Goal: Task Accomplishment & Management: Use online tool/utility

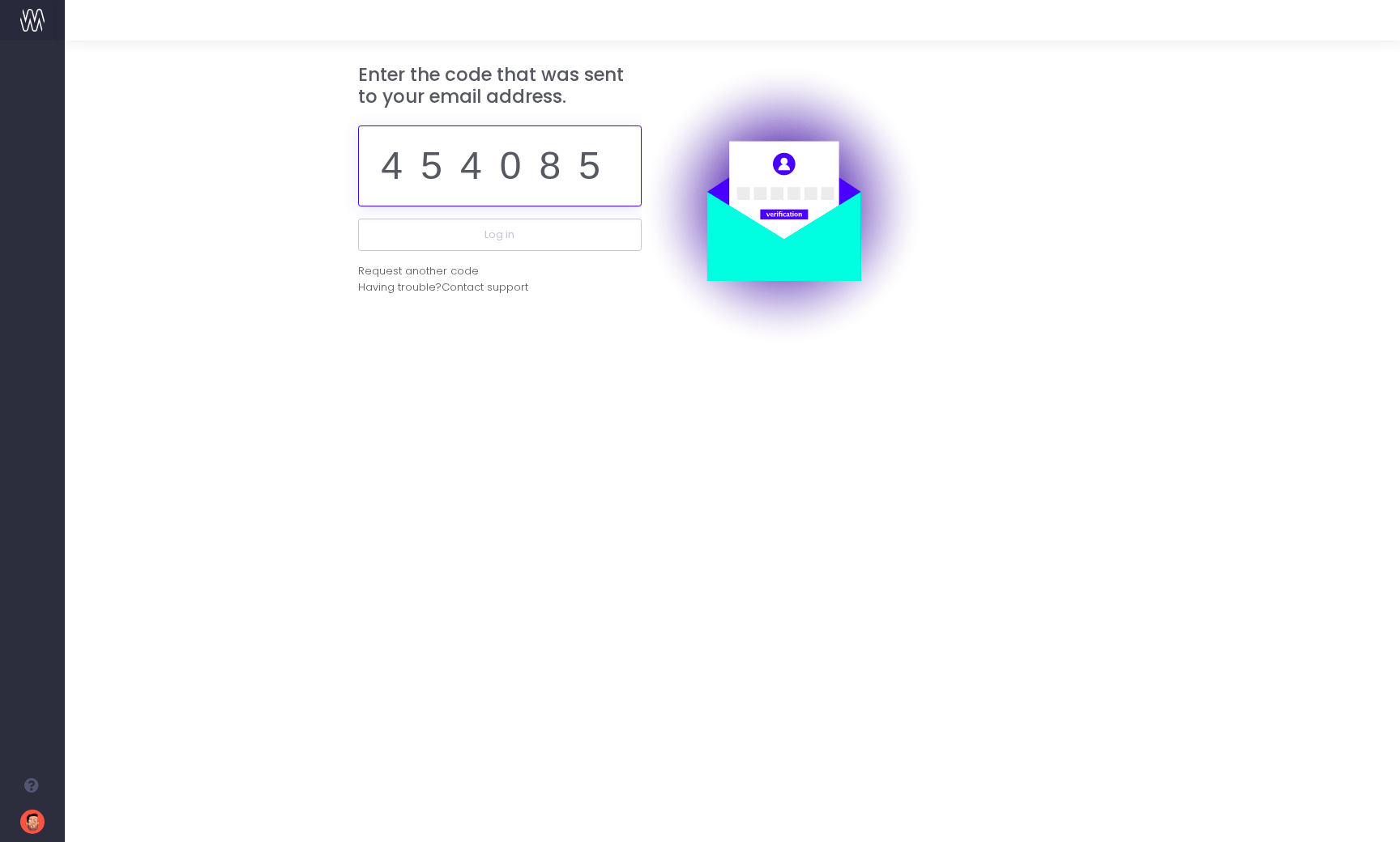
type input "454085"
click at [499, 234] on button "Log in" at bounding box center [500, 235] width 284 height 32
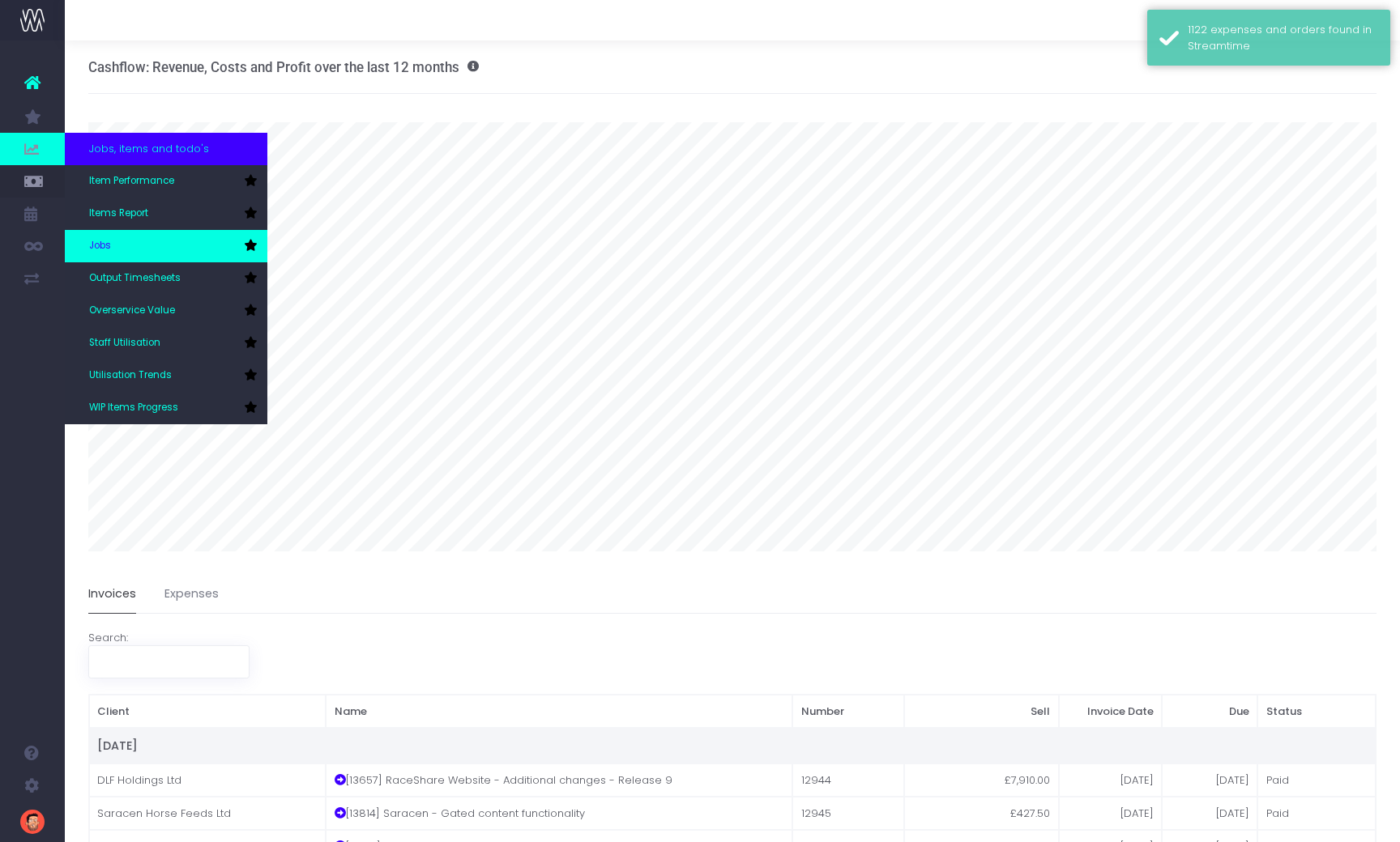
click at [107, 242] on span "Jobs" at bounding box center [100, 245] width 22 height 15
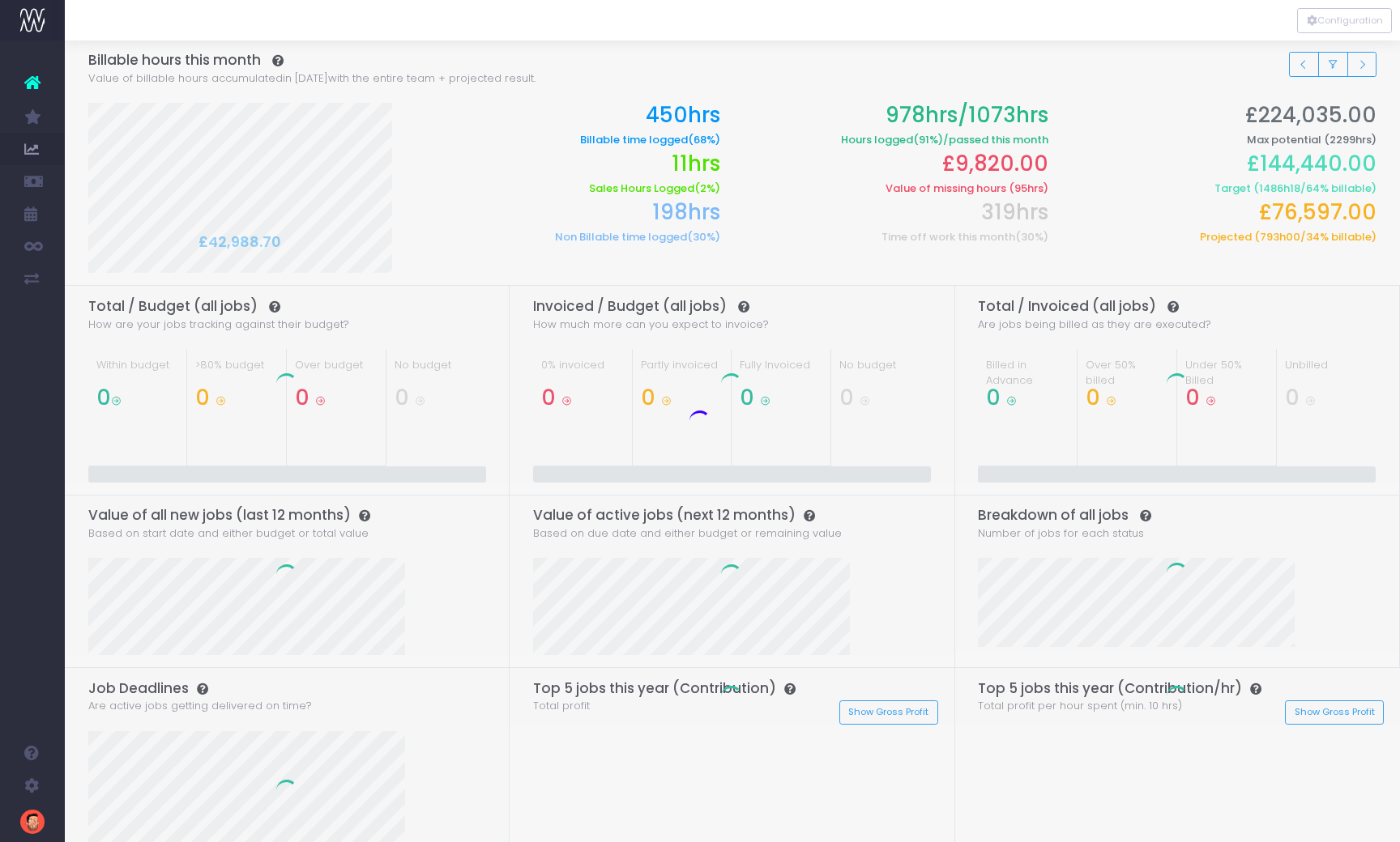
click at [1304, 63] on div at bounding box center [700, 421] width 1400 height 842
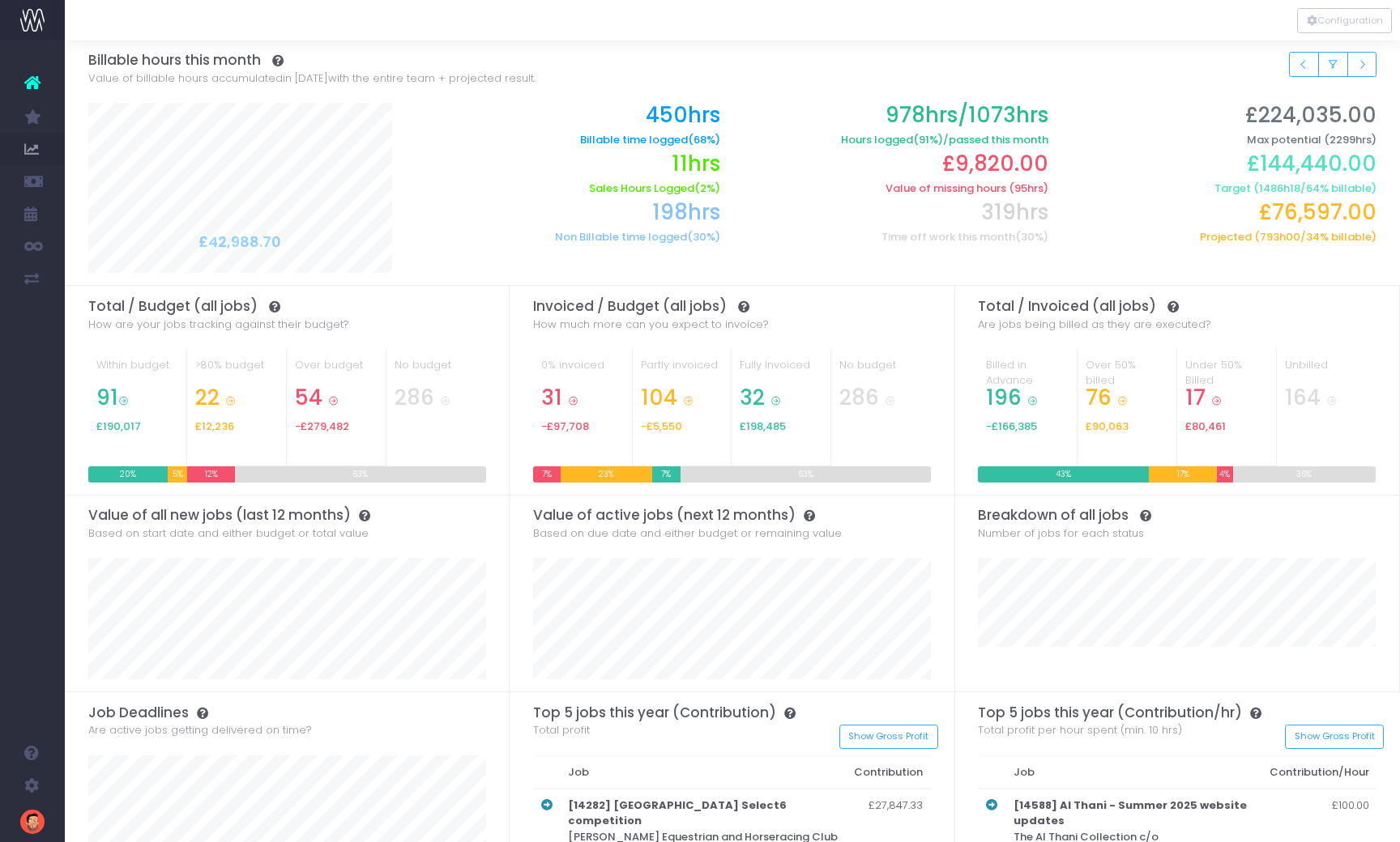
click at [1304, 65] on icon "Small button group" at bounding box center [1303, 65] width 12 height 0
click at [113, 435] on span "Job Profit & Recovery" at bounding box center [111, 441] width 43 height 43
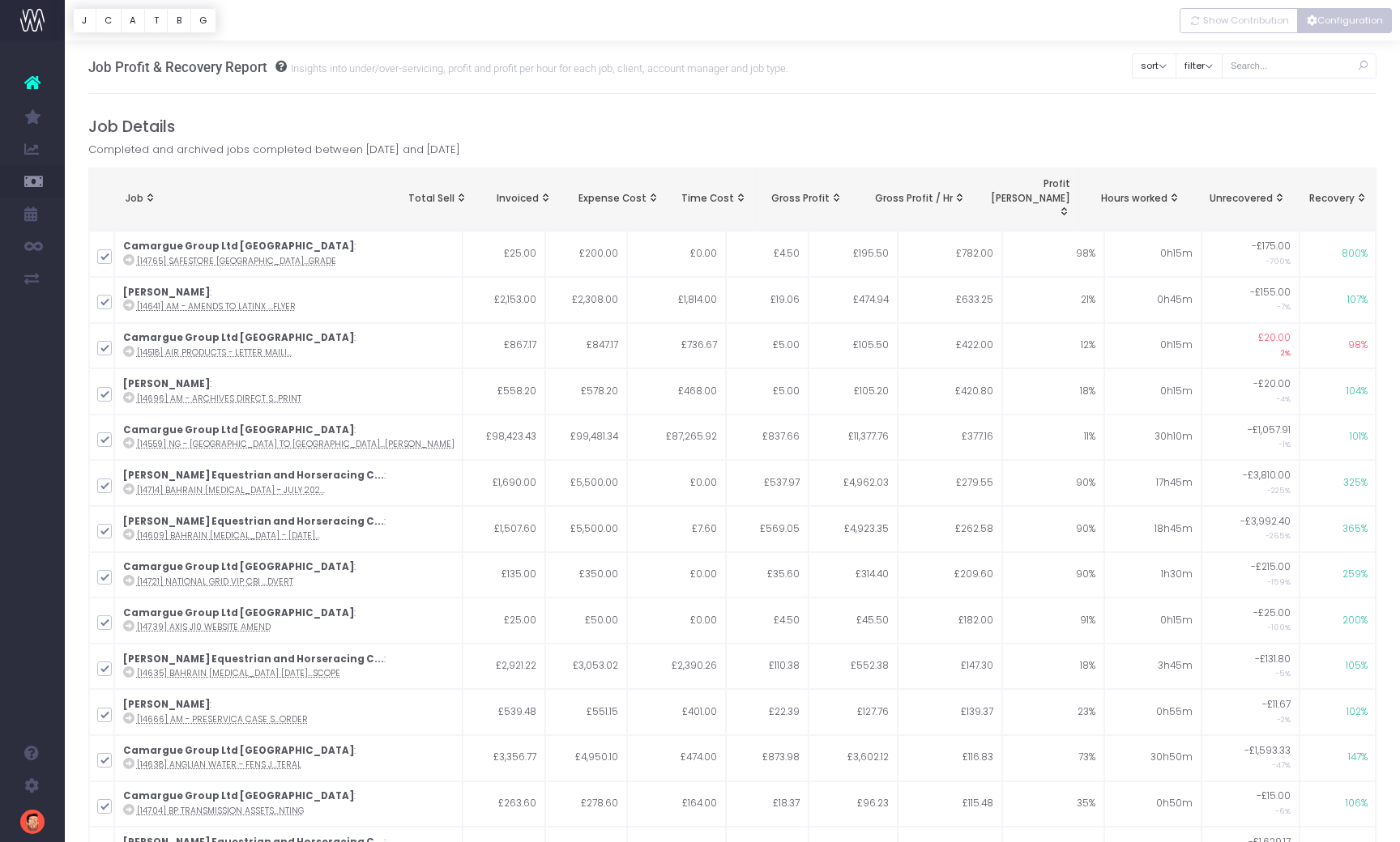
click at [1354, 21] on button "Configuration" at bounding box center [1344, 21] width 95 height 25
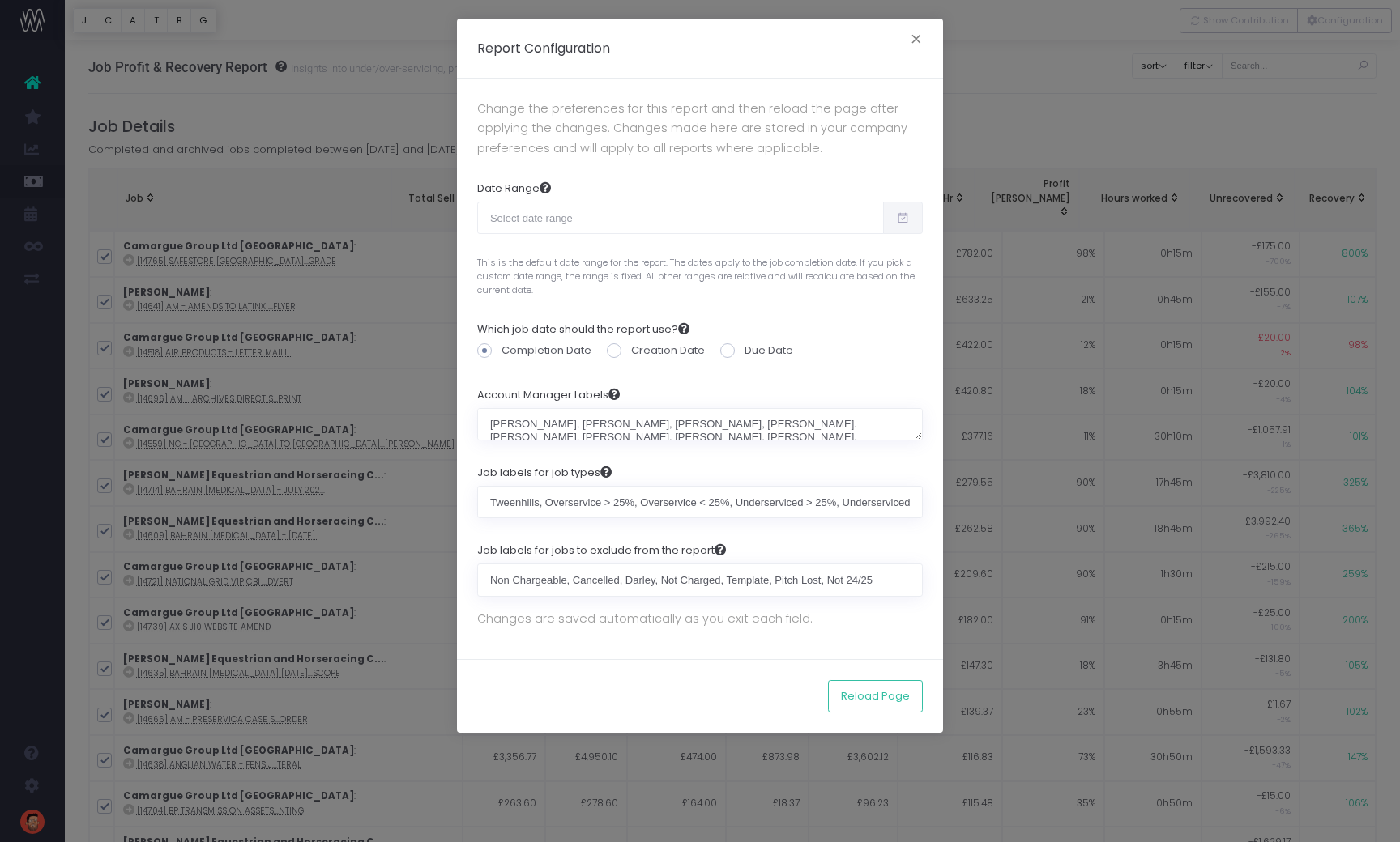
click at [578, 260] on span "This is the default date range for the report. The dates apply to the job compl…" at bounding box center [700, 273] width 445 height 46
click at [645, 221] on input "text" at bounding box center [681, 217] width 407 height 32
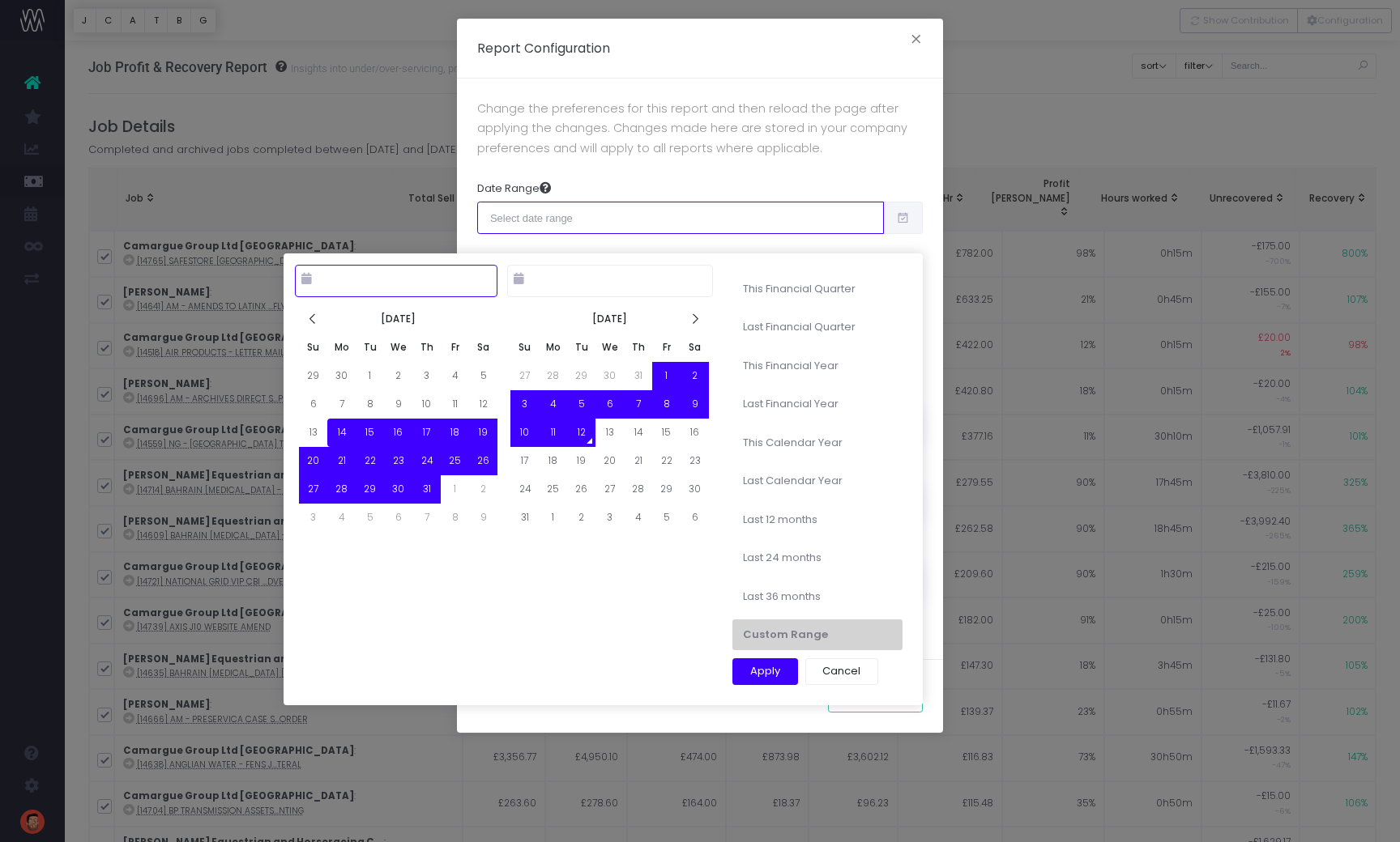
type input "07-14-2025"
type input "08-12-2025"
type input "07-01-2025"
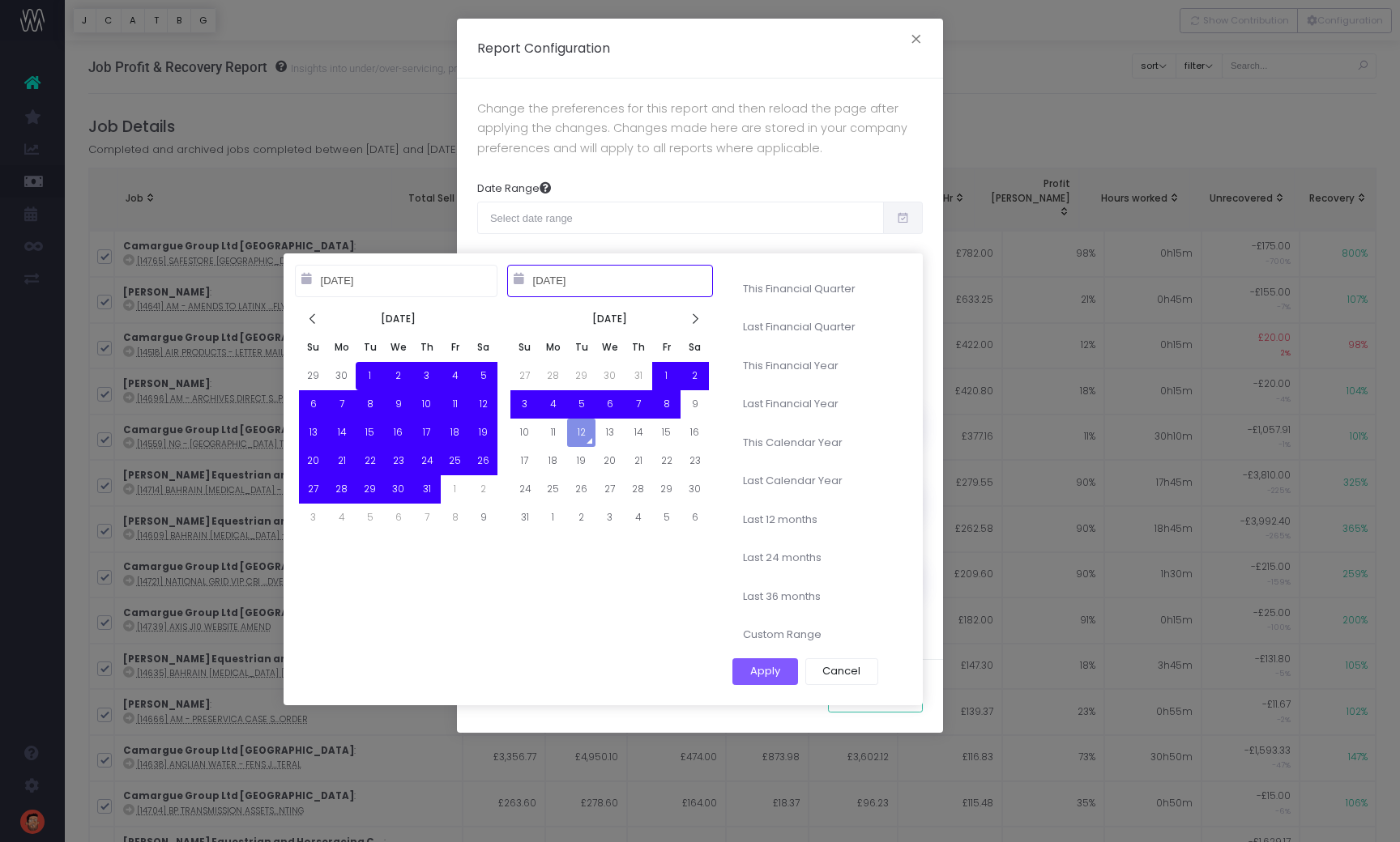
type input "07-31-2025"
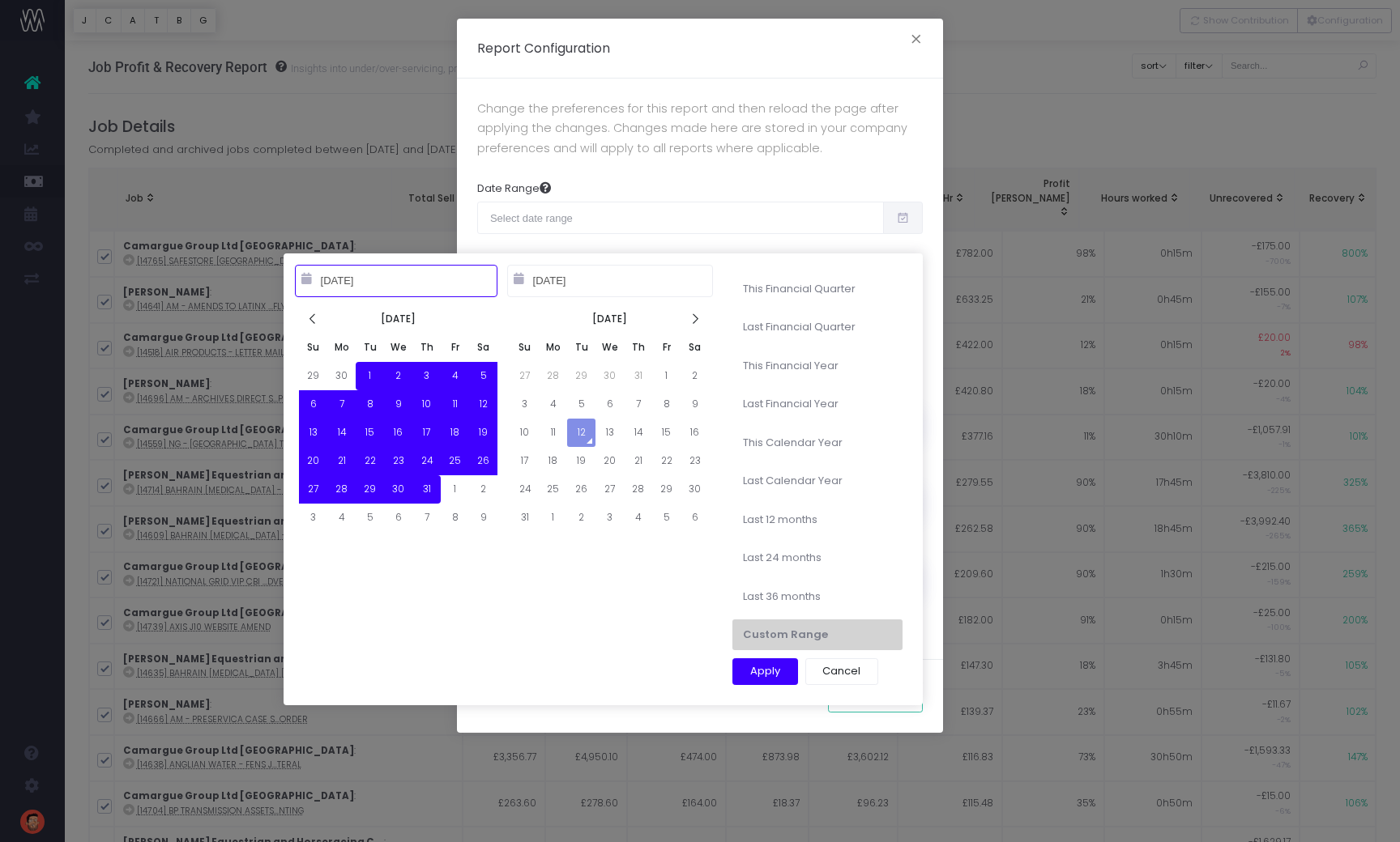
type input "01-01-2024"
type input "12-31-2024"
type input "08-12-2024"
type input "08-11-2025"
type input "08-12-2022"
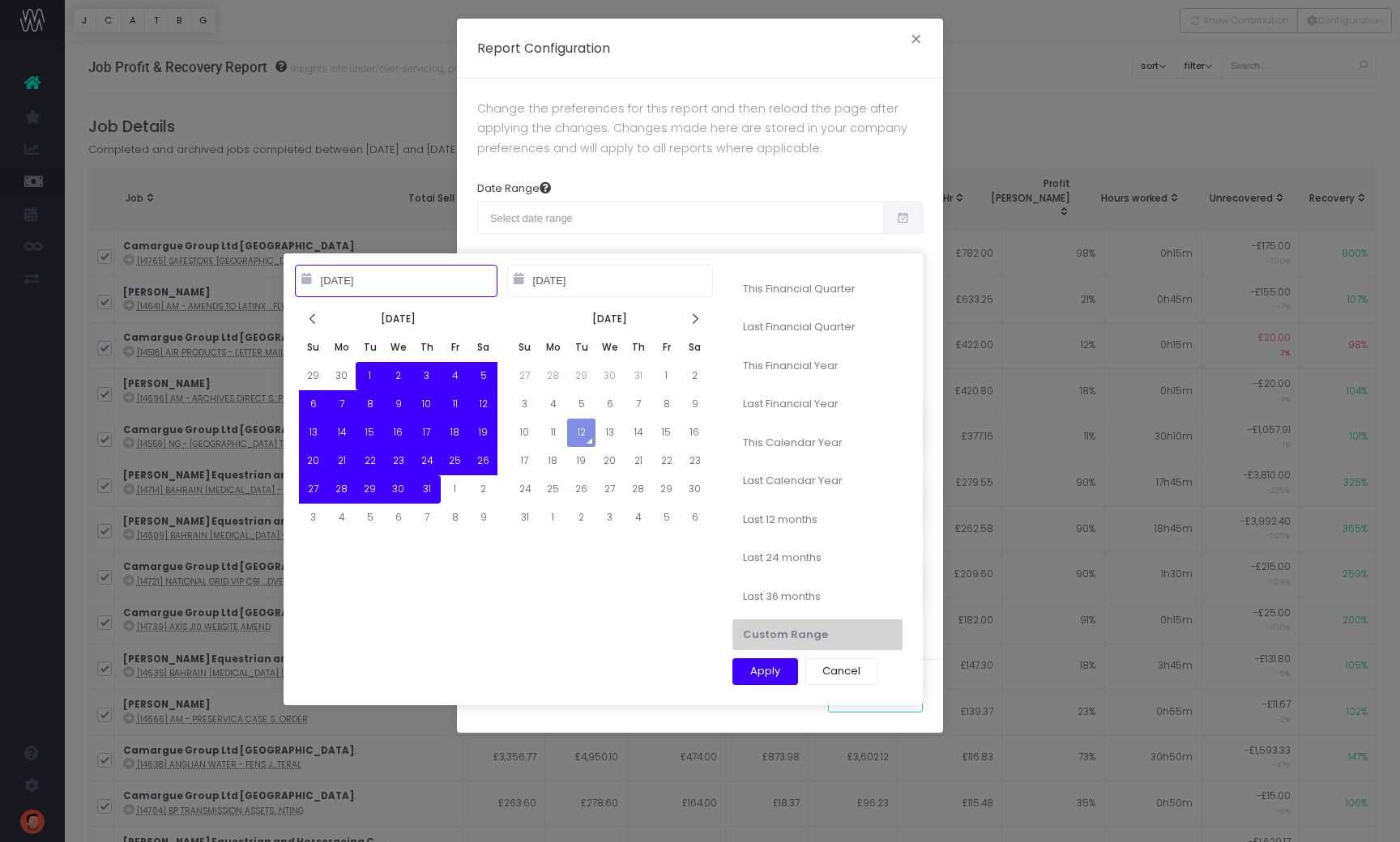
type input "08-11-2025"
type input "07-01-2025"
type input "07-31-2025"
click at [774, 668] on button "Apply" at bounding box center [764, 672] width 66 height 27
type input "Jul 1st 2025 – Jul 31st 2025"
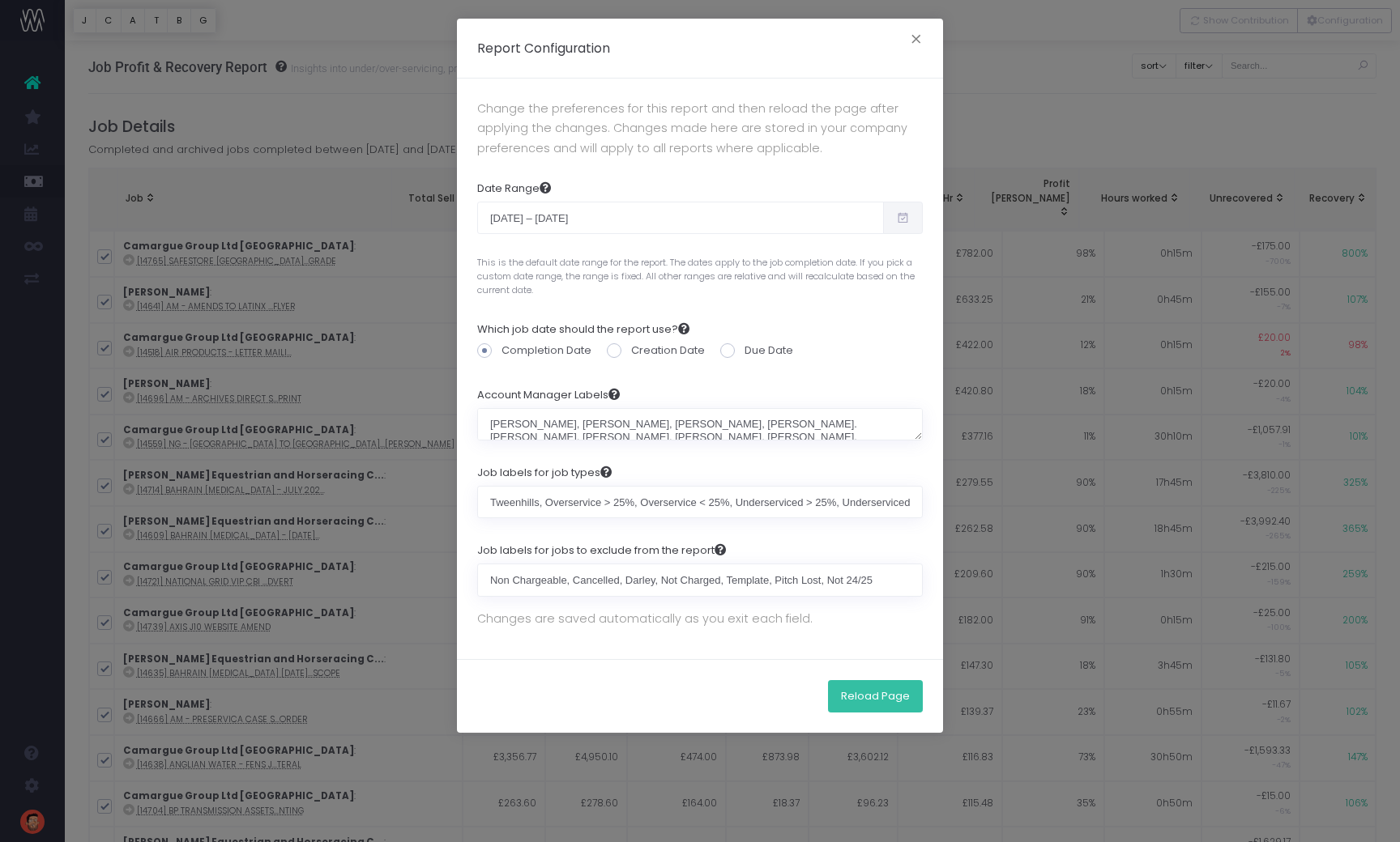
click at [867, 689] on button "Reload Page" at bounding box center [875, 695] width 95 height 32
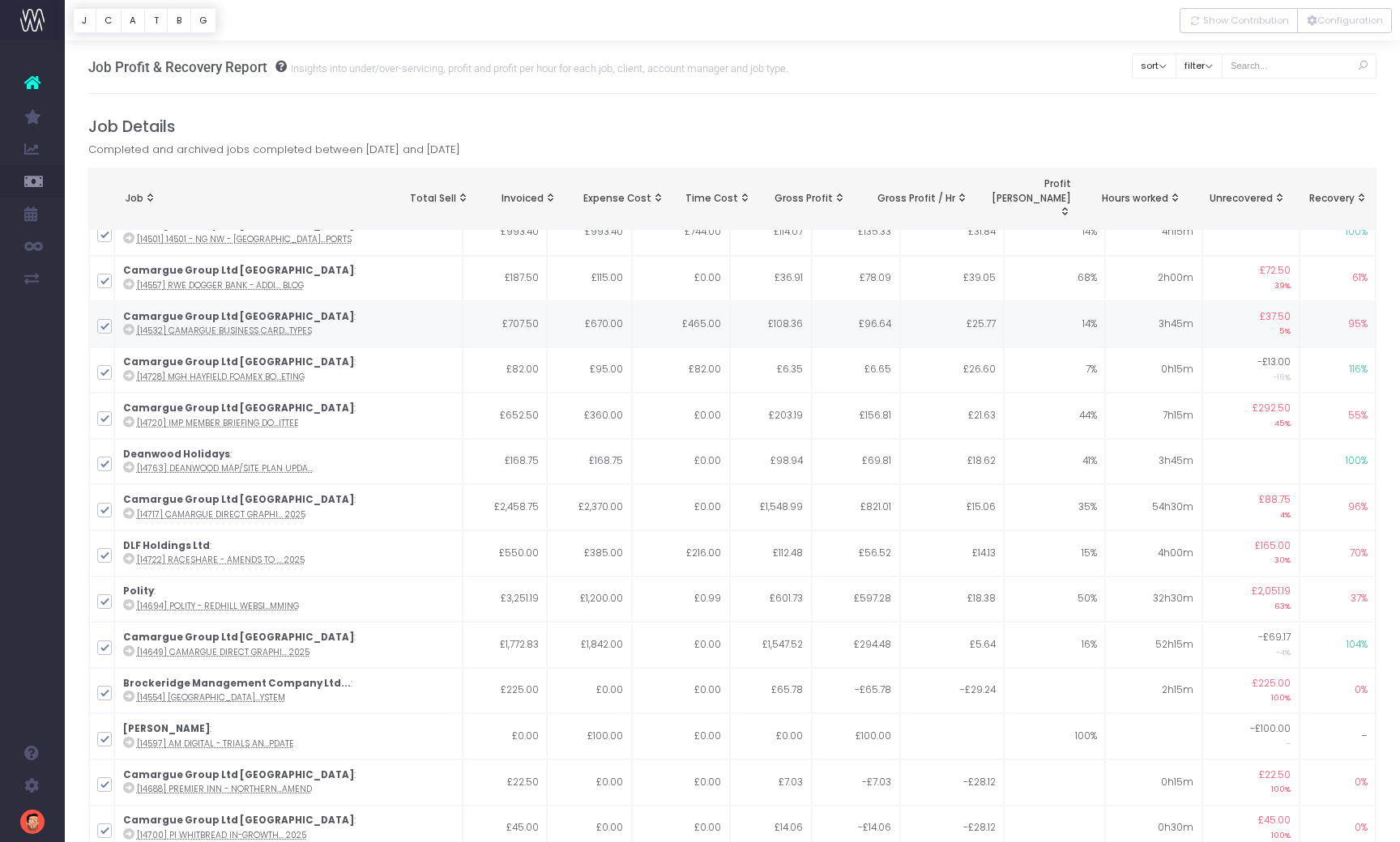
scroll to position [2218, 0]
click at [158, 22] on button "T" at bounding box center [156, 21] width 23 height 25
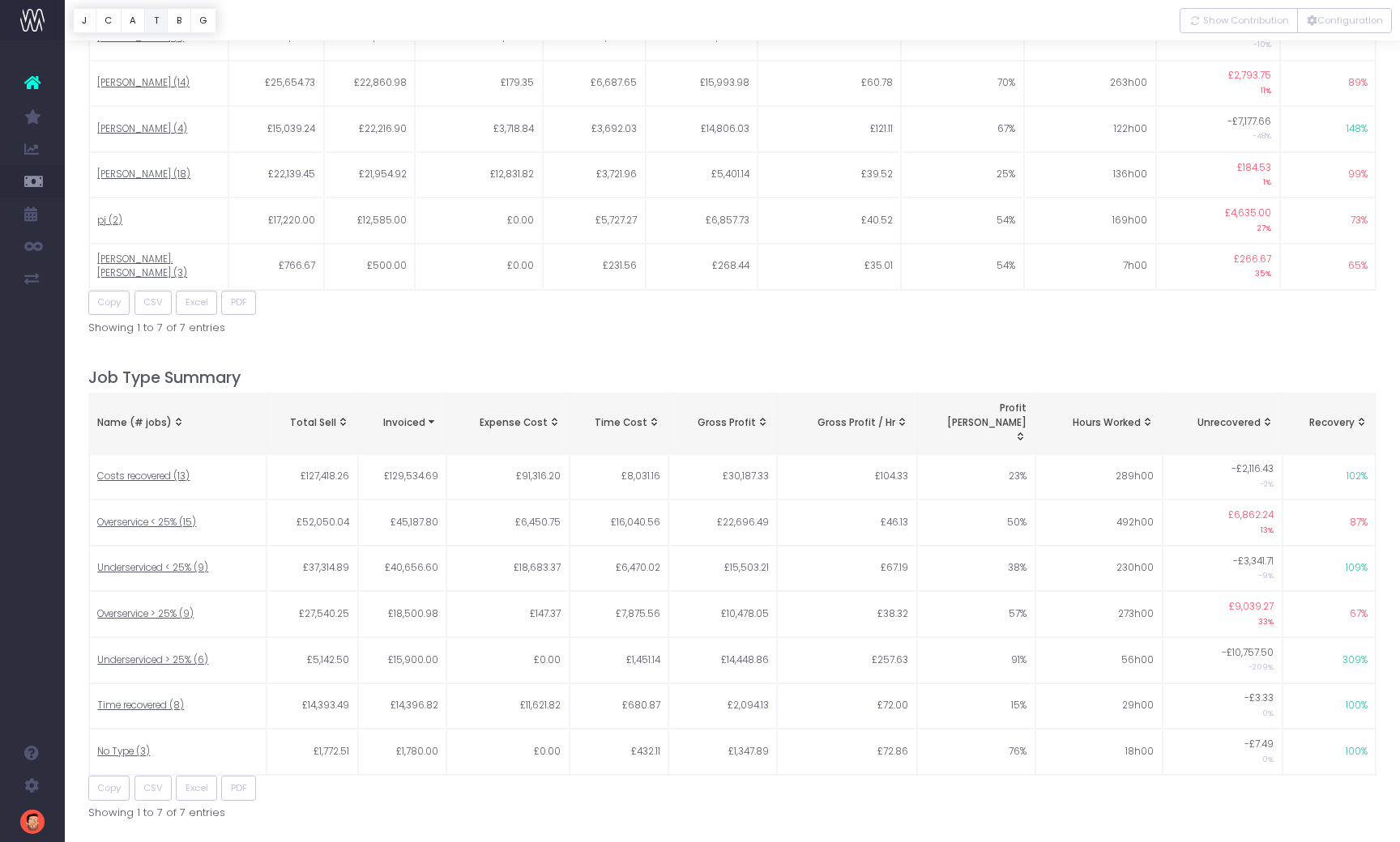
scroll to position [2035, 0]
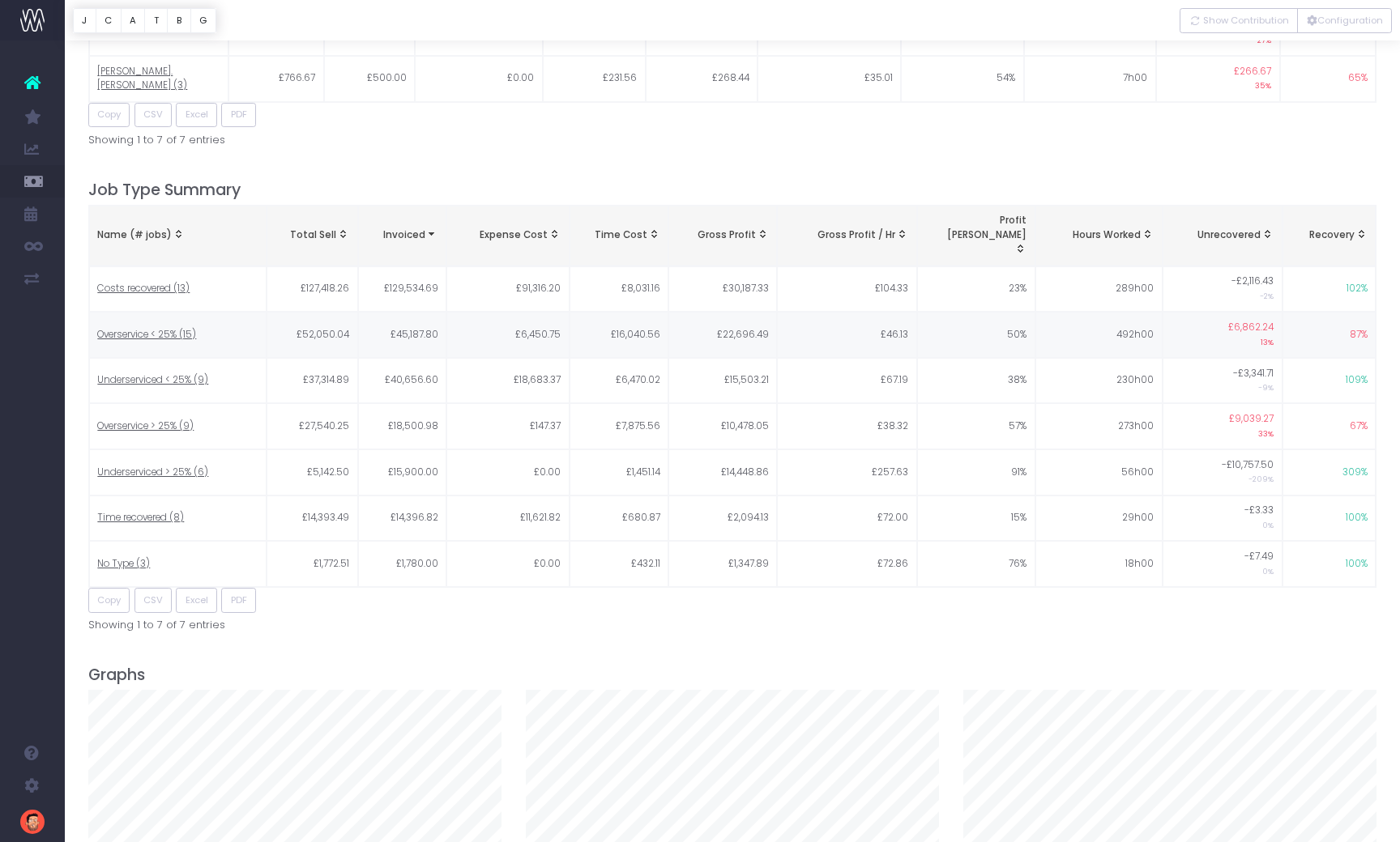
click at [160, 282] on span "Costs recovered (13)" at bounding box center [143, 288] width 92 height 15
type input ""Costs recovered""
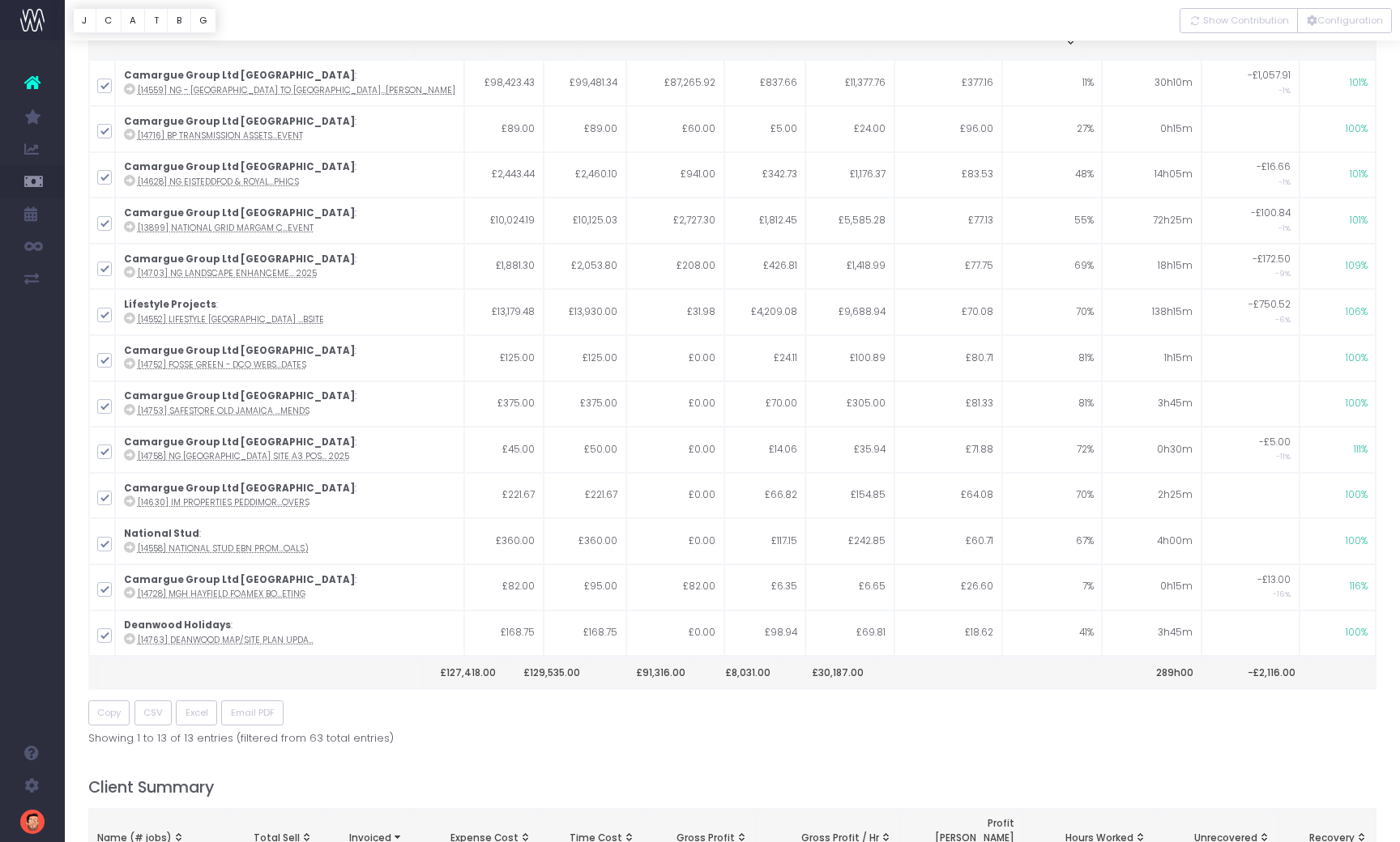
scroll to position [0, 0]
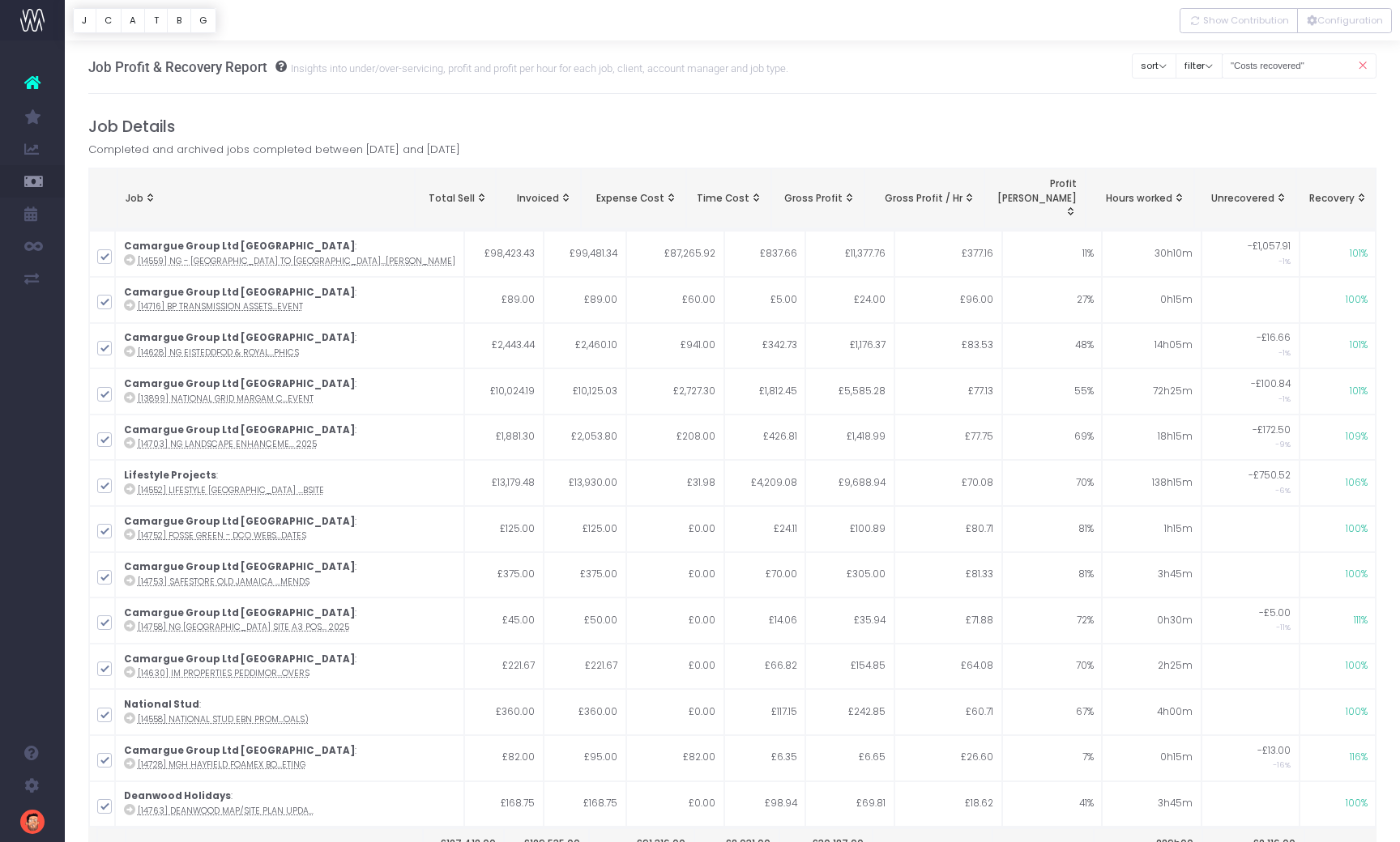
click at [1281, 191] on span "Example 1: under servicedTotal Sell = £4500Invoiced = £4000Unrecovered = £500Ex…" at bounding box center [1280, 197] width 13 height 13
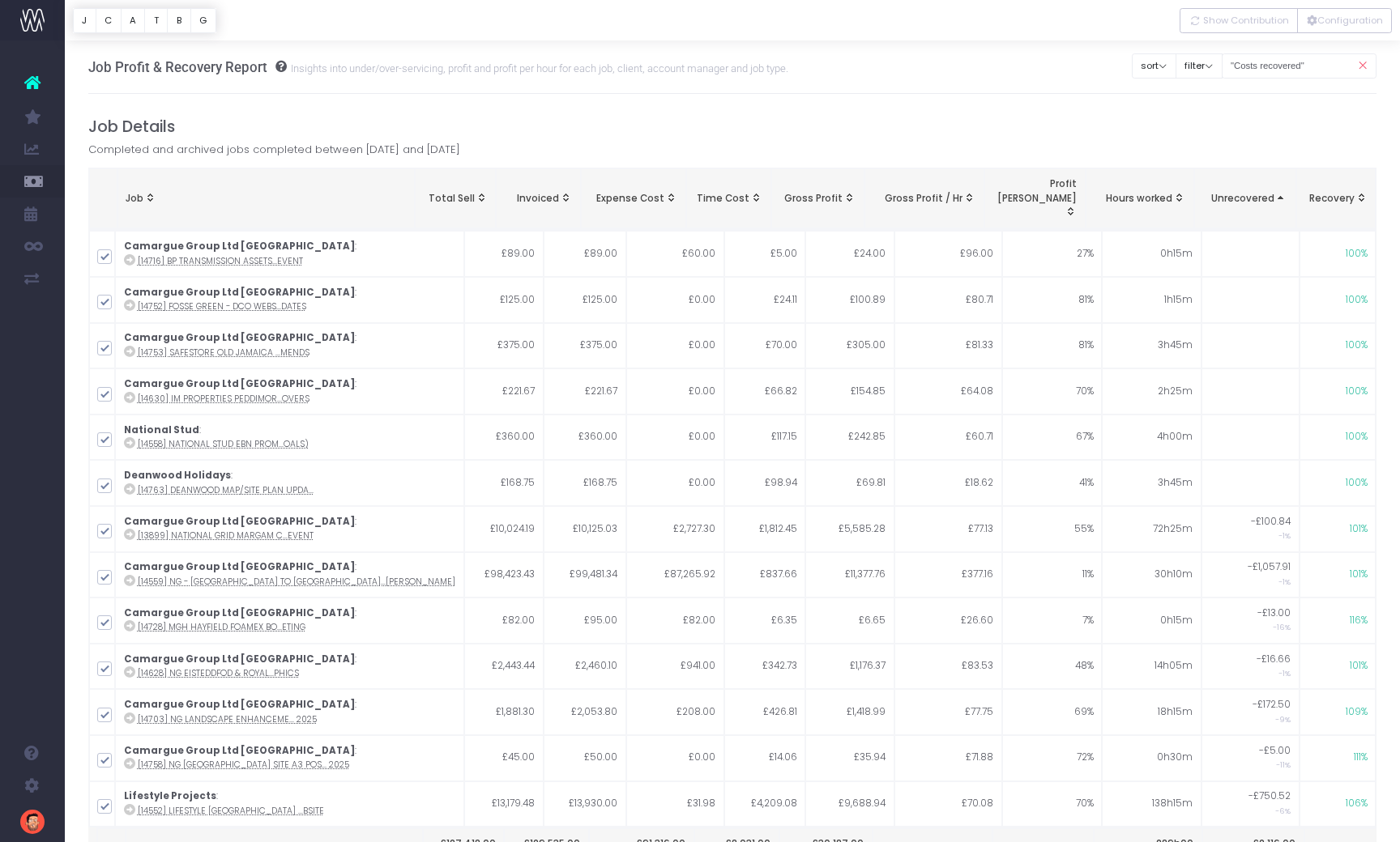
click at [1281, 191] on span "Example 1: under servicedTotal Sell = £4500Invoiced = £4000Unrecovered = £500Ex…" at bounding box center [1280, 197] width 13 height 13
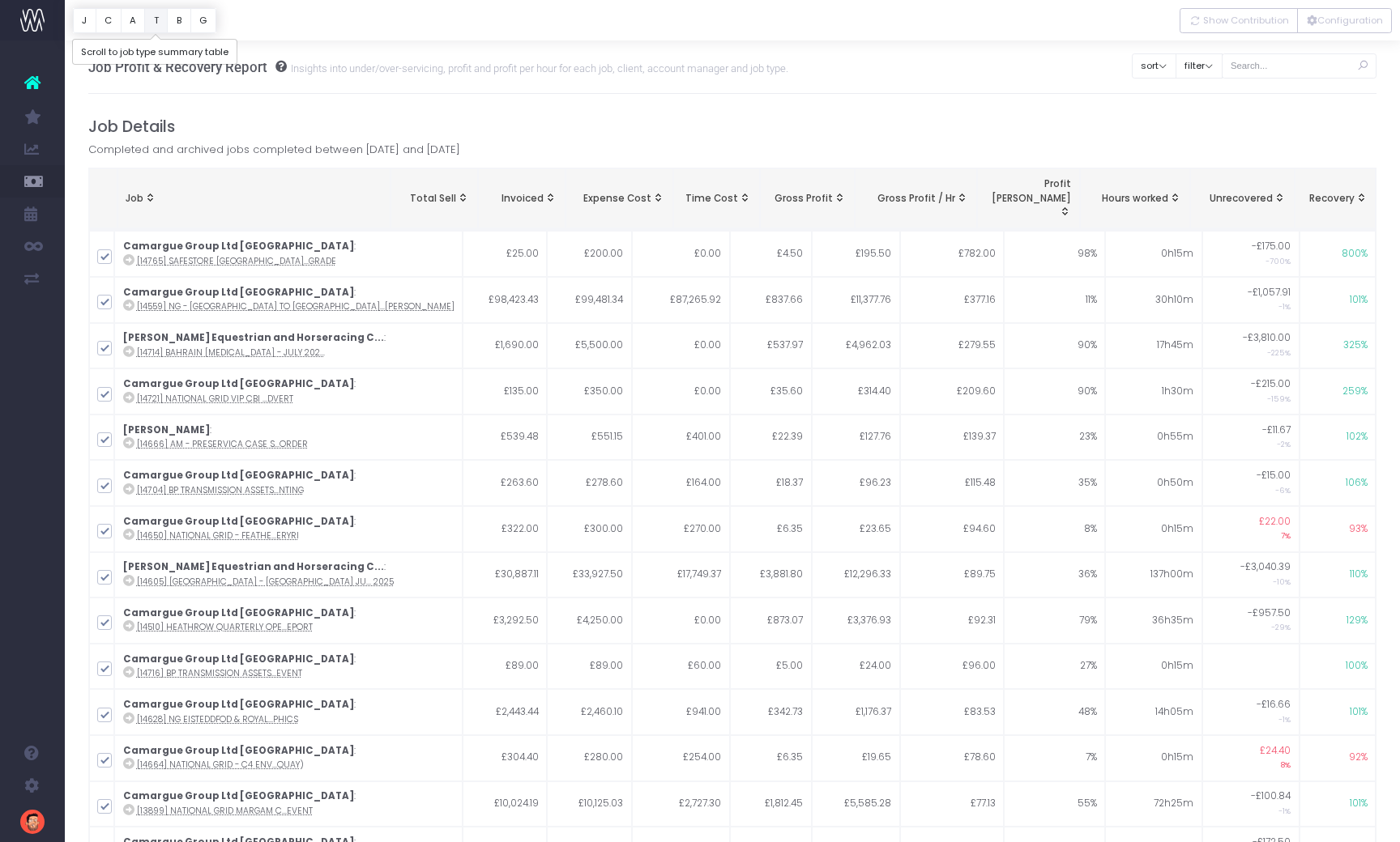
click at [157, 25] on button "T" at bounding box center [156, 21] width 23 height 25
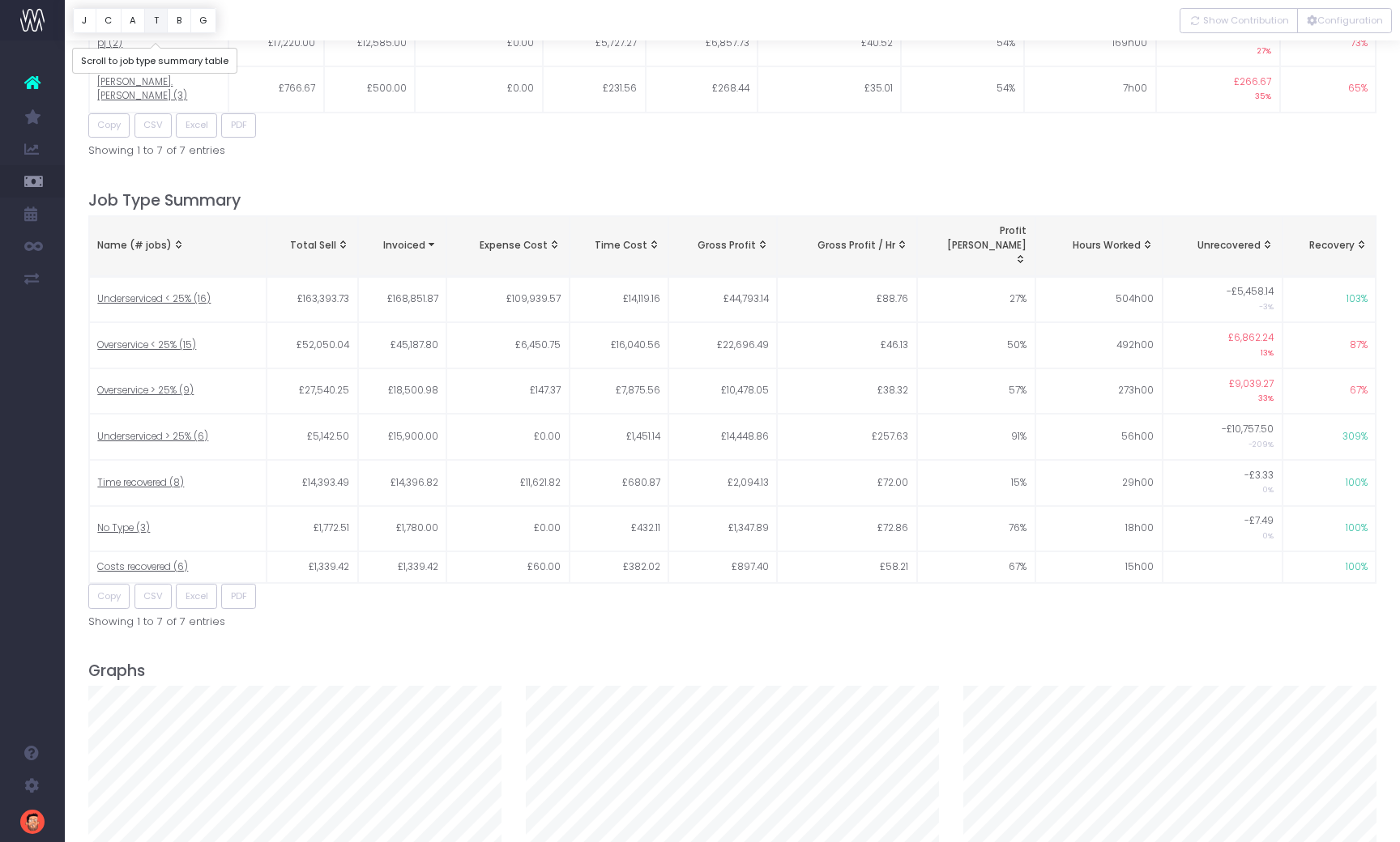
scroll to position [2035, 0]
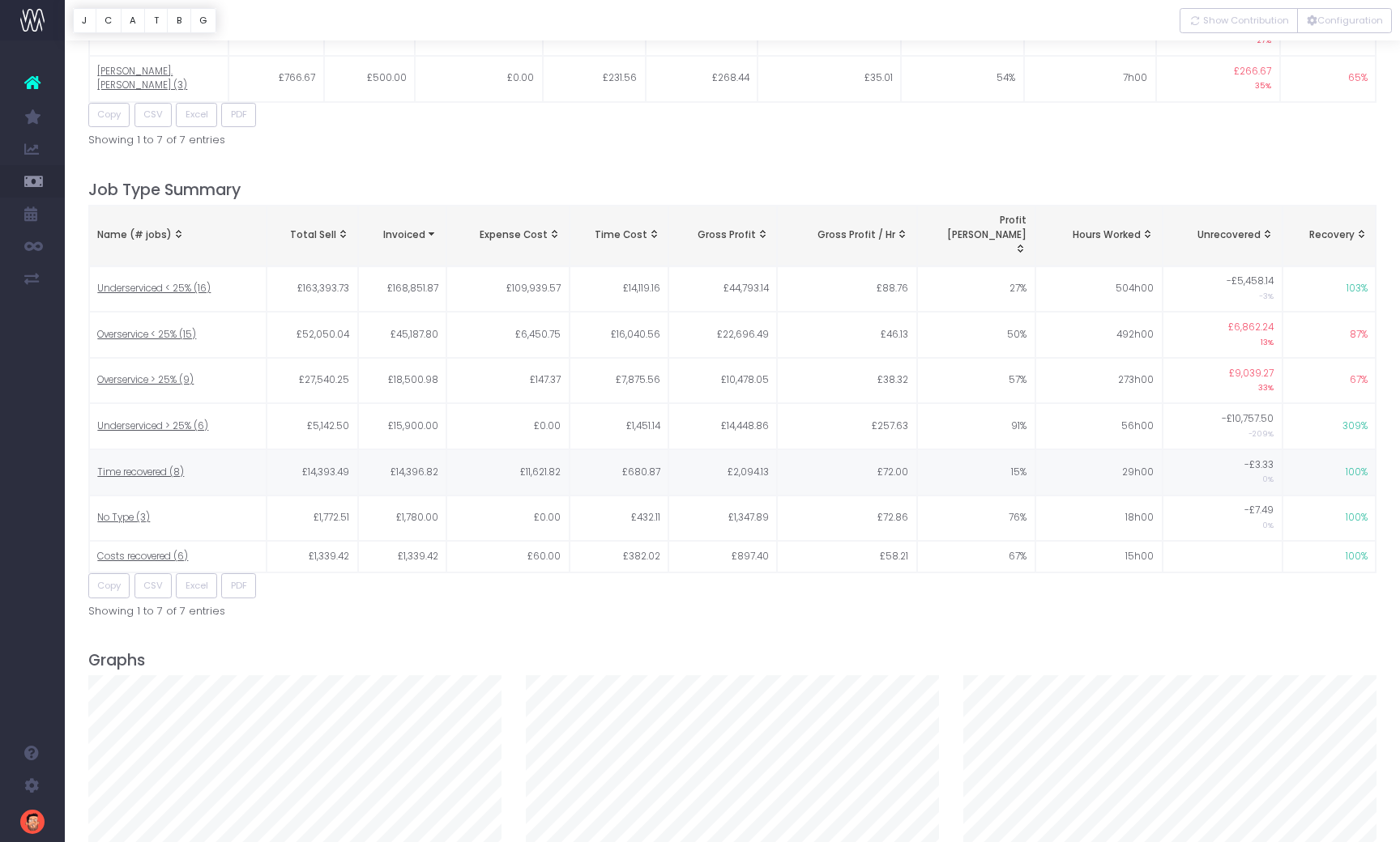
click at [129, 465] on span "Time recovered (8)" at bounding box center [140, 472] width 87 height 15
type input ""Time recovered""
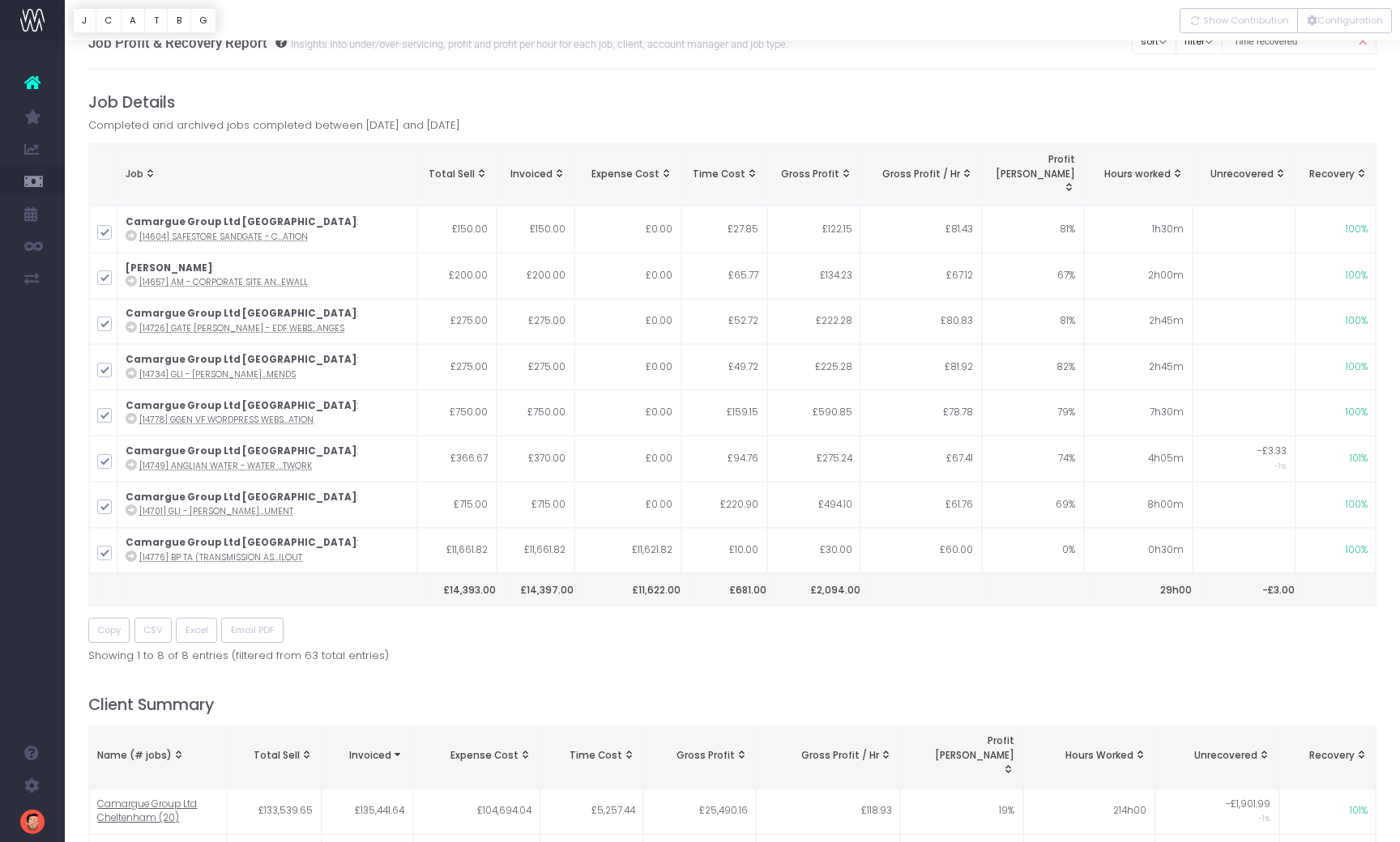
scroll to position [0, 0]
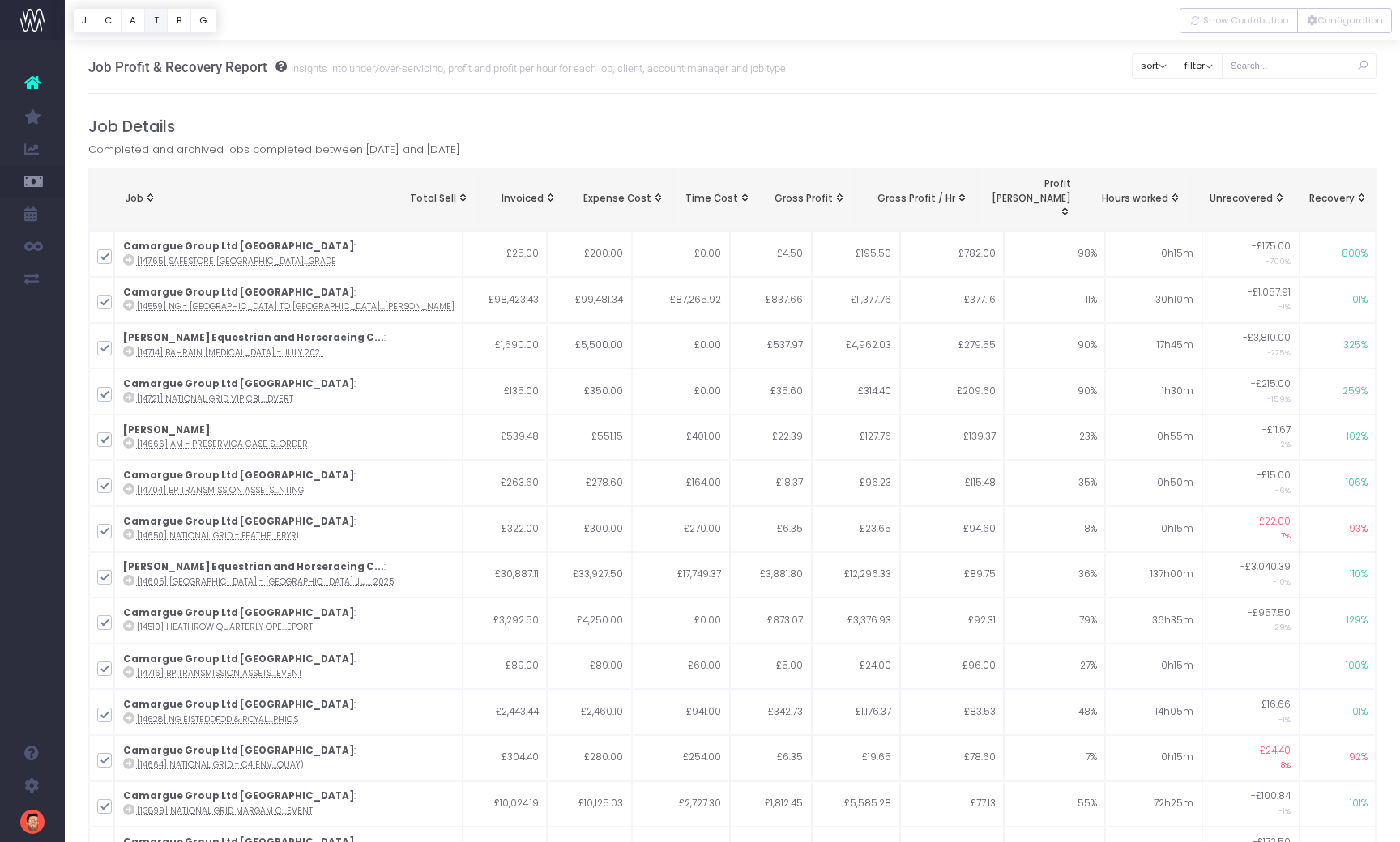
click at [156, 22] on button "T" at bounding box center [156, 21] width 23 height 25
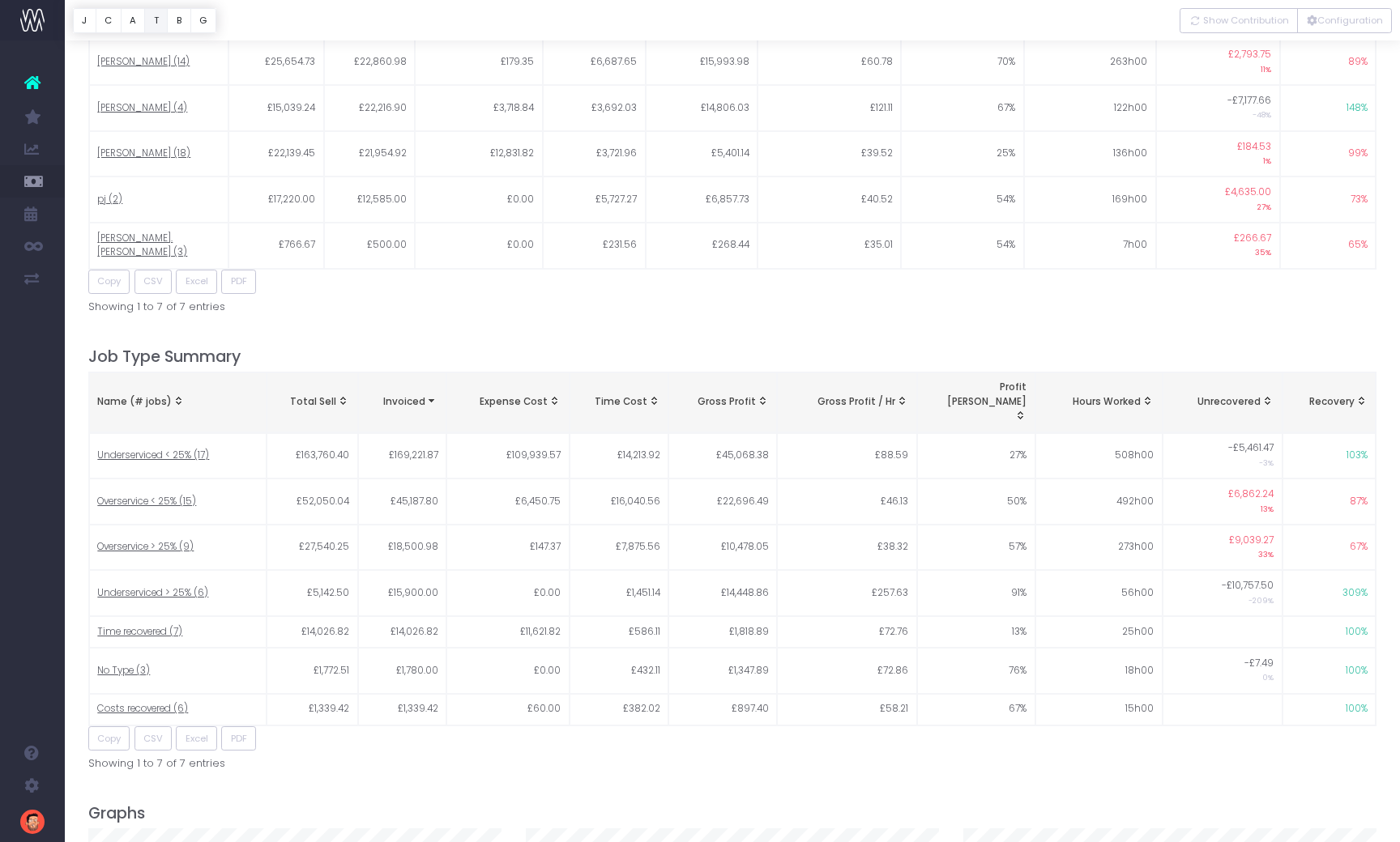
scroll to position [2035, 0]
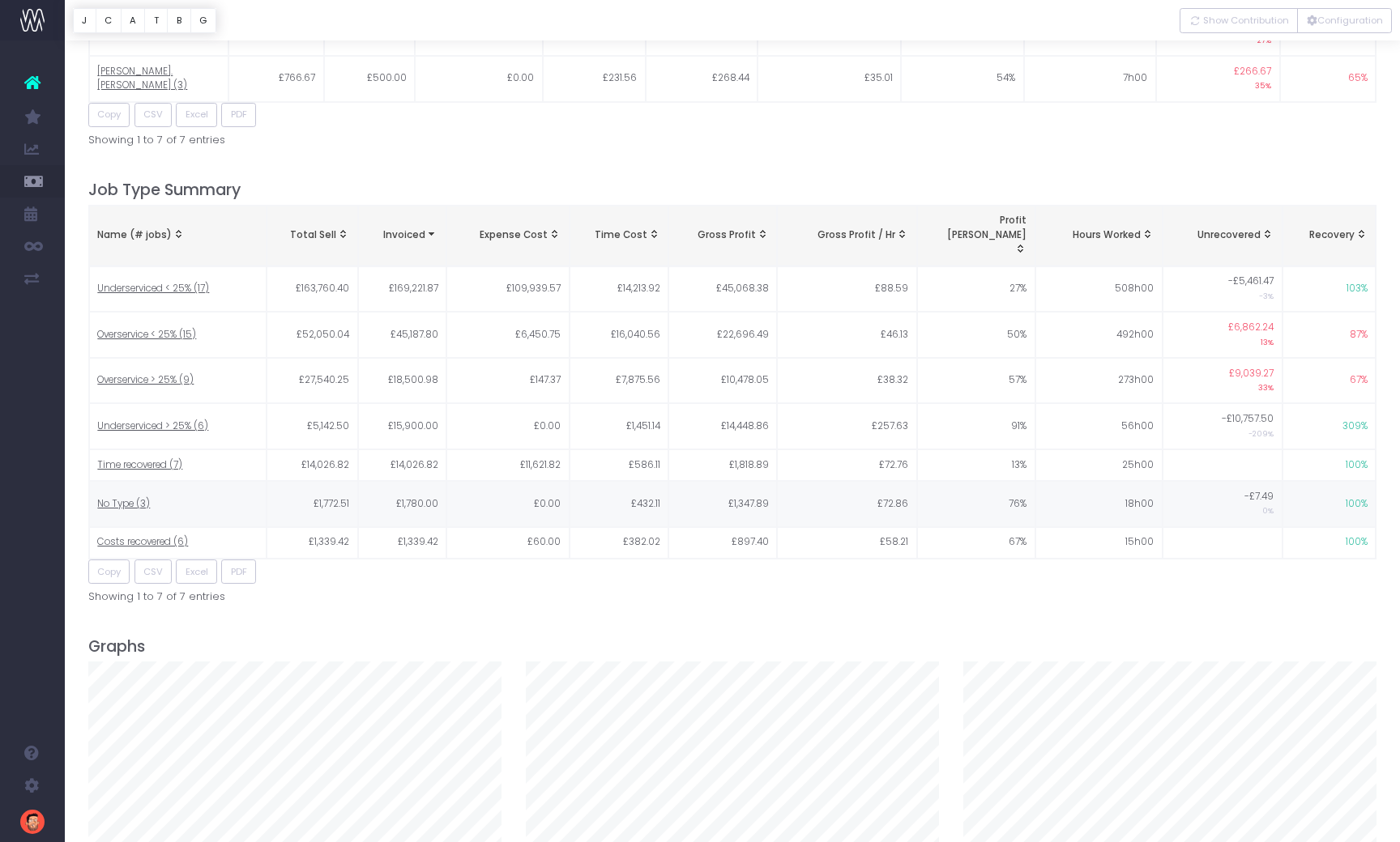
click at [121, 497] on span "No Type (3)" at bounding box center [123, 504] width 53 height 15
type input ""No Type""
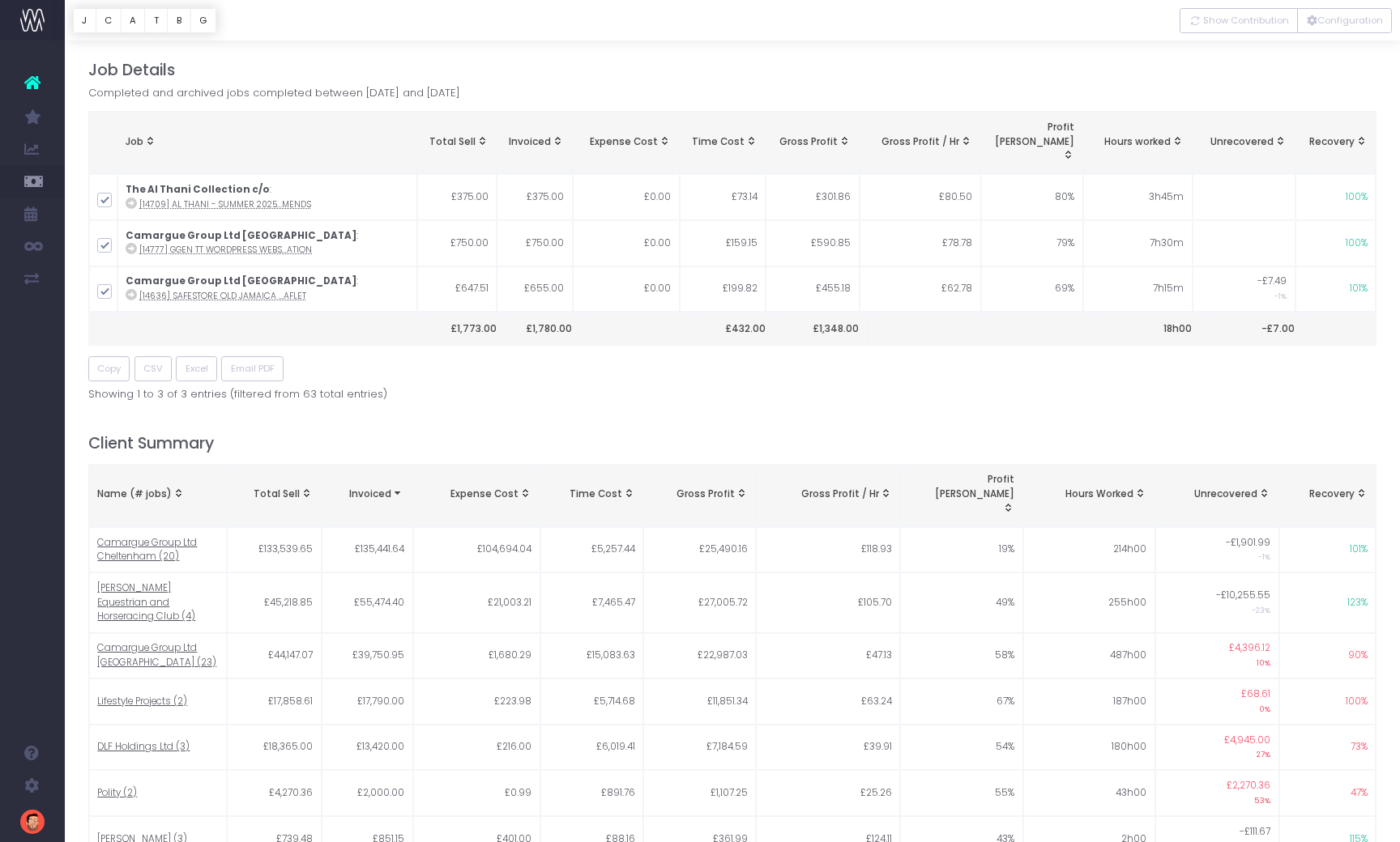
scroll to position [0, 0]
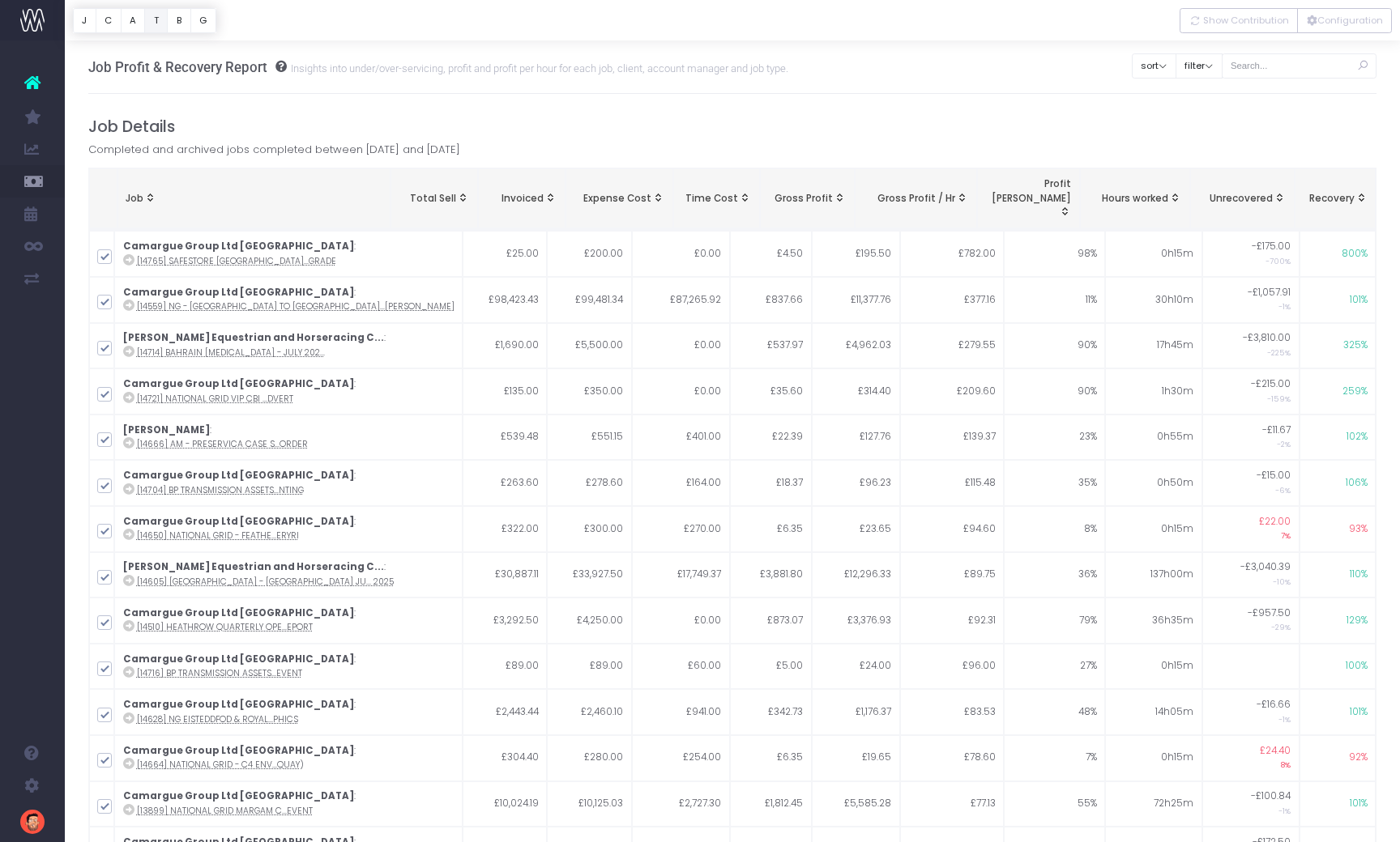
click at [157, 20] on button "T" at bounding box center [156, 21] width 23 height 25
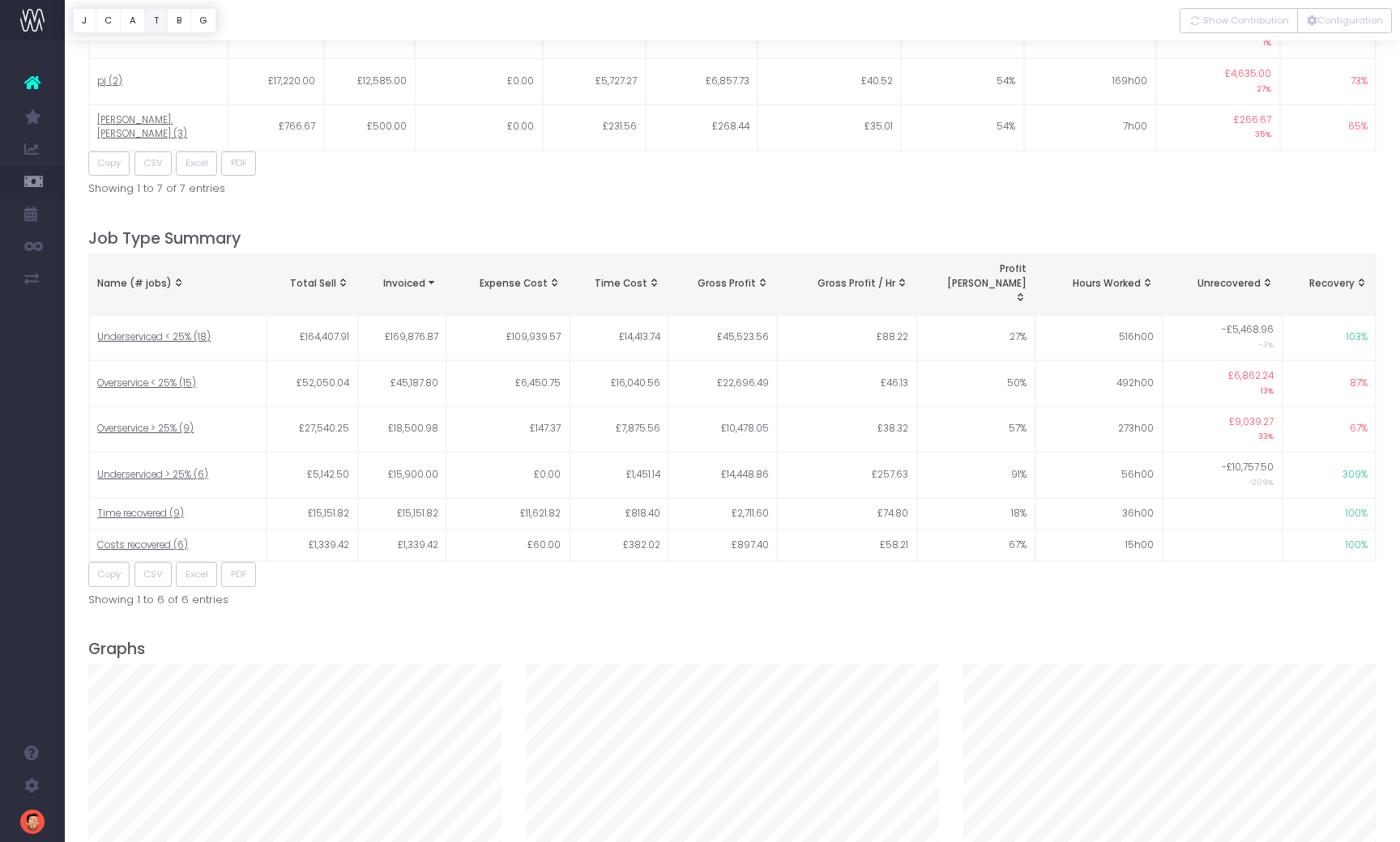
scroll to position [2035, 0]
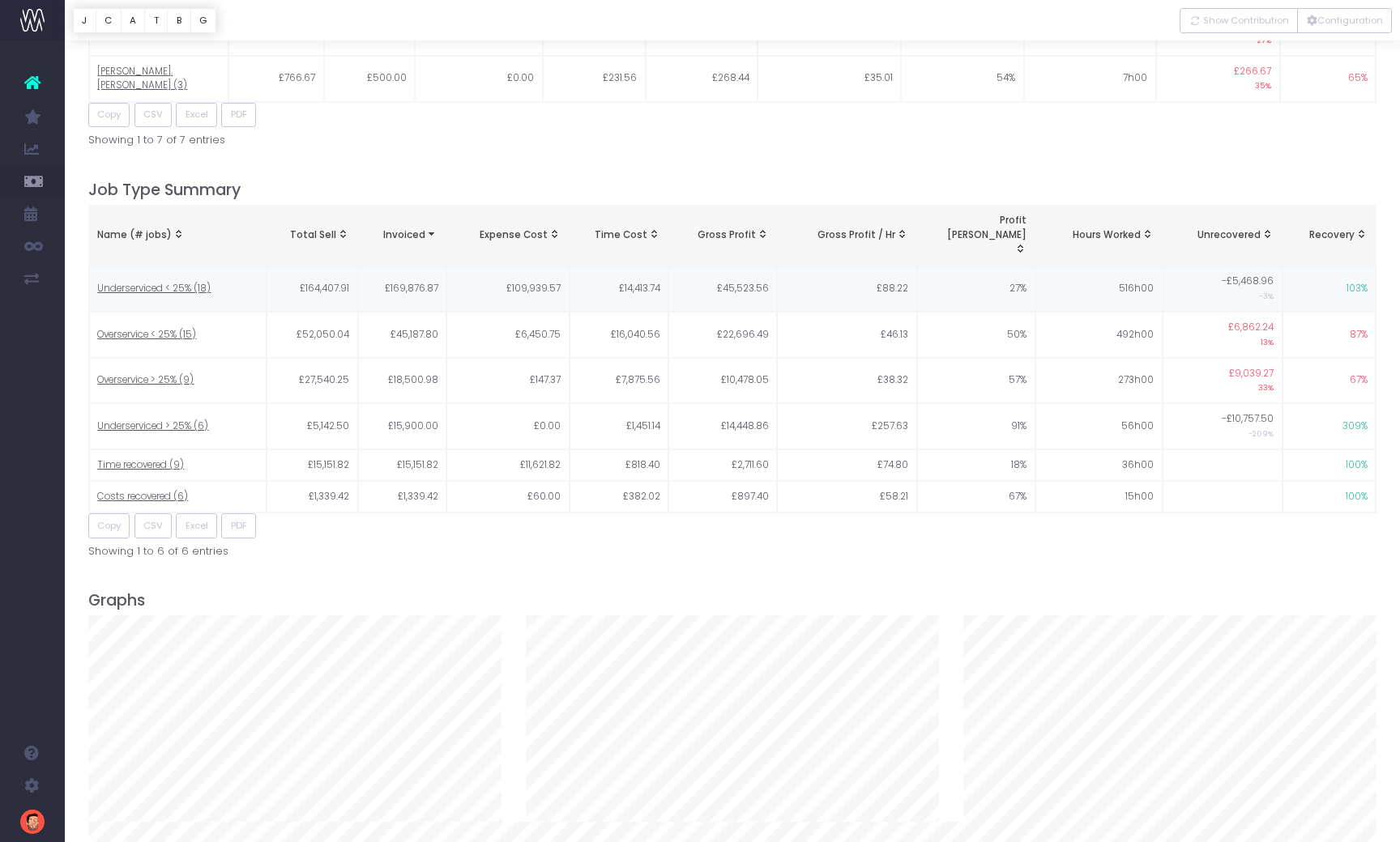
click at [164, 282] on span "Underserviced < 25% (18)" at bounding box center [154, 288] width 113 height 15
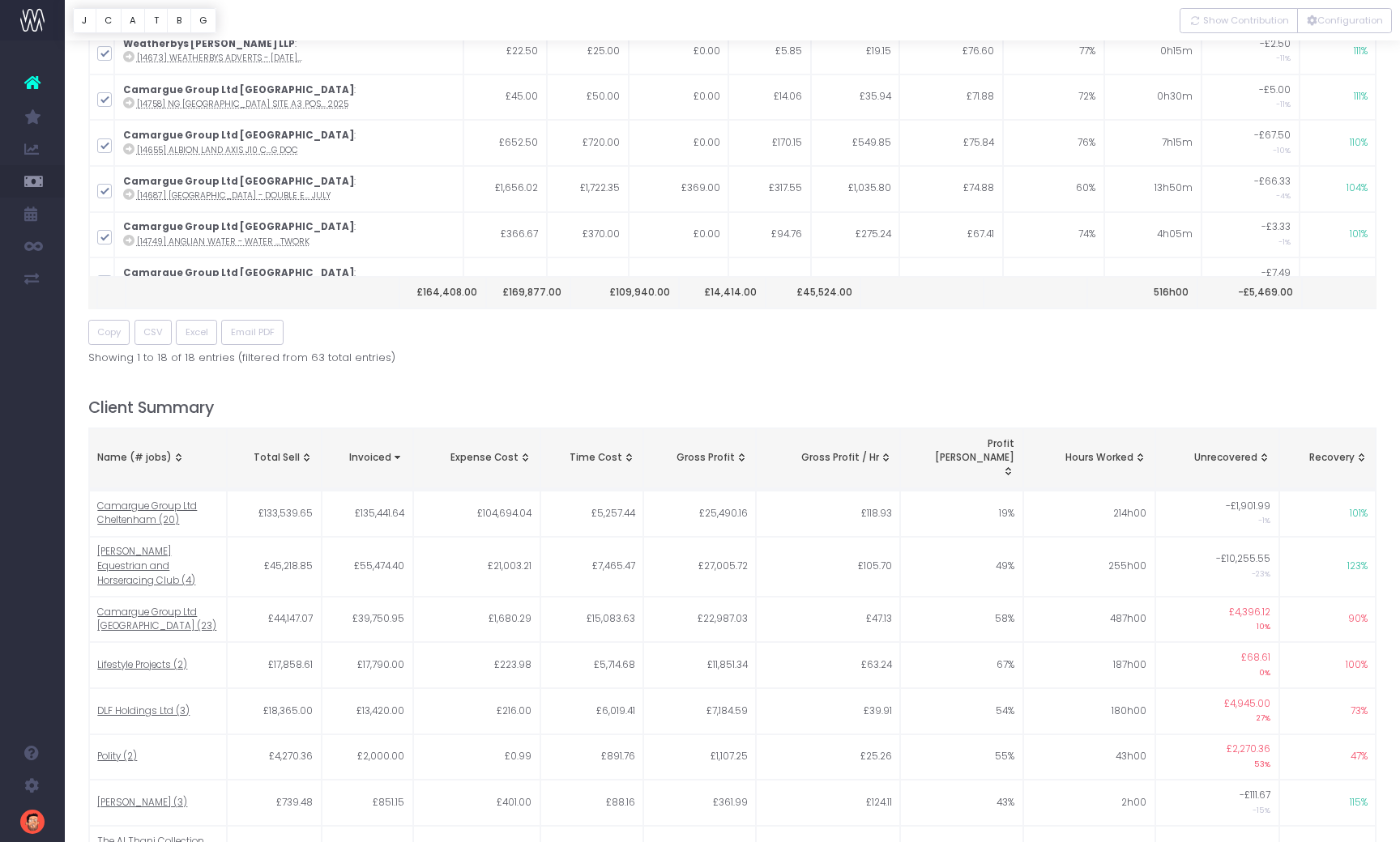
scroll to position [0, 0]
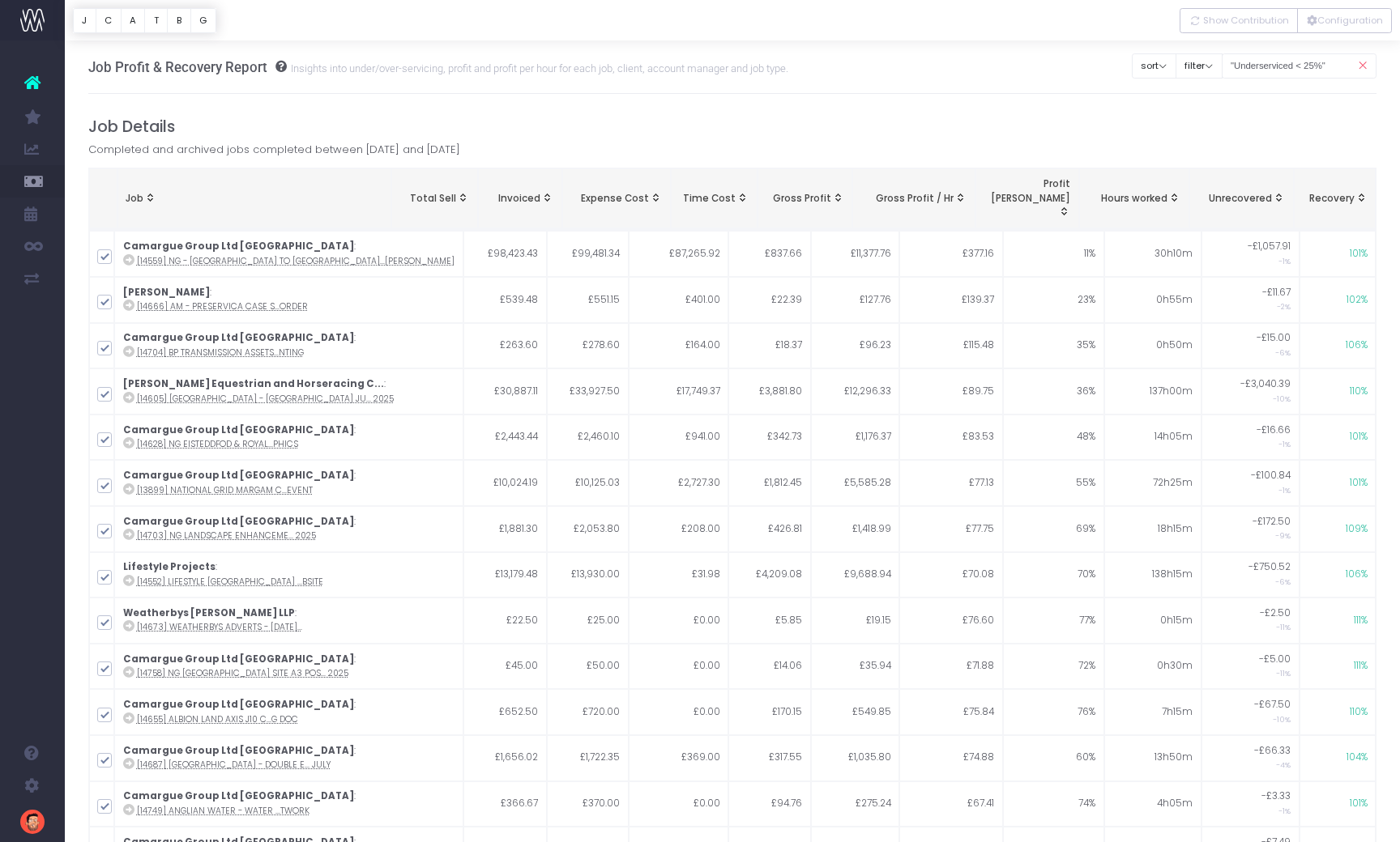
click at [1363, 191] on span "Recovery: activate to sort column ascending" at bounding box center [1360, 197] width 13 height 13
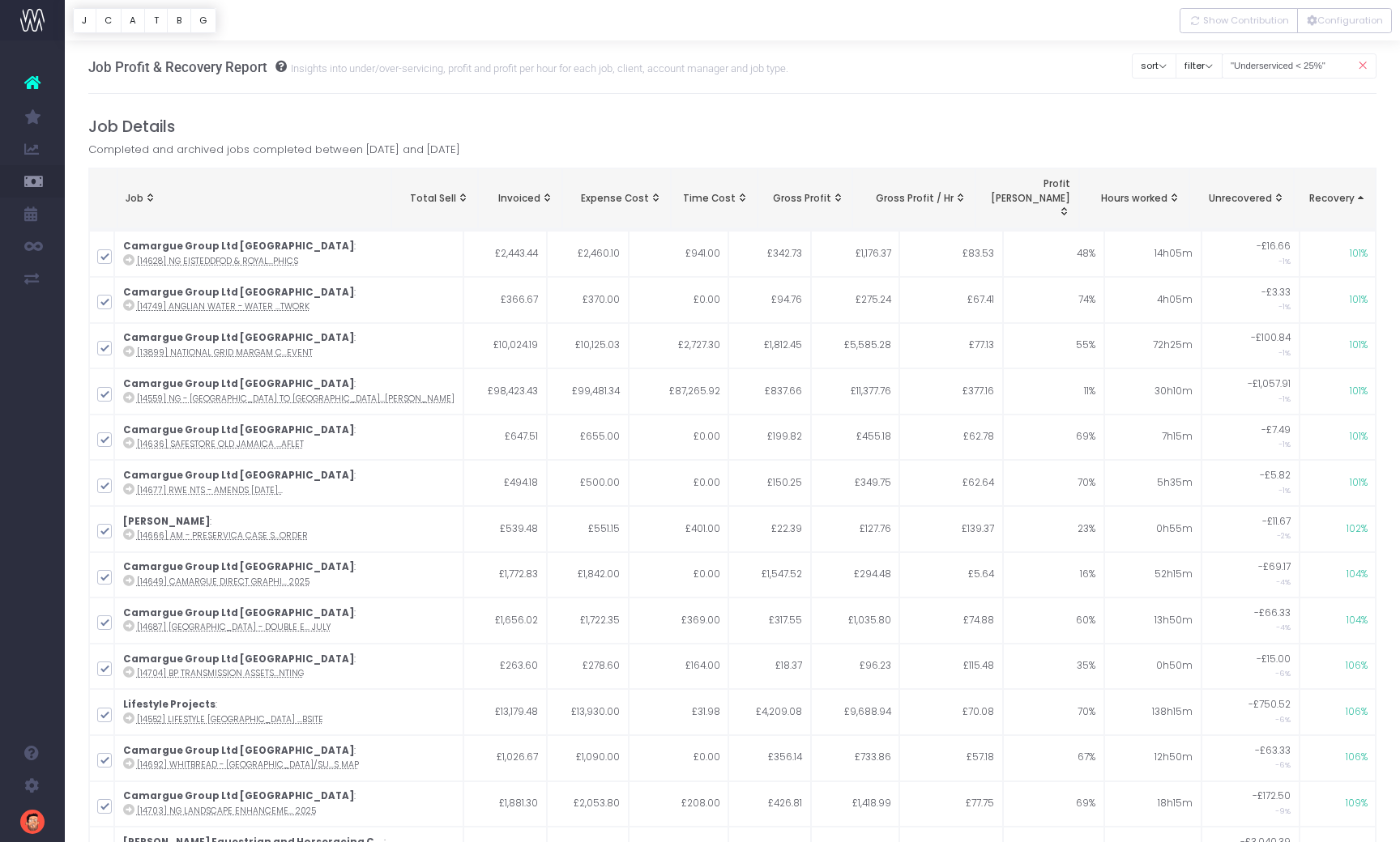
click at [1360, 191] on span "Recovery: activate to sort column descending" at bounding box center [1360, 197] width 13 height 13
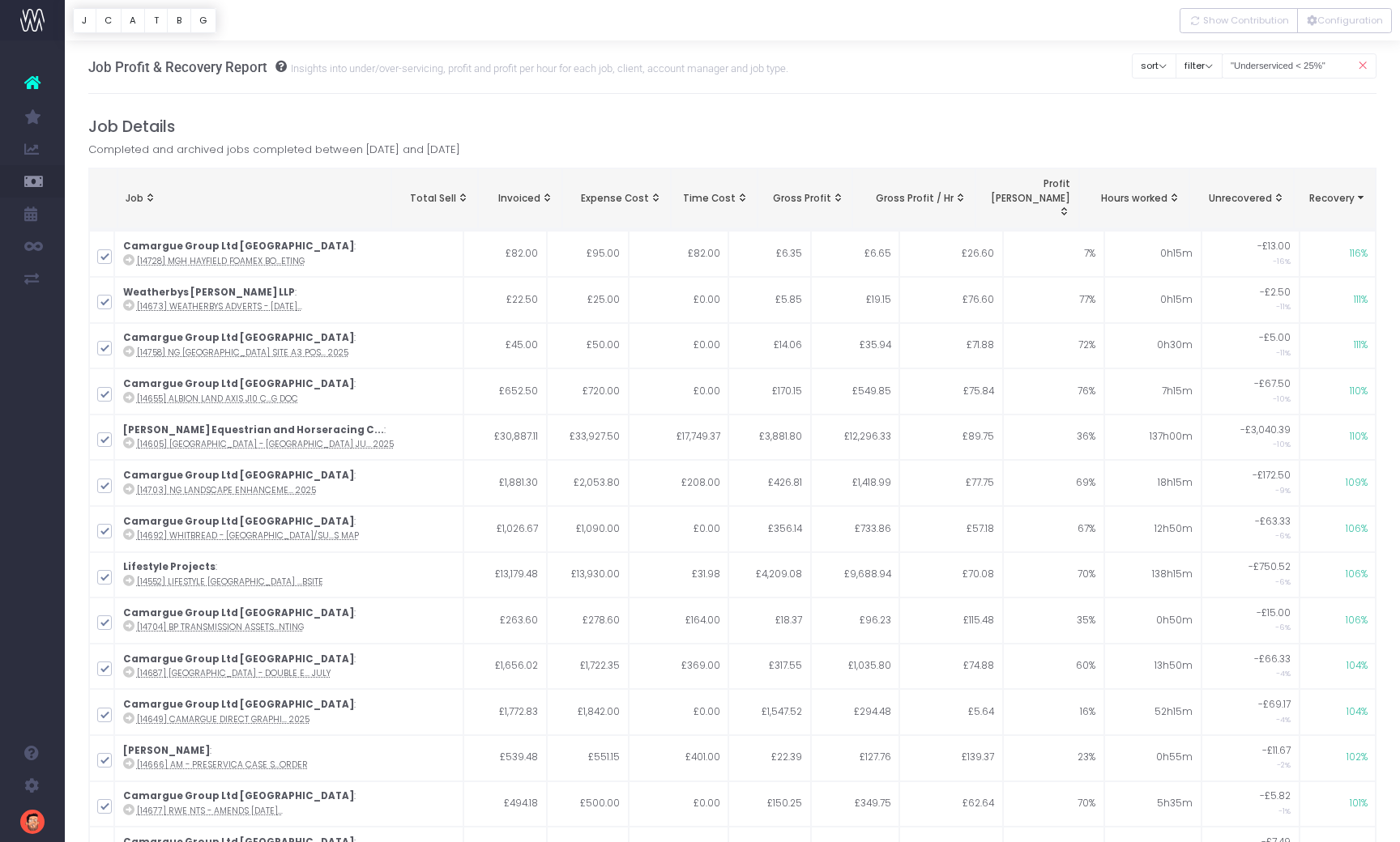
click at [1360, 191] on span "Recovery: activate to sort column ascending" at bounding box center [1360, 197] width 13 height 13
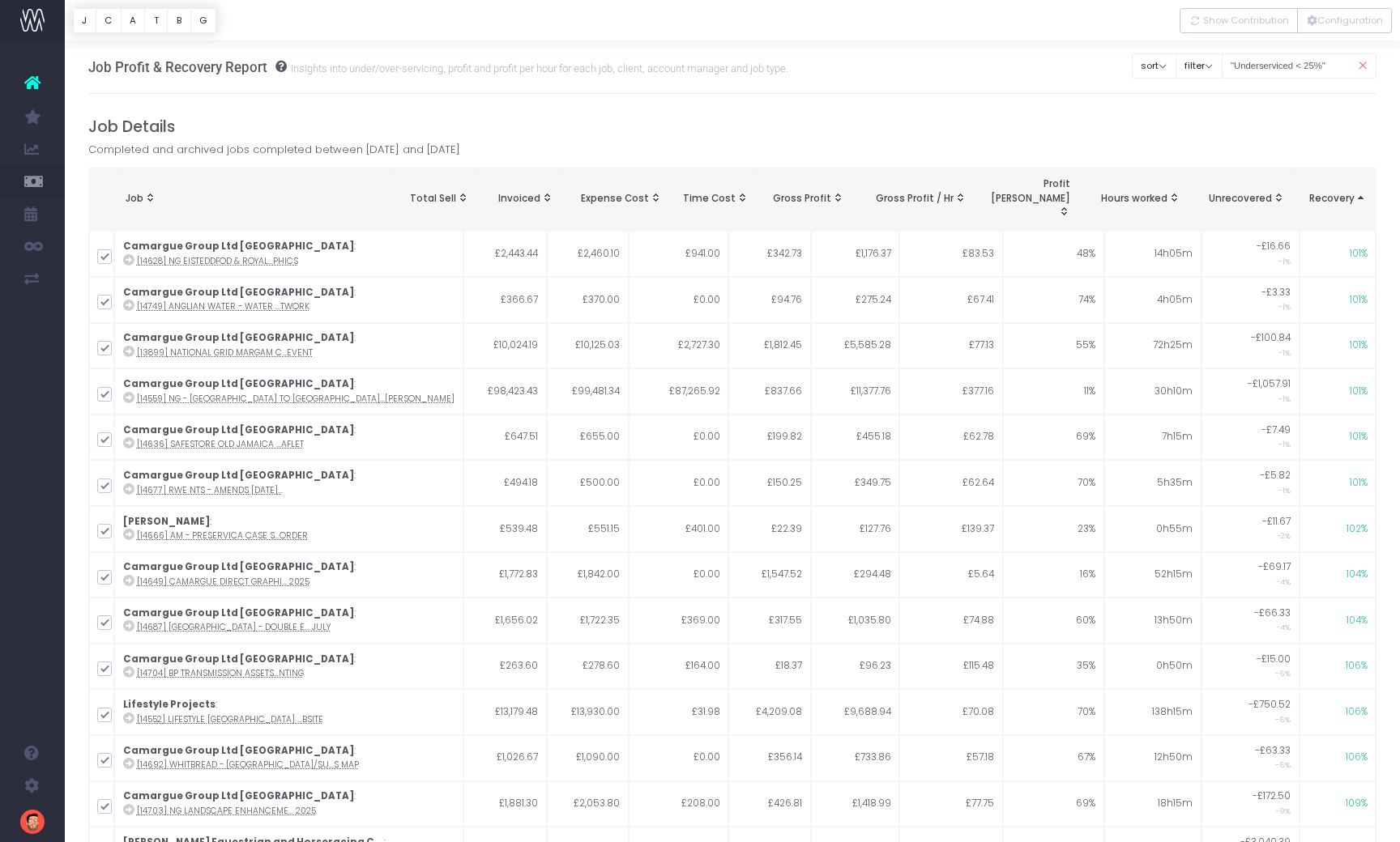
click at [1360, 191] on span "Recovery: activate to sort column descending" at bounding box center [1360, 197] width 13 height 13
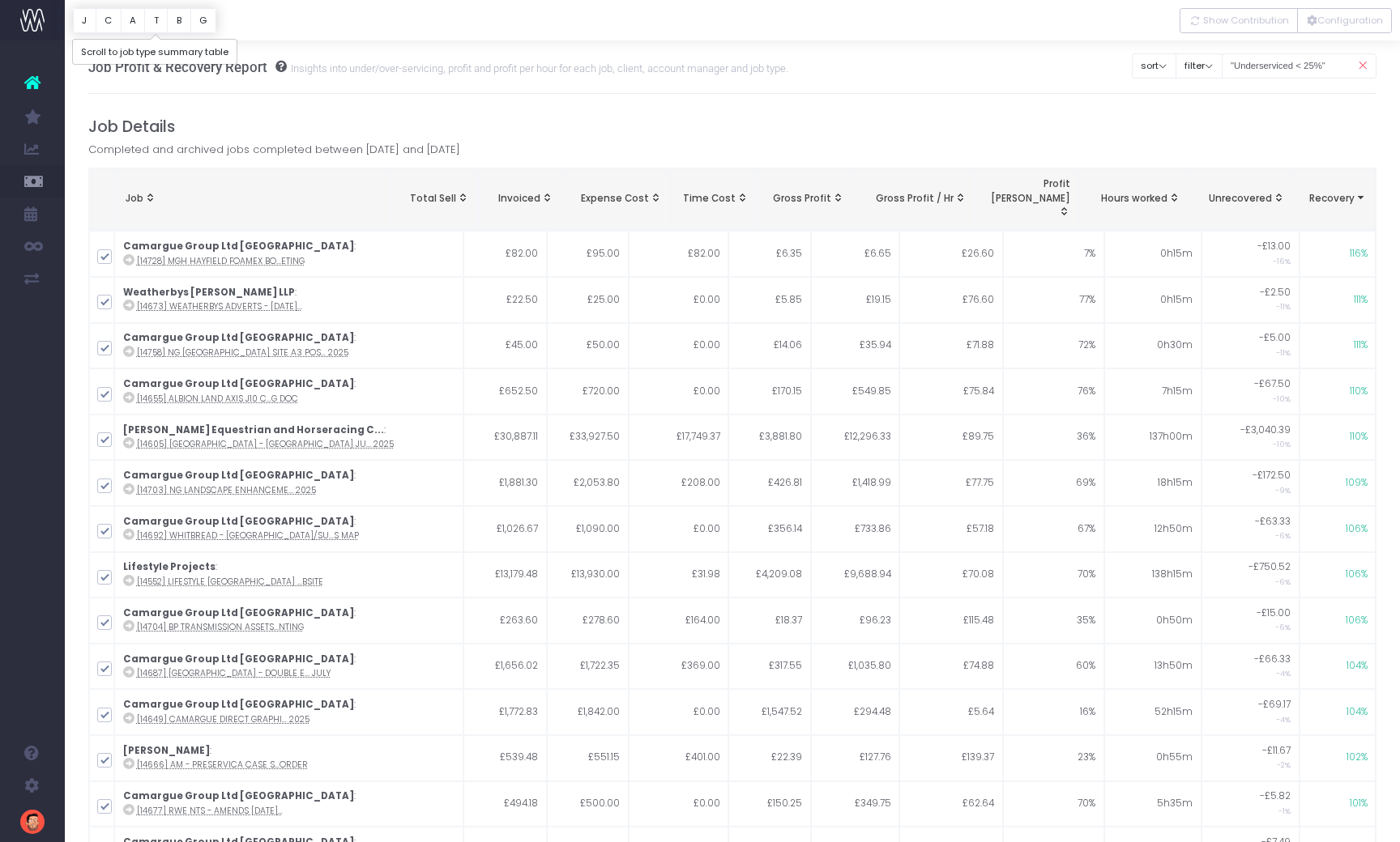
click at [158, 23] on button "T" at bounding box center [156, 21] width 23 height 25
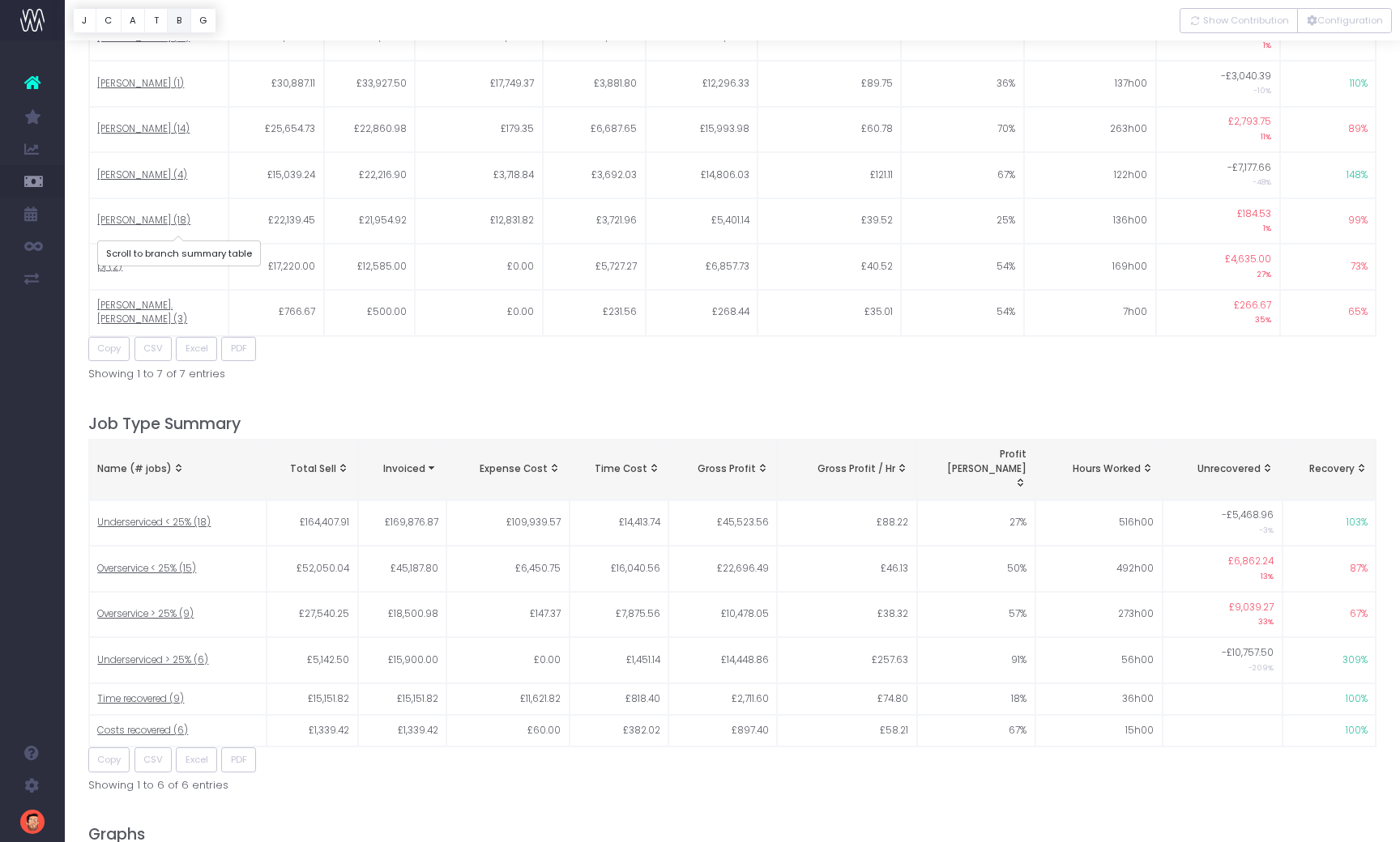
scroll to position [2035, 0]
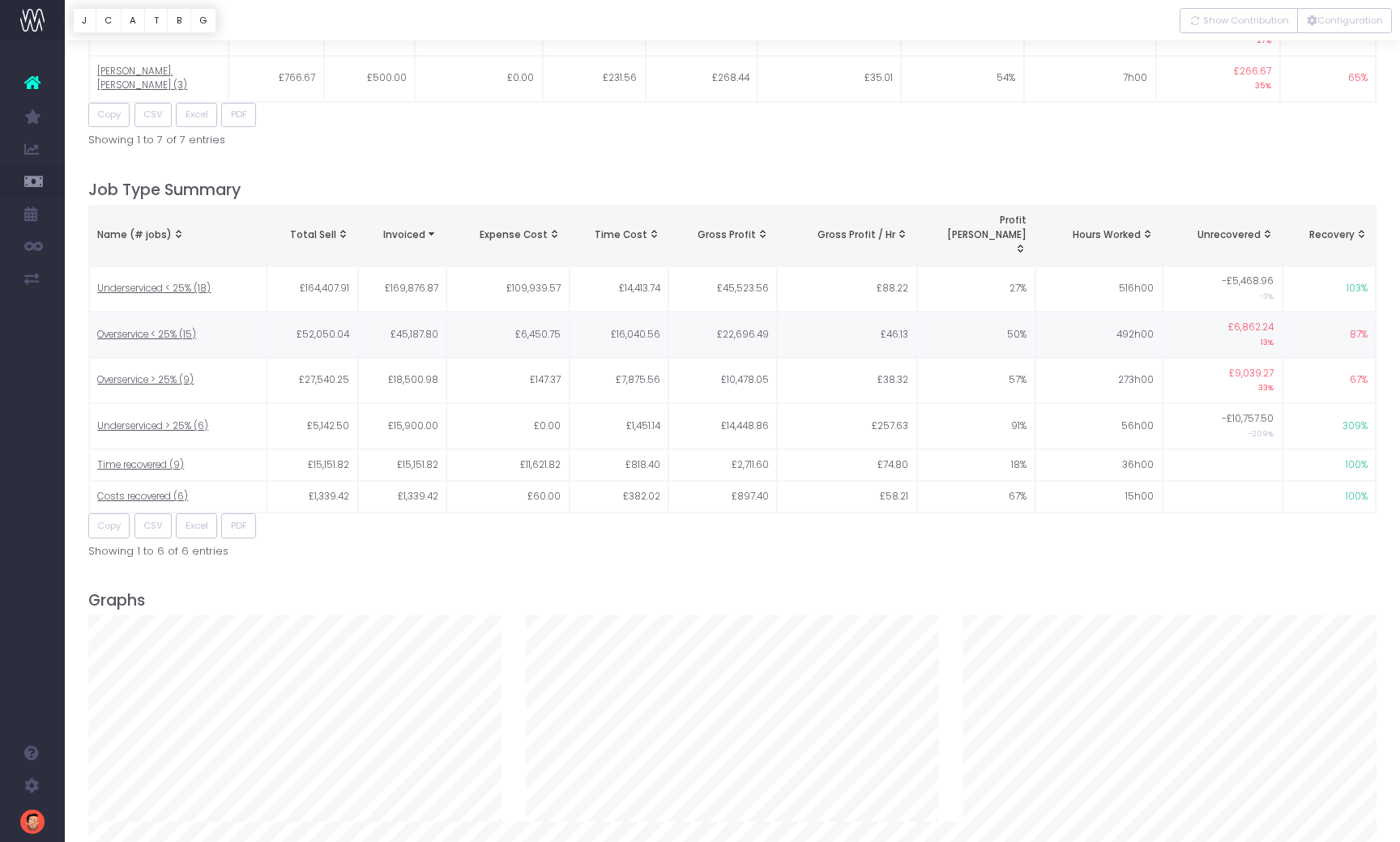
click at [131, 328] on span "Overservice < 25% (15)" at bounding box center [146, 334] width 99 height 15
type input ""Overservice < 25%""
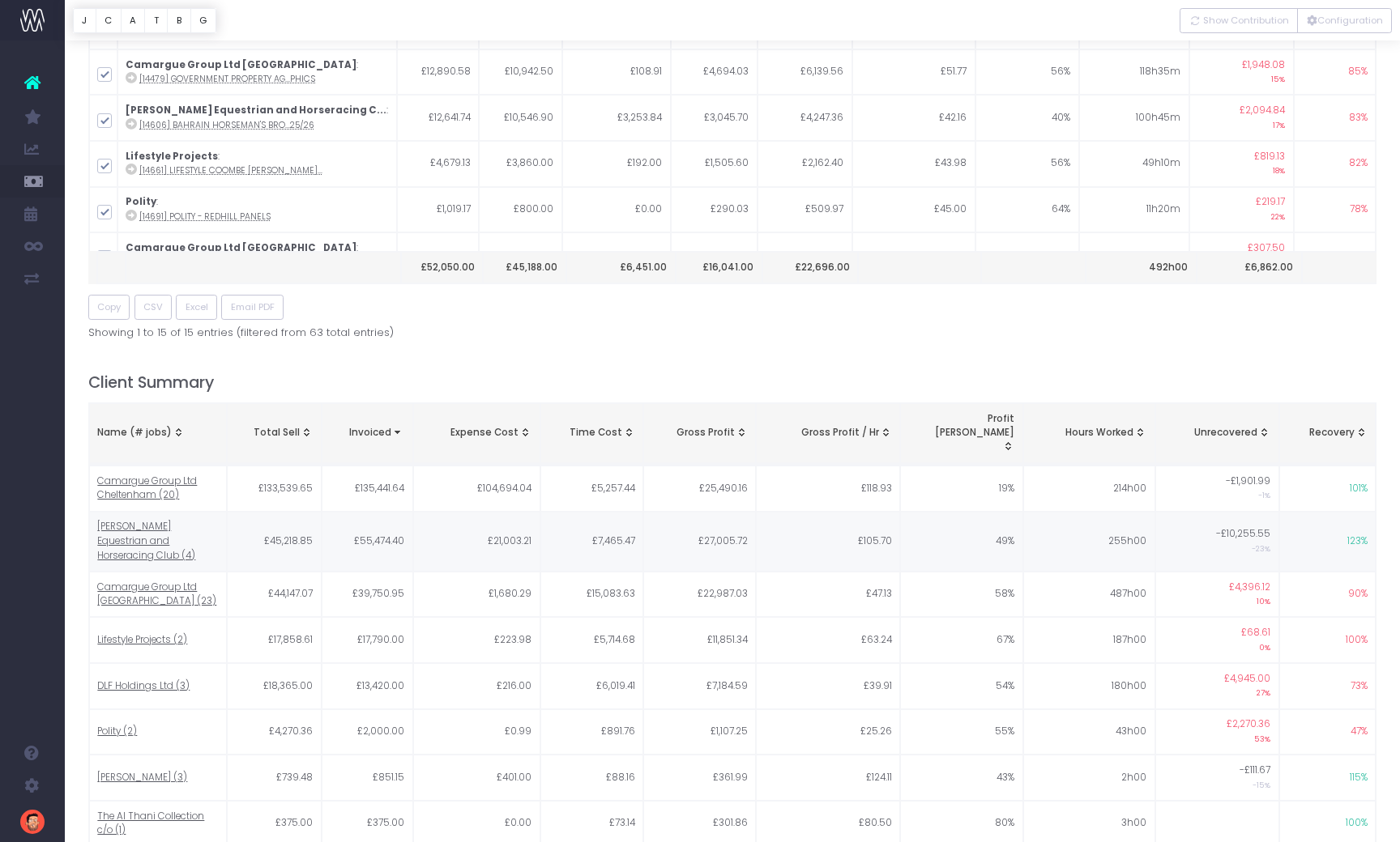
scroll to position [0, 0]
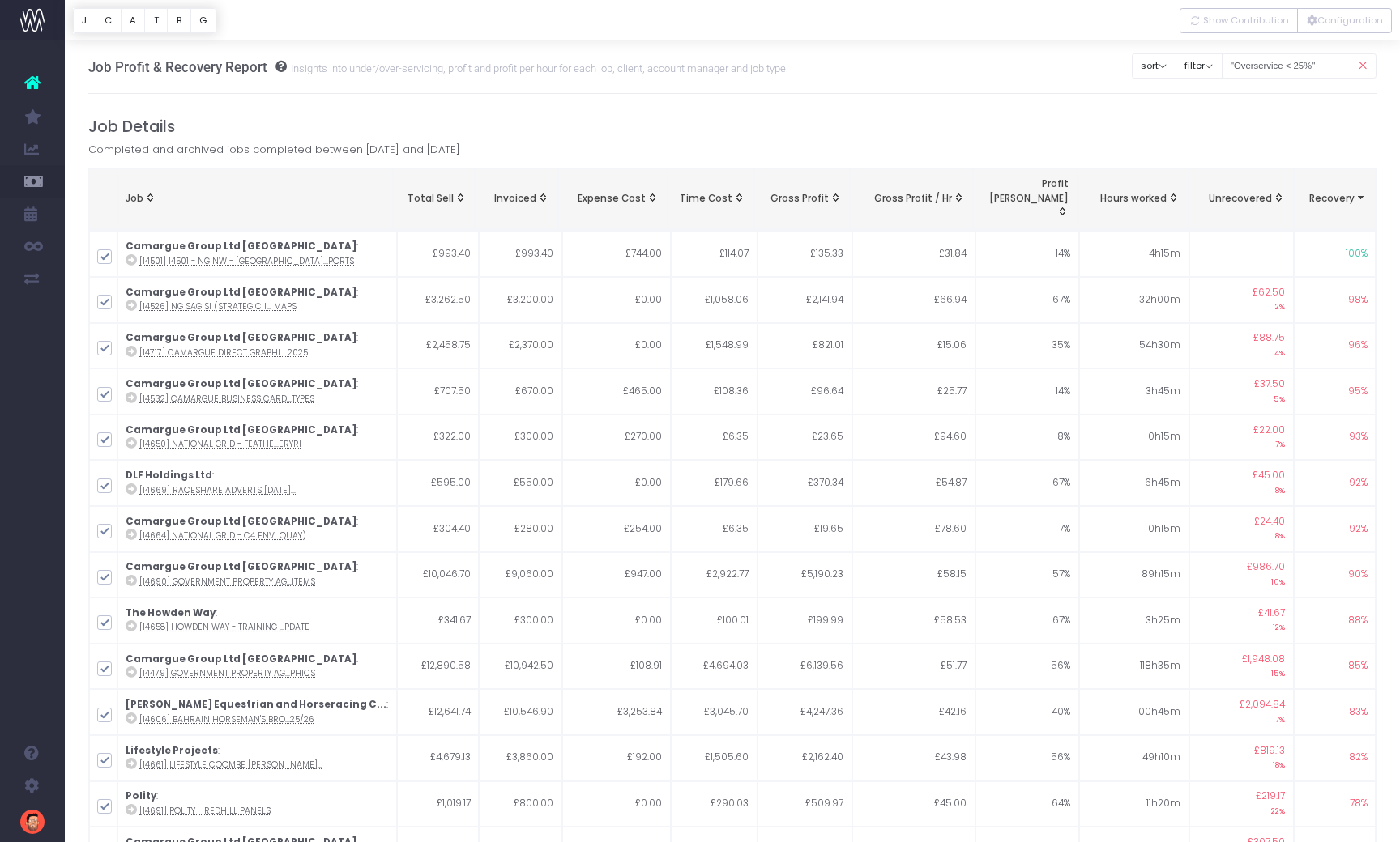
click at [1359, 191] on span "Recovery: activate to sort column ascending" at bounding box center [1360, 197] width 13 height 13
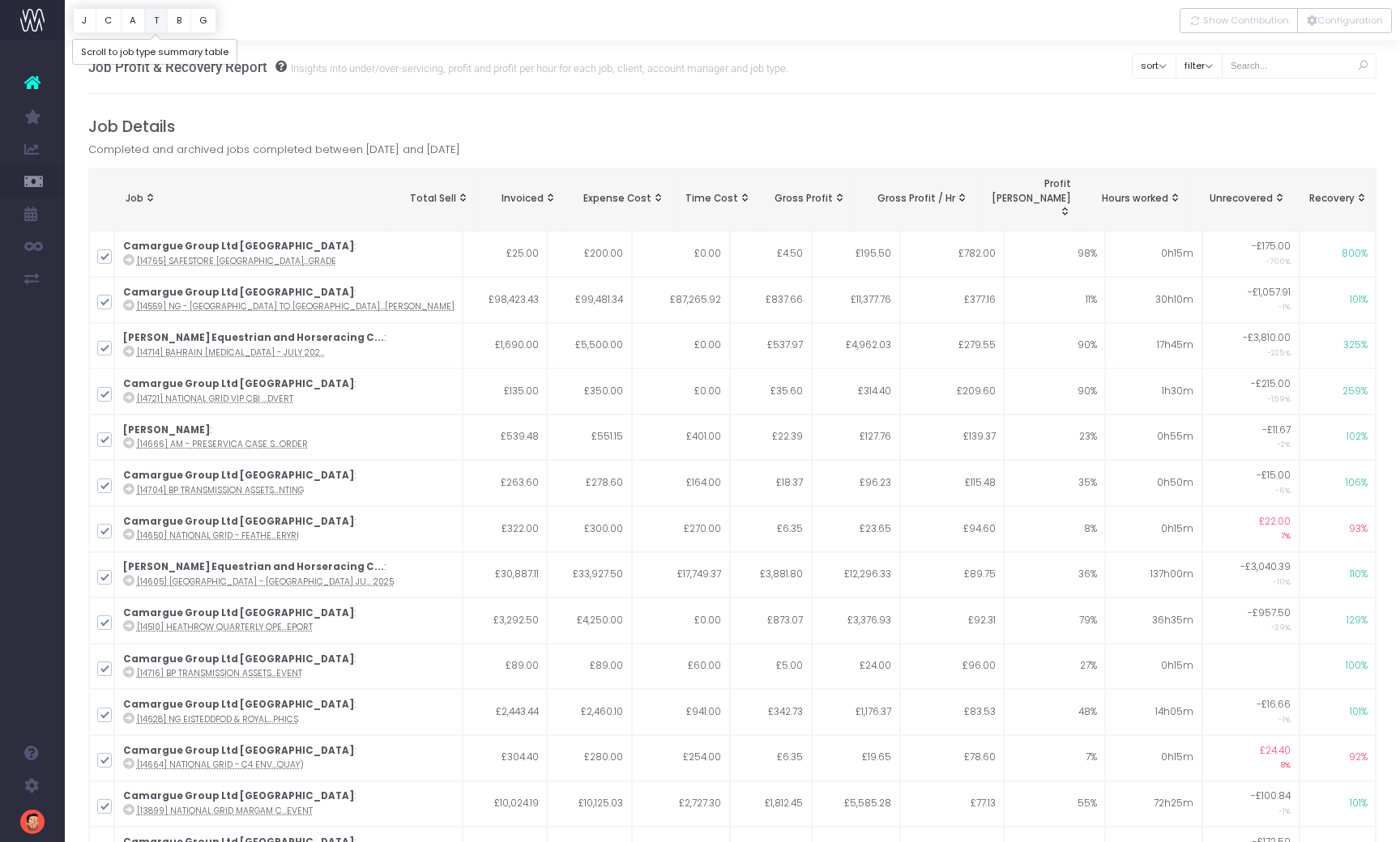
click at [157, 21] on button "T" at bounding box center [156, 21] width 23 height 25
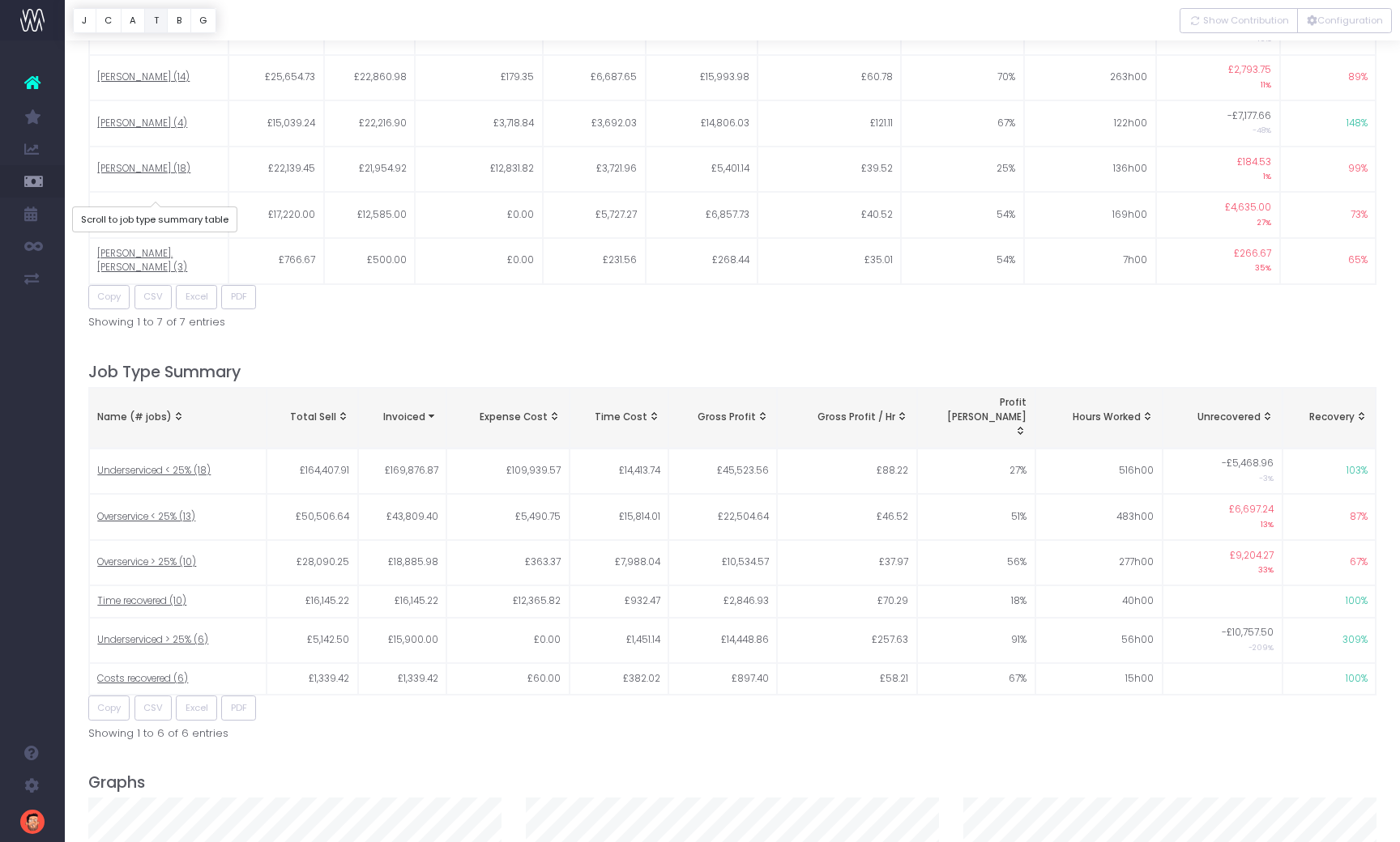
scroll to position [2035, 0]
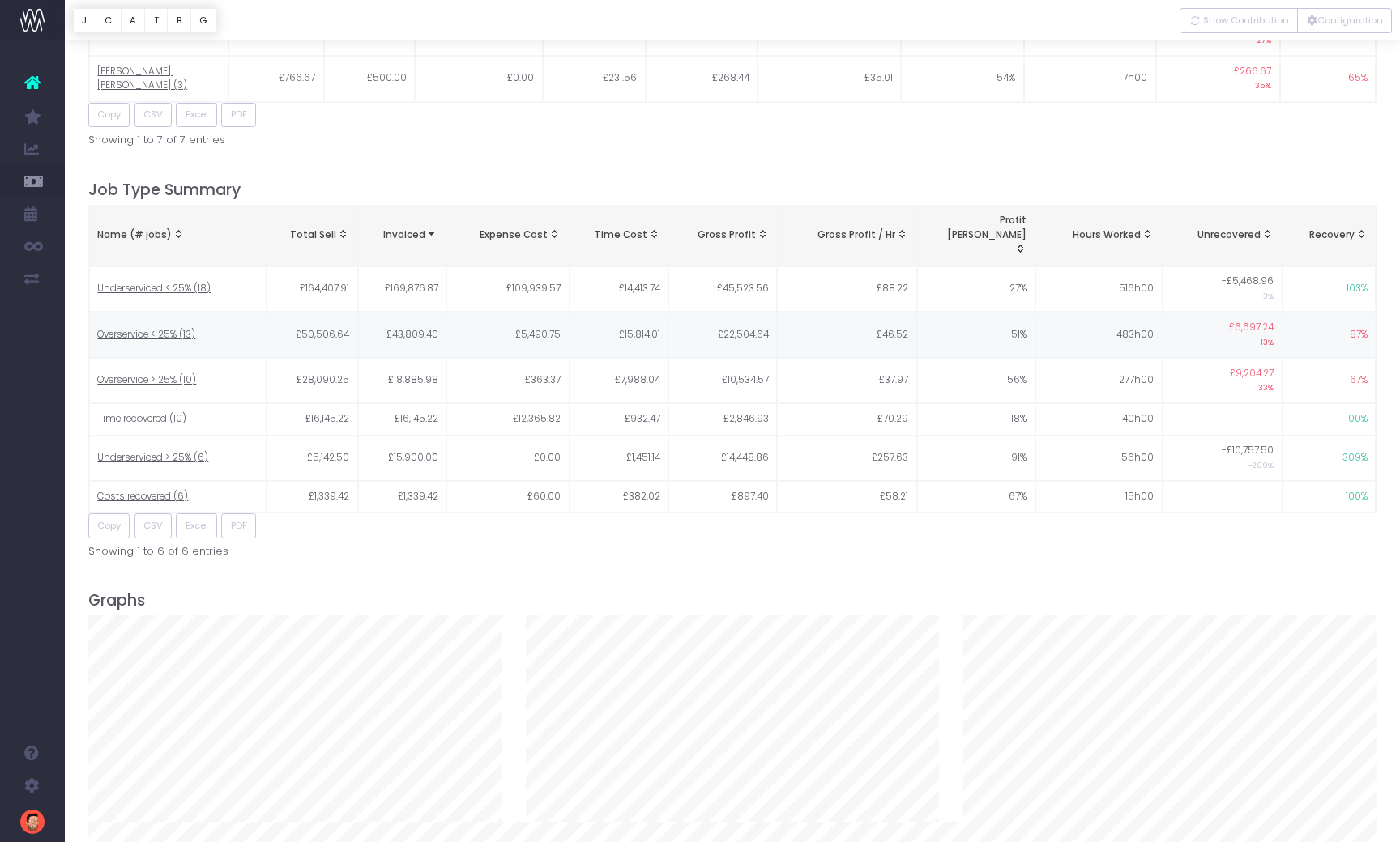
click at [158, 328] on span "Overservice < 25% (13)" at bounding box center [146, 334] width 98 height 15
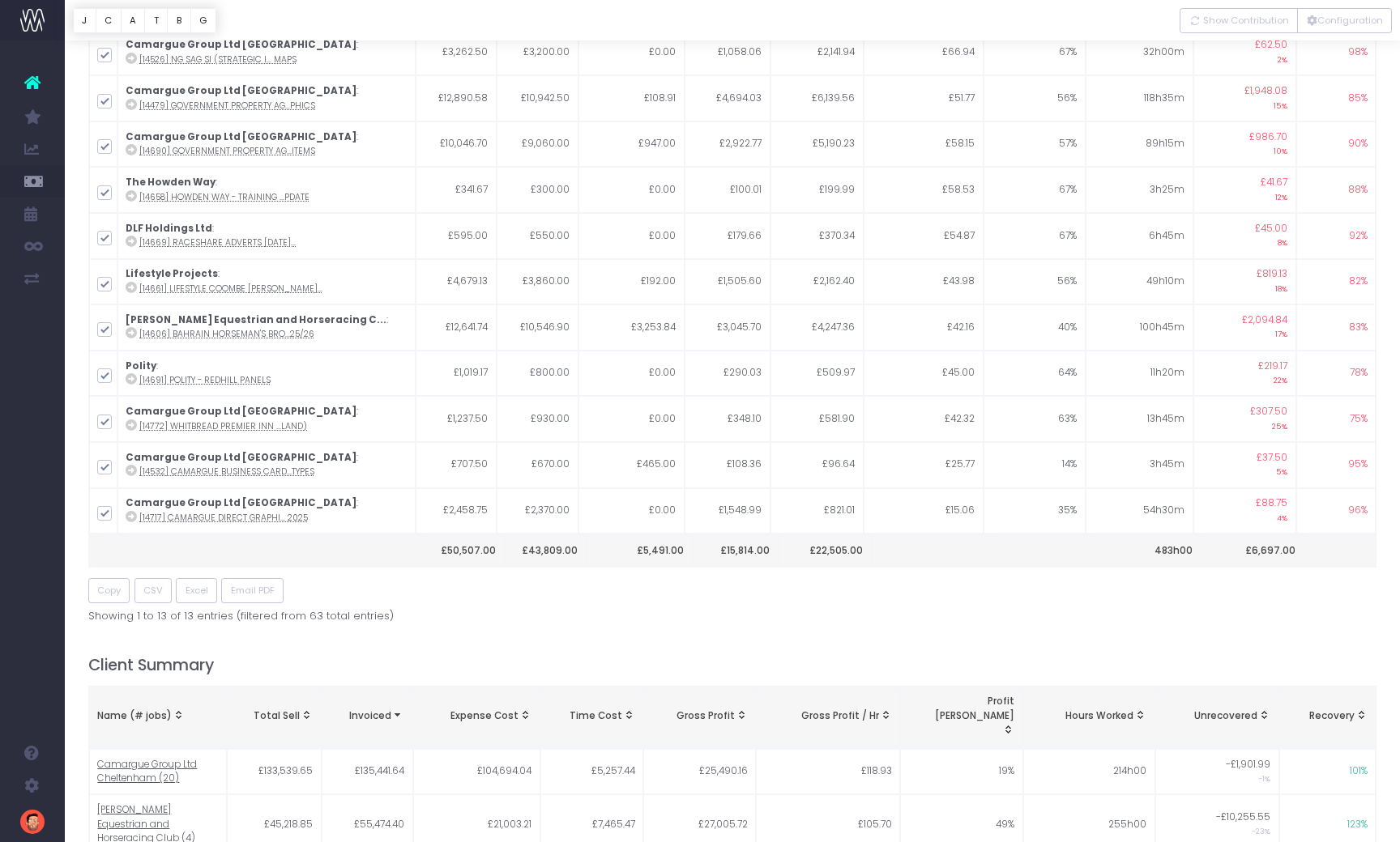
scroll to position [0, 0]
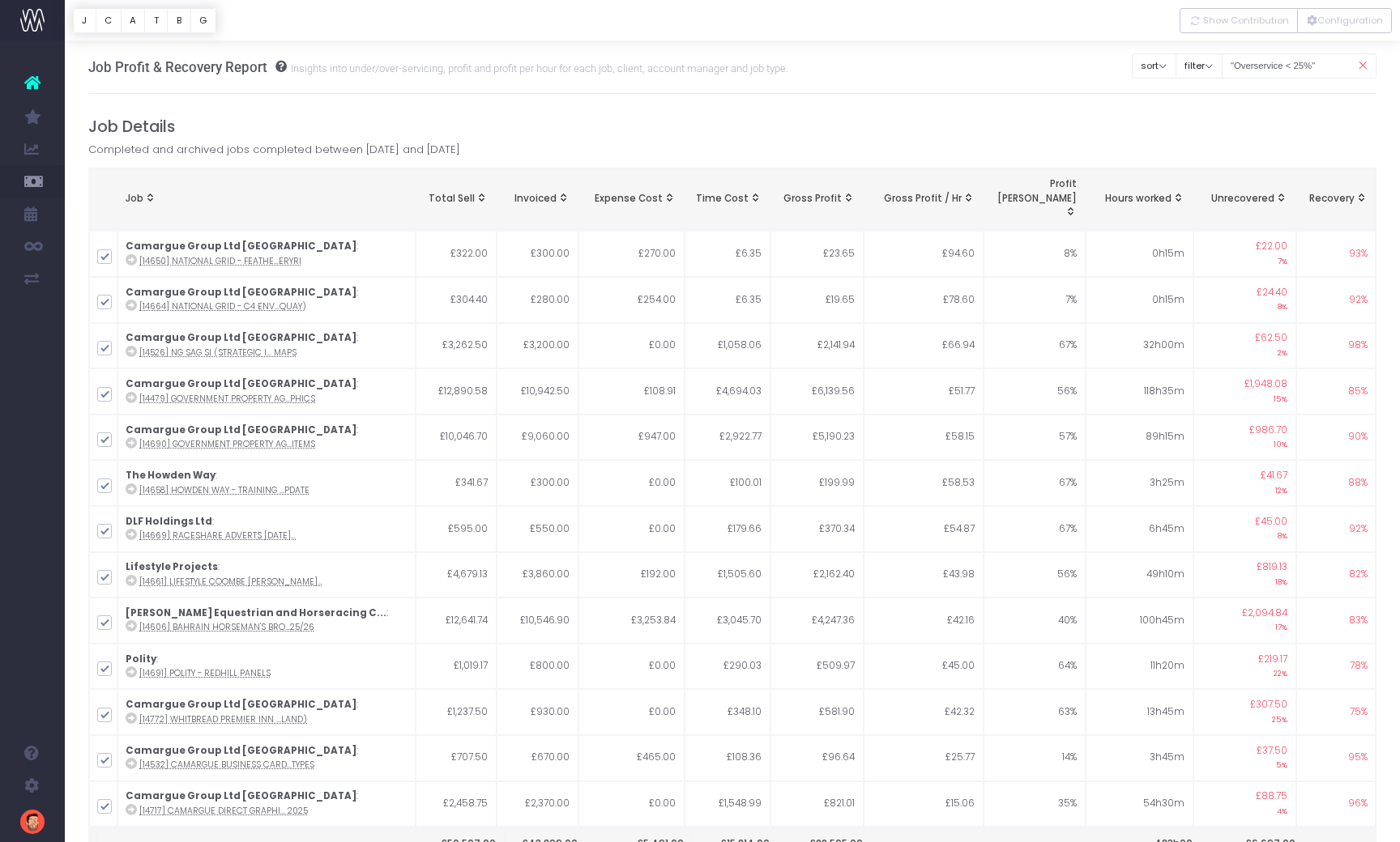
click at [1364, 191] on span "Recovery: activate to sort column ascending" at bounding box center [1360, 197] width 13 height 13
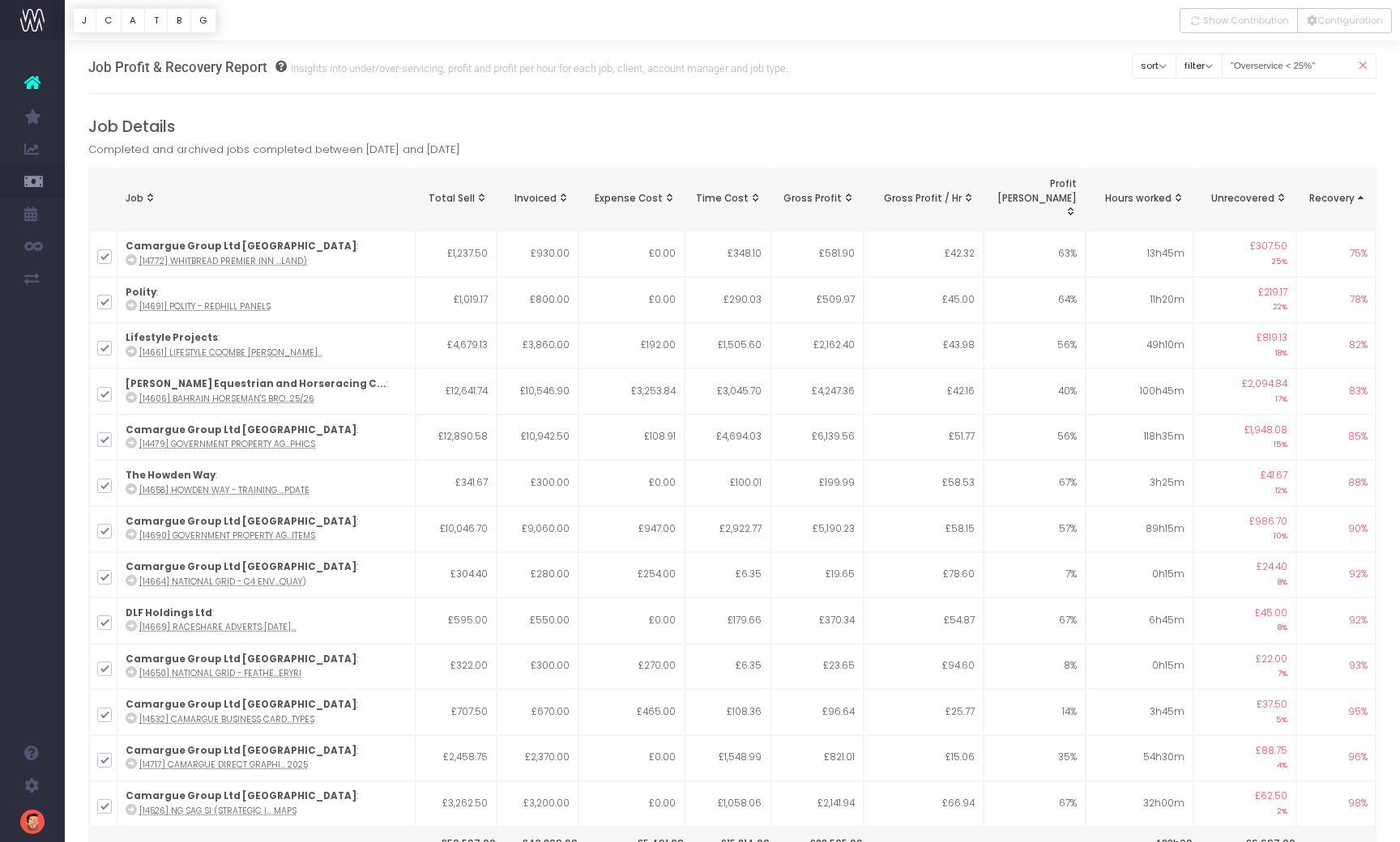
click at [1362, 191] on span "Recovery: activate to sort column descending" at bounding box center [1360, 197] width 13 height 13
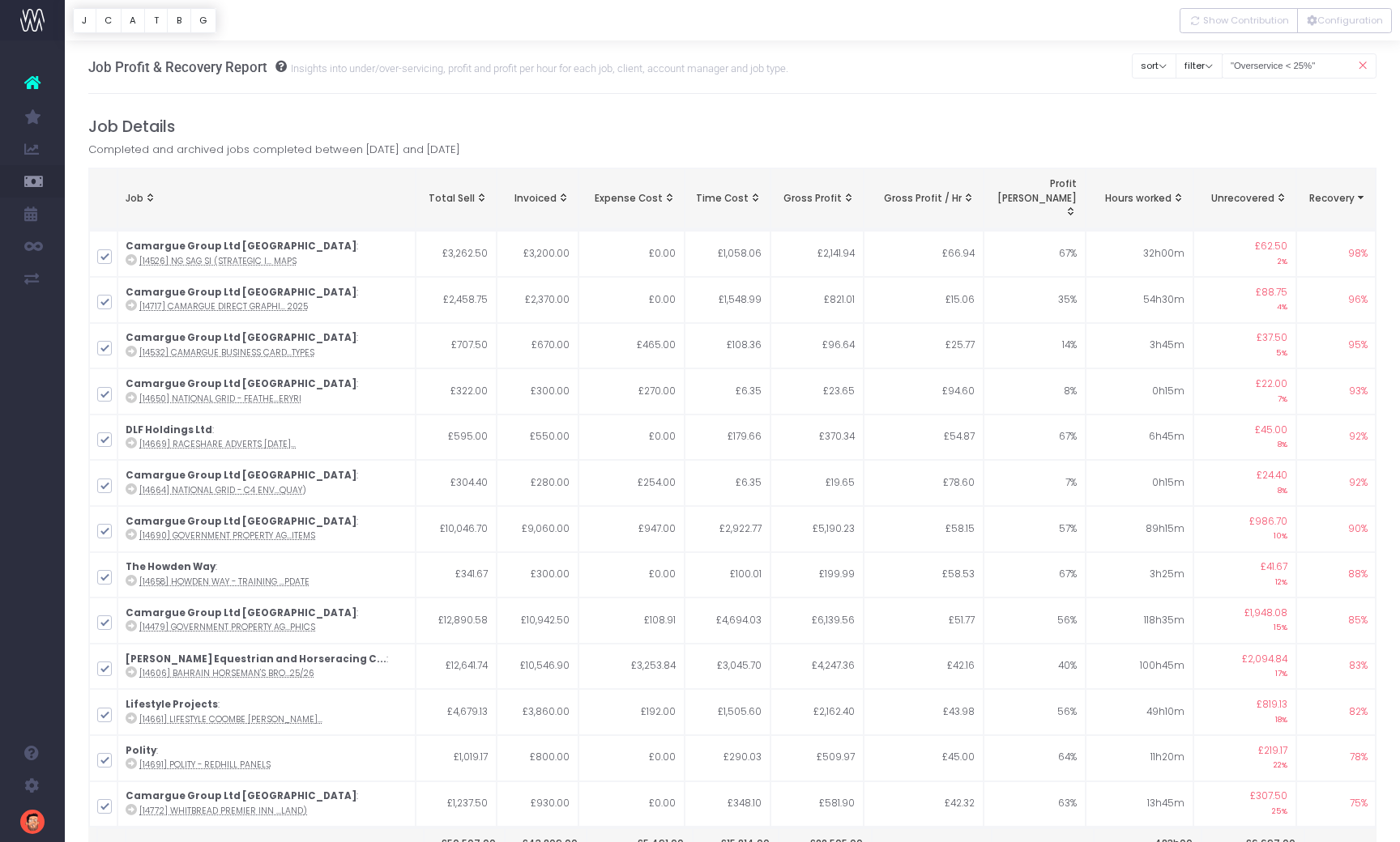
click at [1362, 191] on span "Recovery: activate to sort column ascending" at bounding box center [1360, 197] width 13 height 13
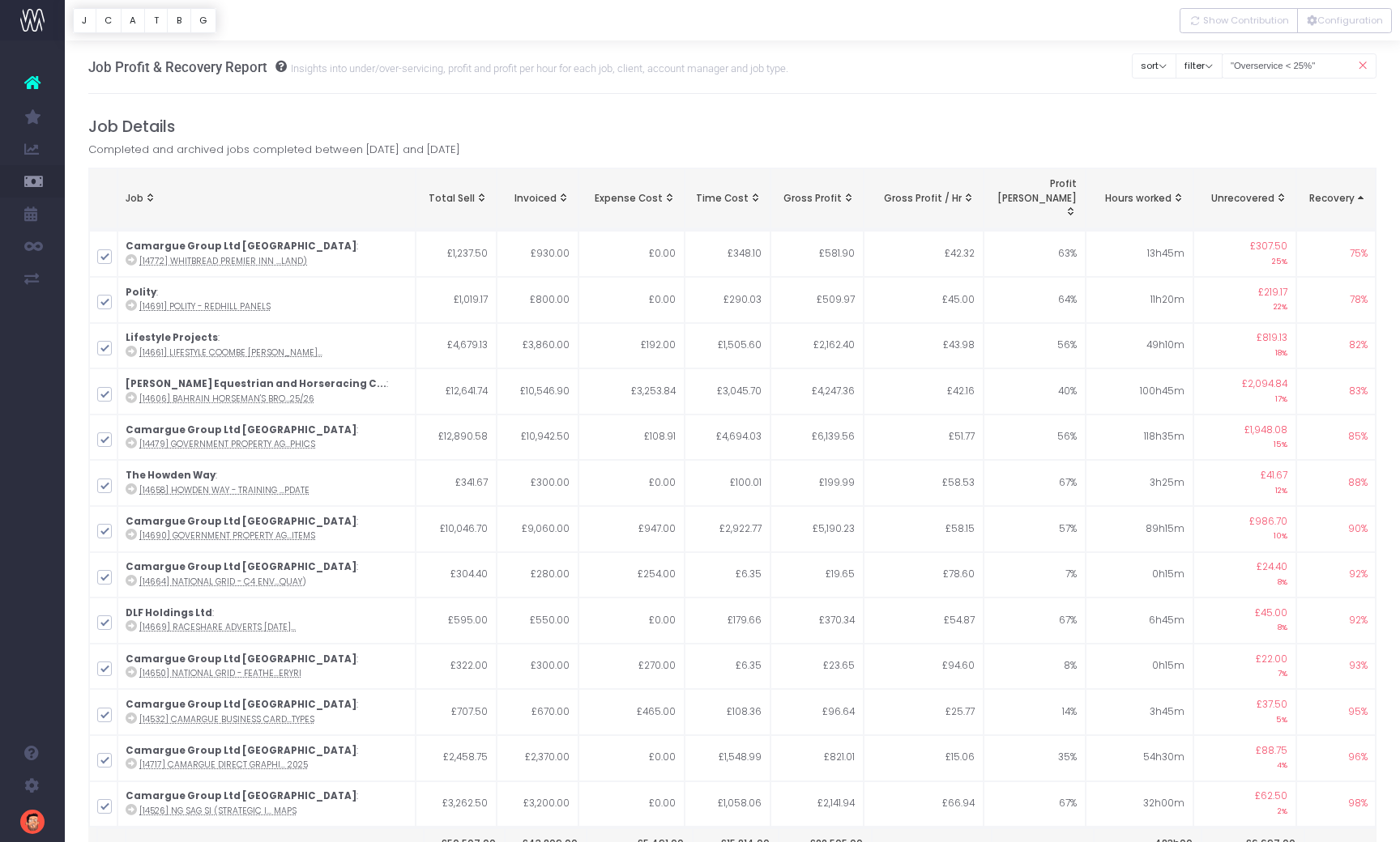
click at [1360, 191] on span "Recovery: activate to sort column descending" at bounding box center [1360, 197] width 13 height 13
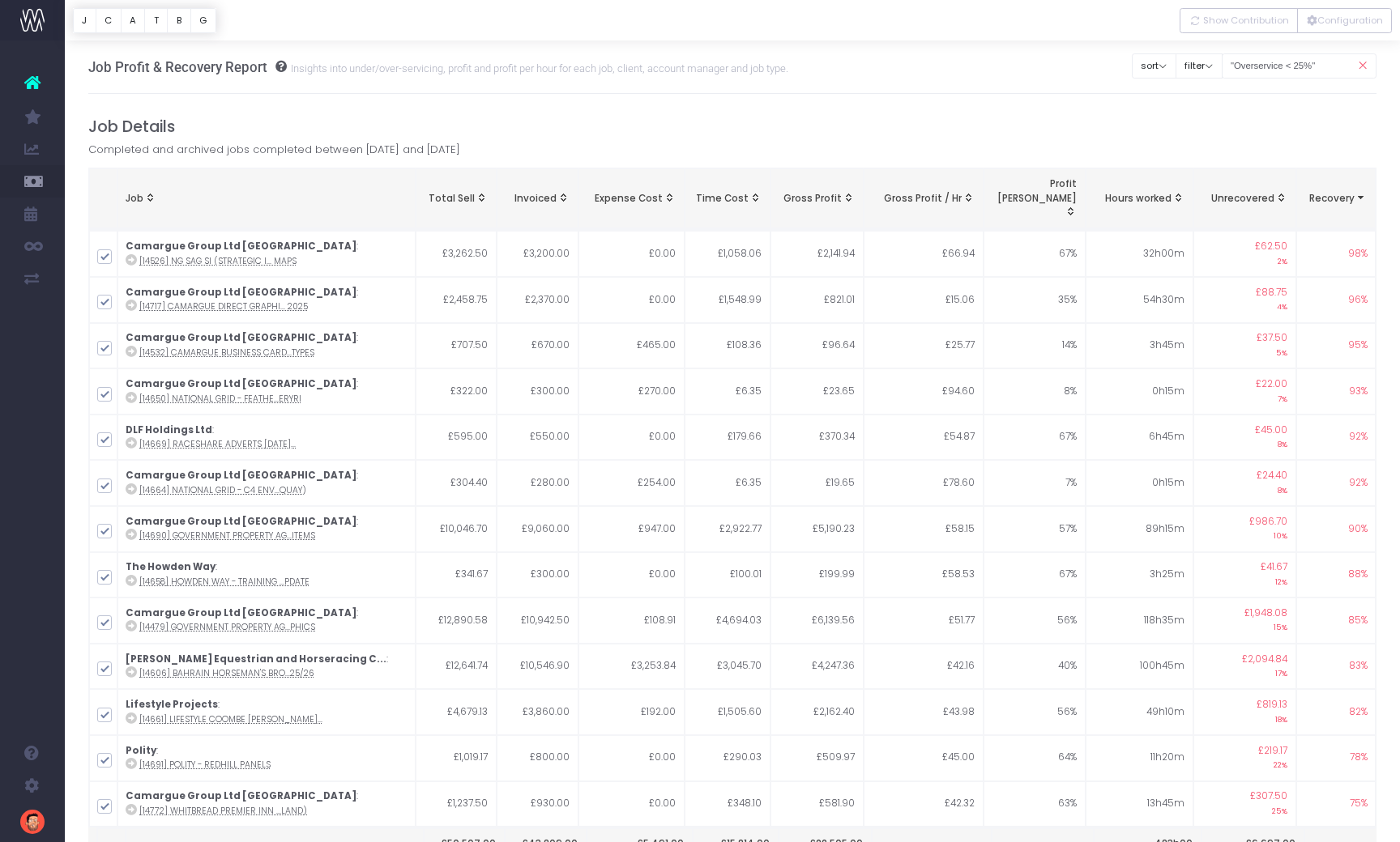
click at [1360, 191] on span "Recovery: activate to sort column ascending" at bounding box center [1360, 197] width 13 height 13
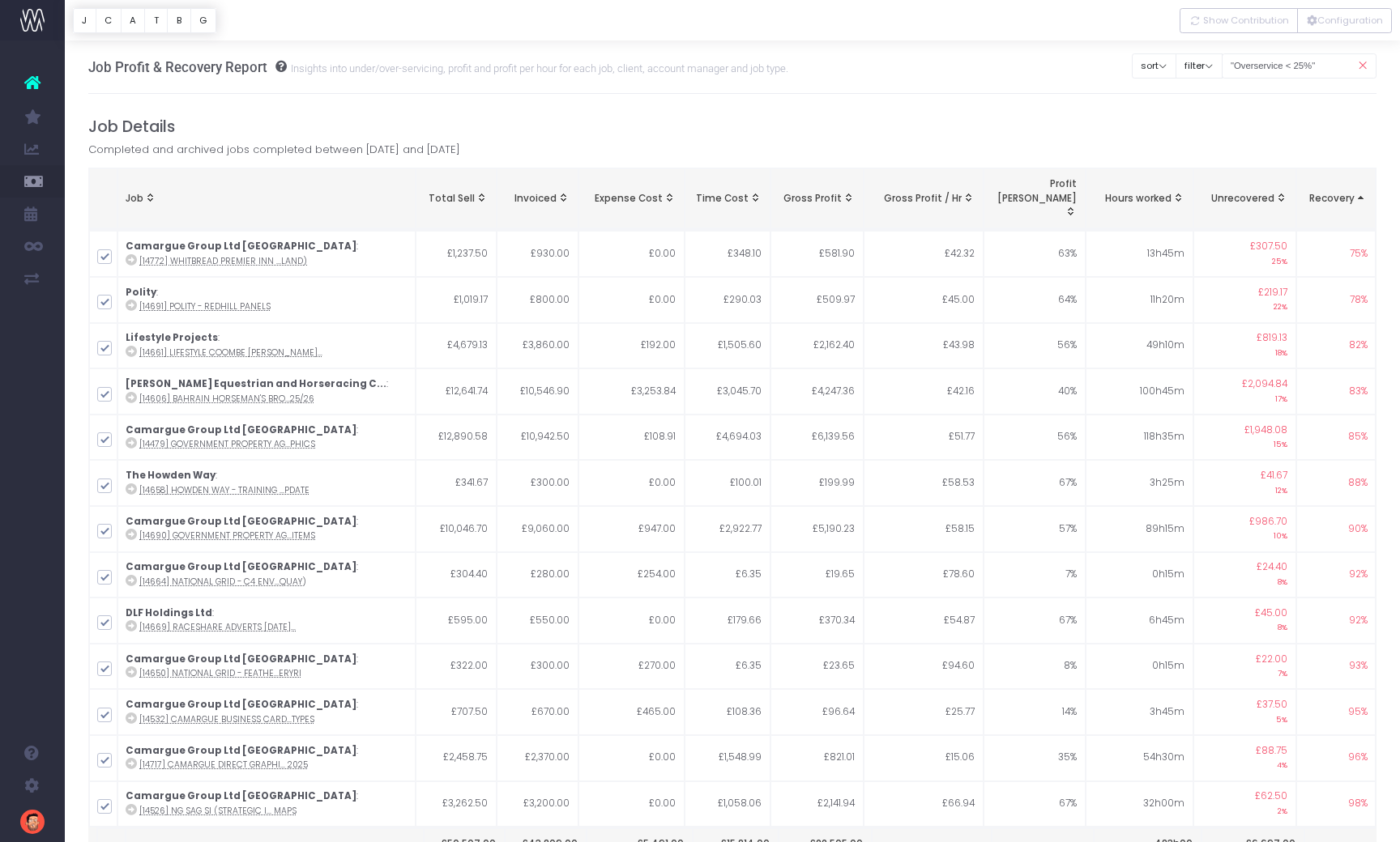
click at [1360, 191] on span "Recovery: activate to sort column descending" at bounding box center [1360, 197] width 13 height 13
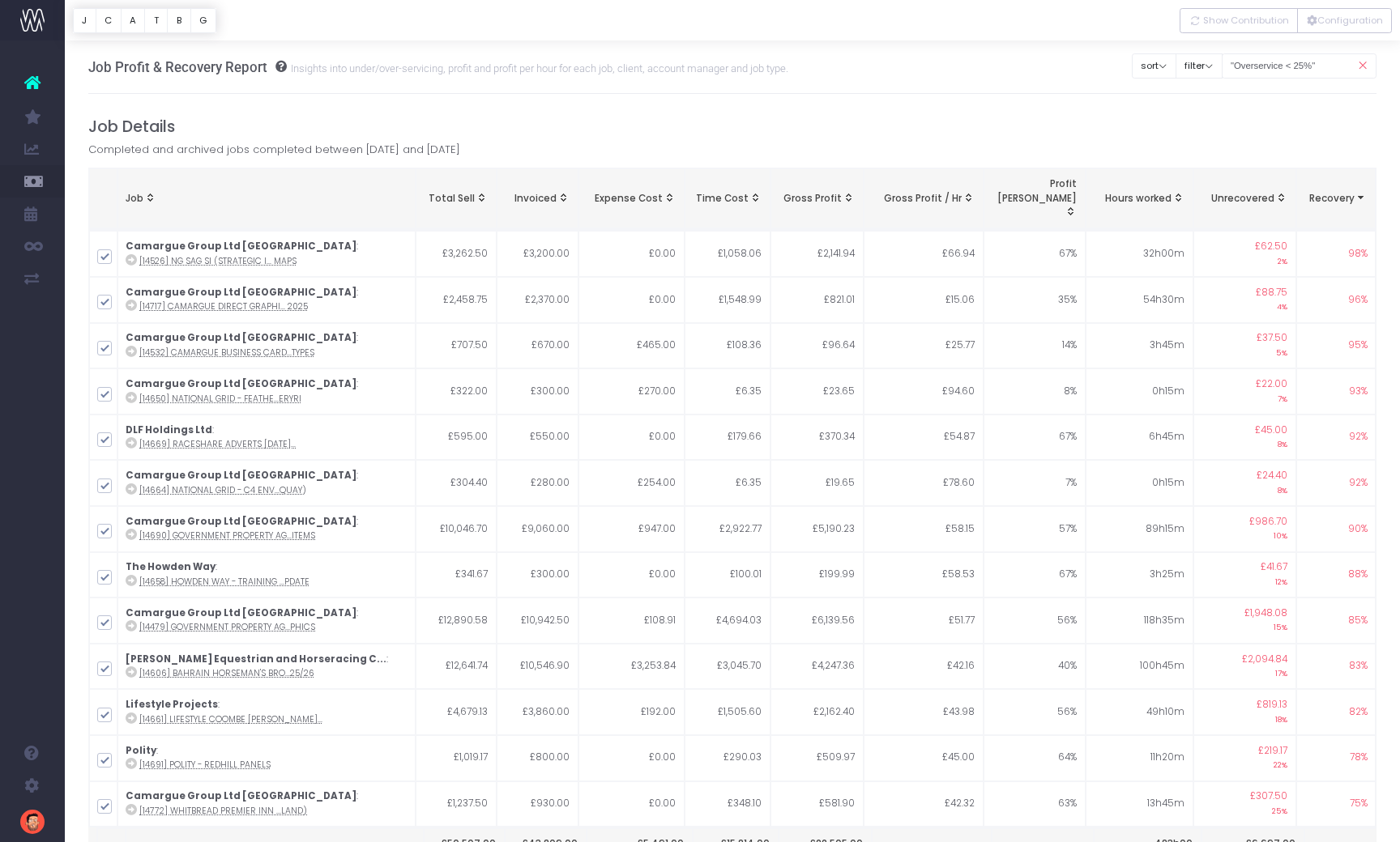
click at [1360, 191] on span "Recovery: activate to sort column ascending" at bounding box center [1360, 197] width 13 height 13
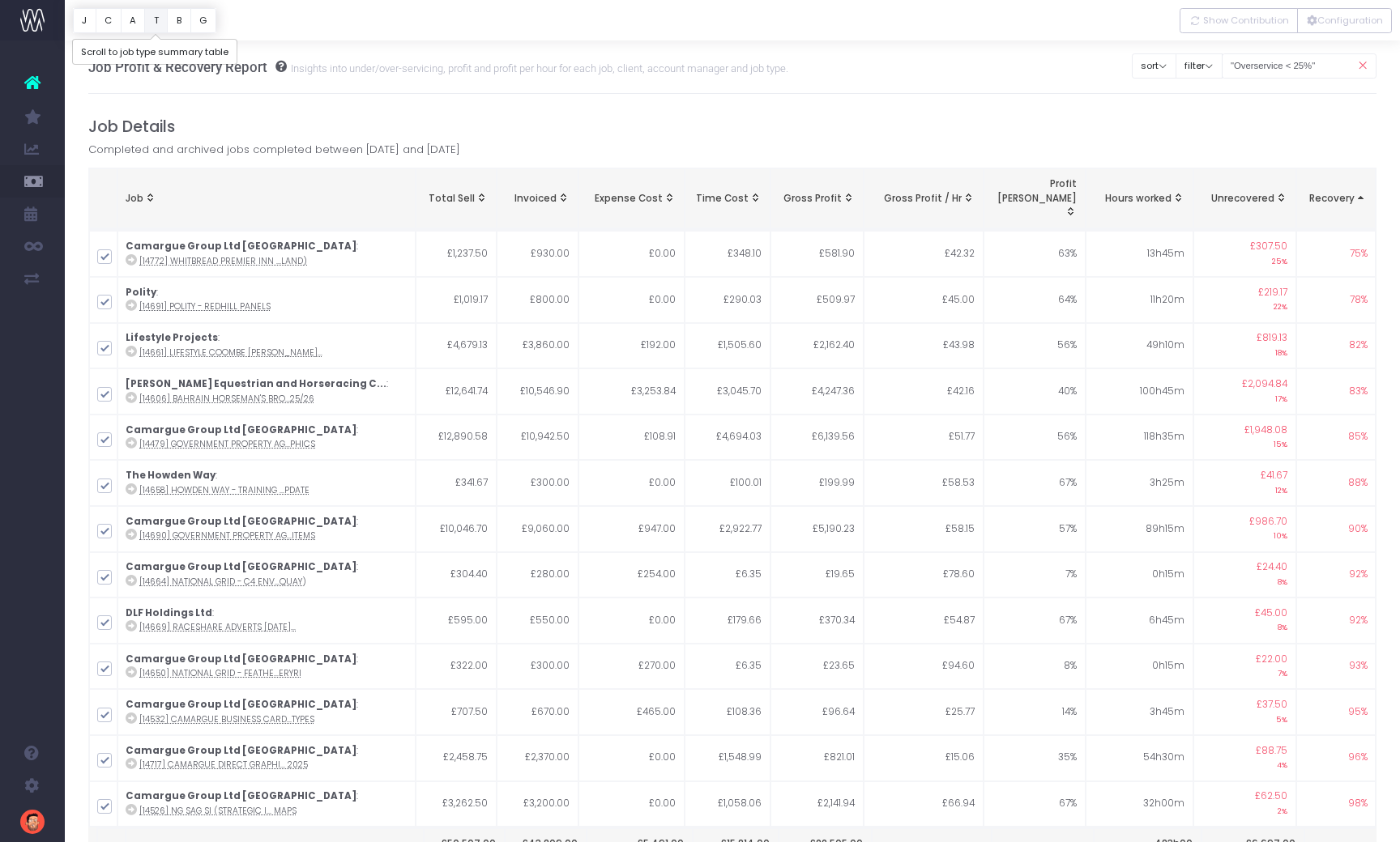
click at [156, 19] on button "T" at bounding box center [156, 21] width 23 height 25
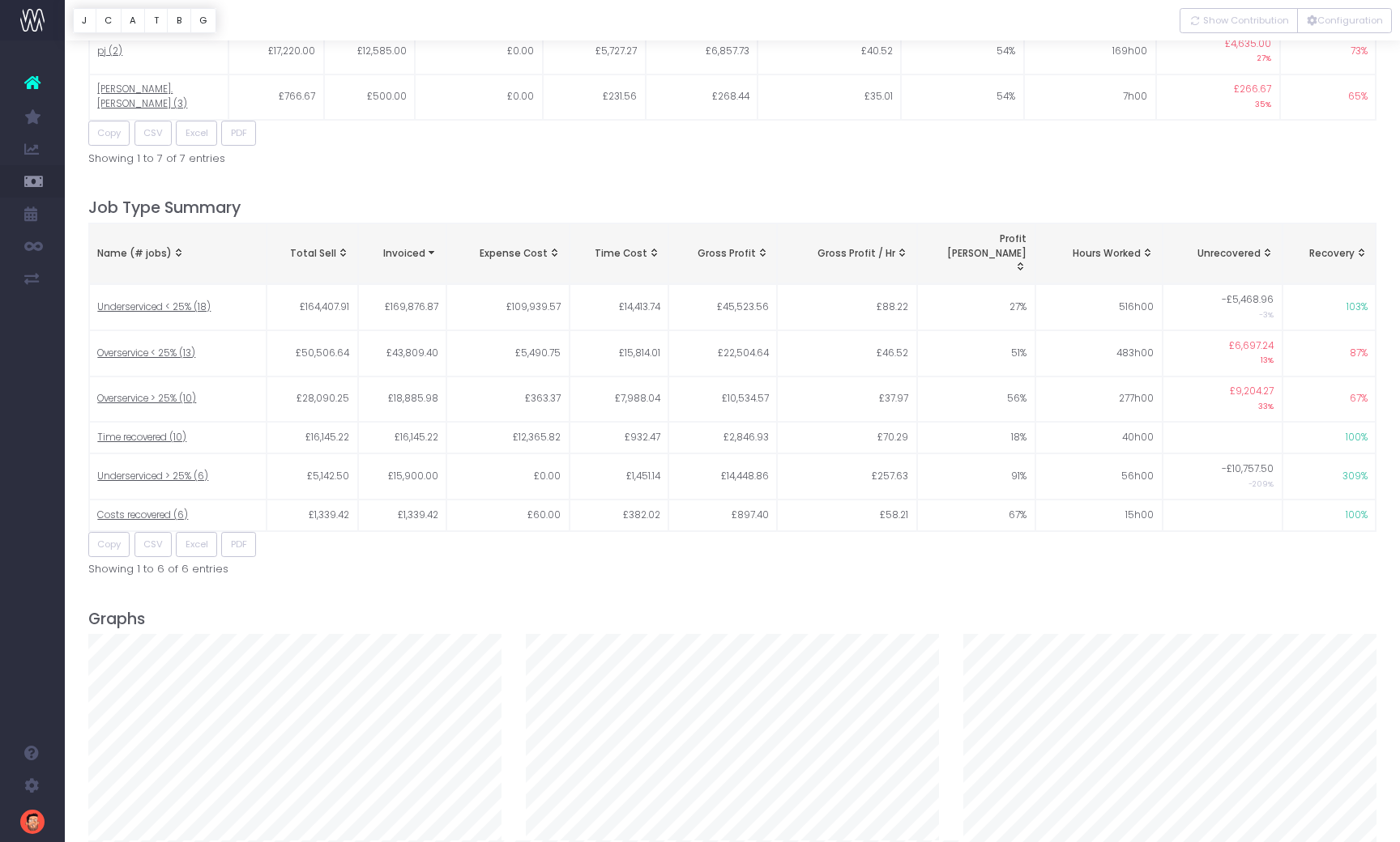
scroll to position [2006, 0]
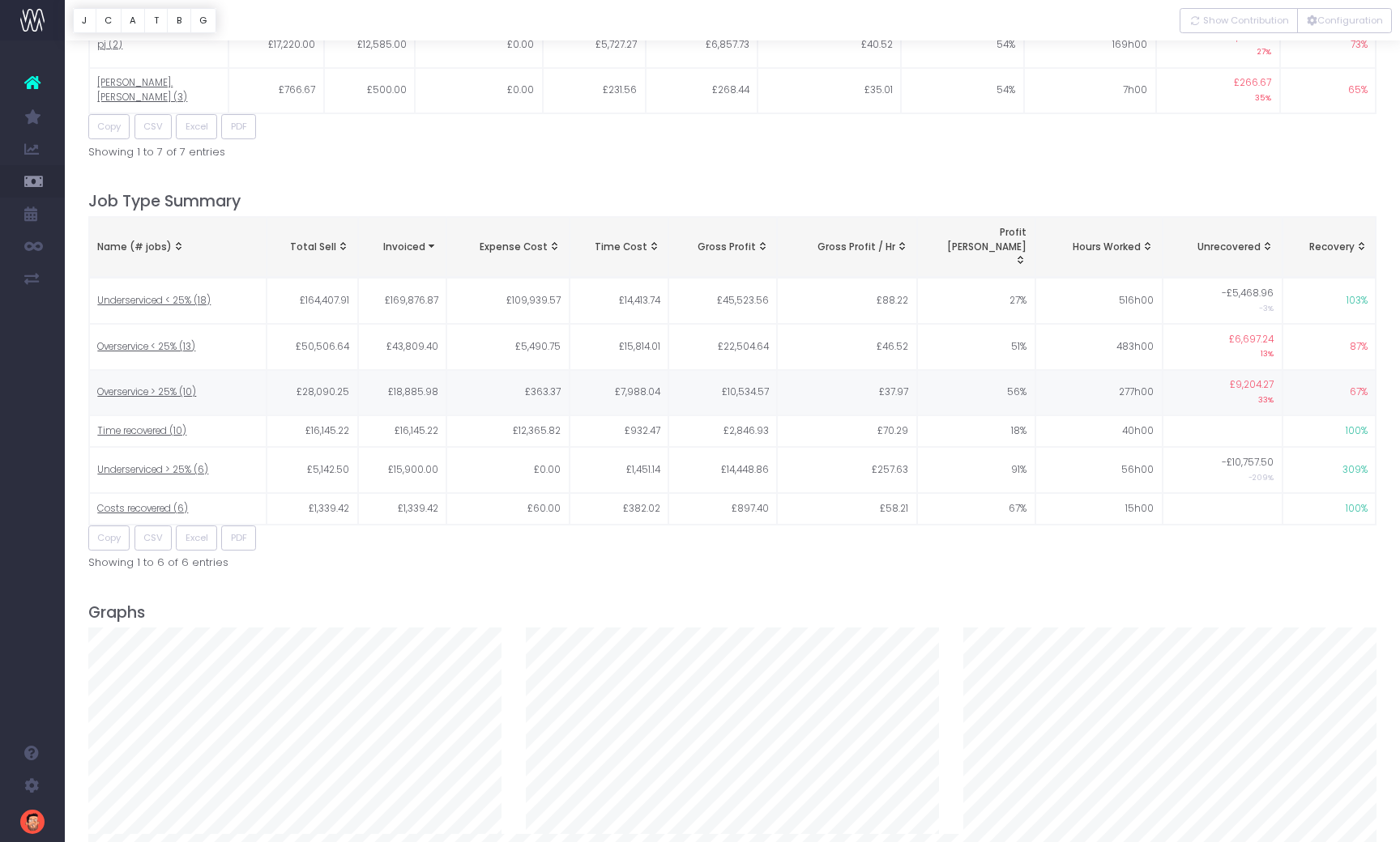
click at [145, 385] on span "Overservice > 25% (10)" at bounding box center [146, 392] width 99 height 15
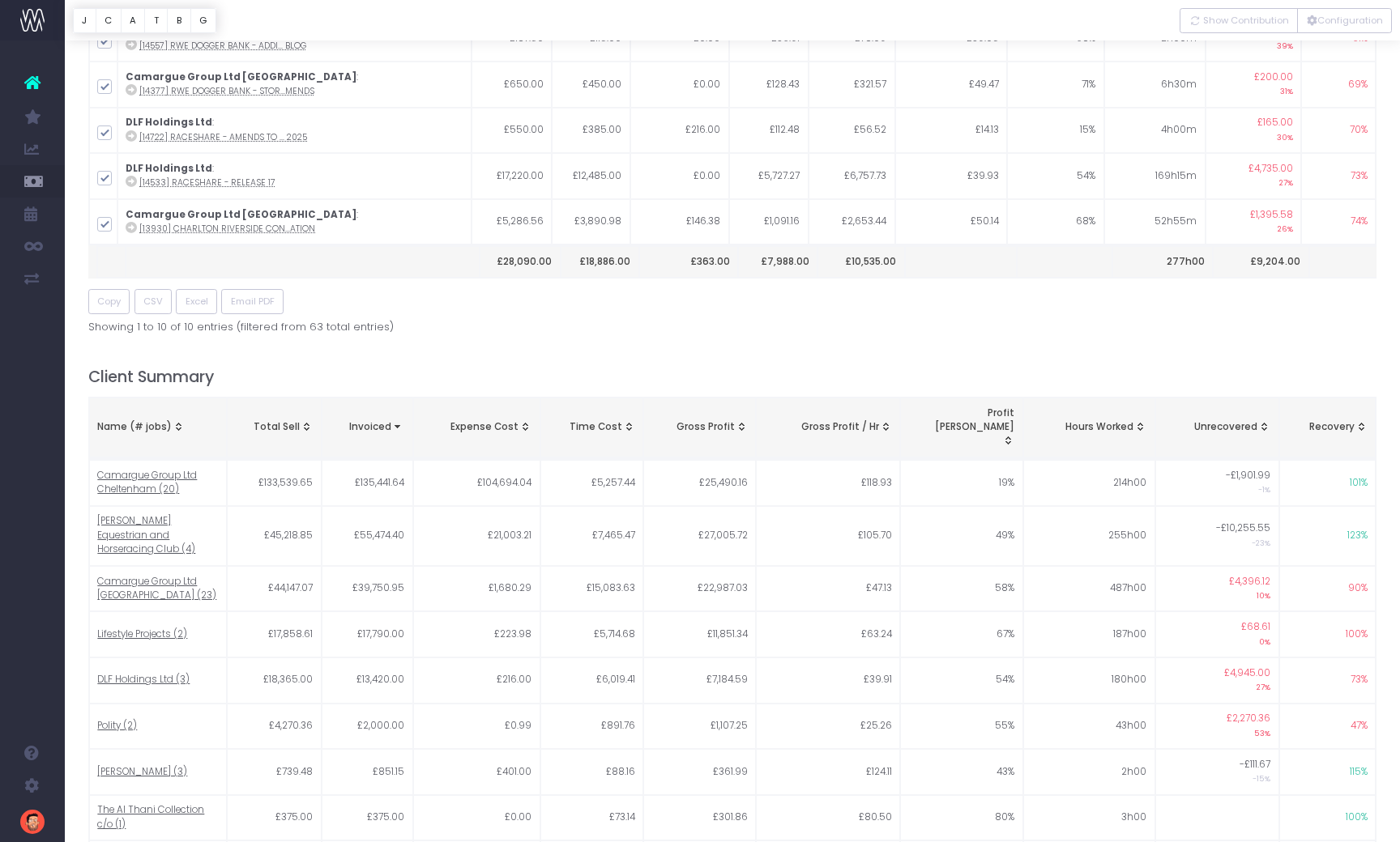
scroll to position [0, 0]
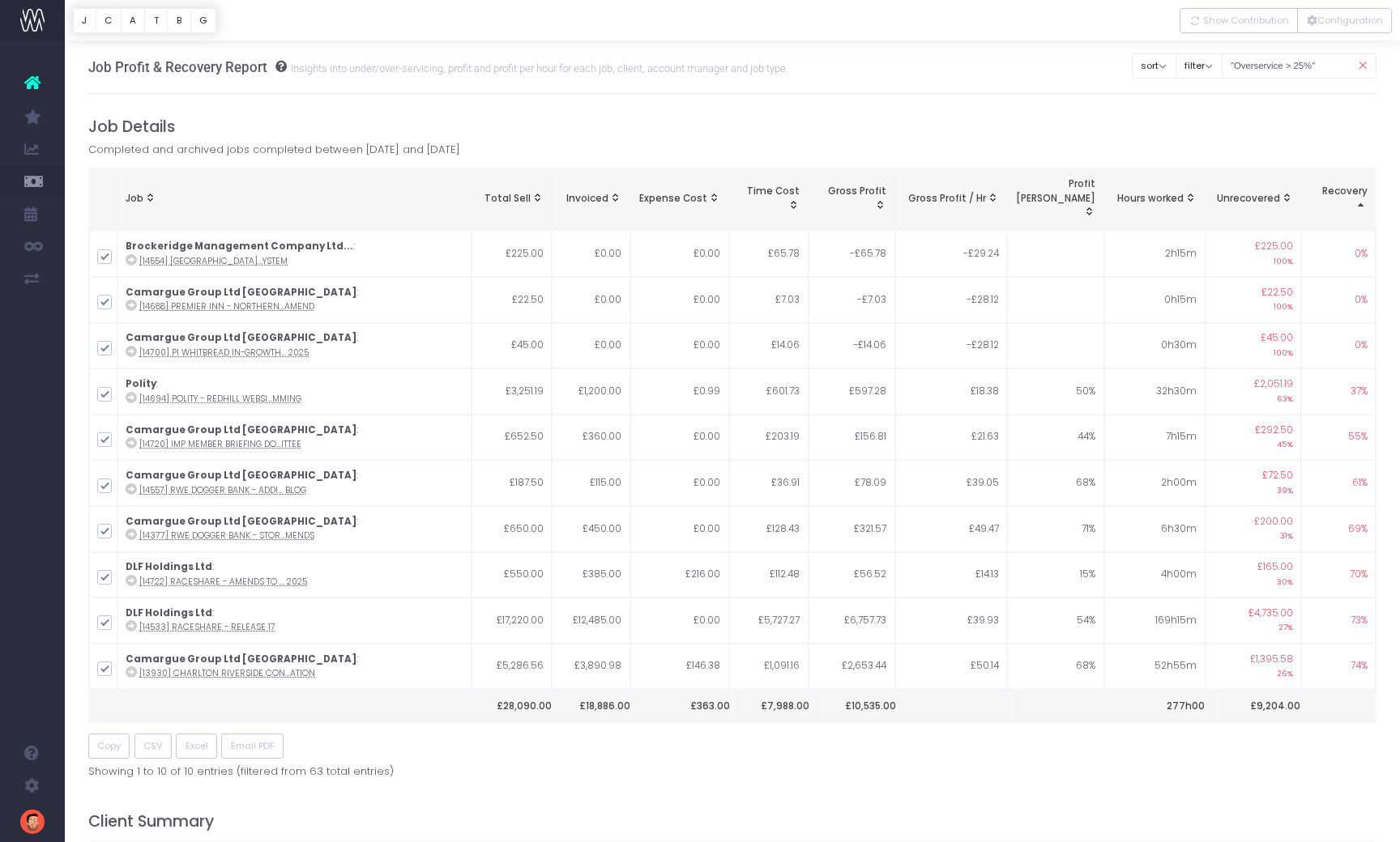
click at [1358, 199] on span "Recovery: activate to sort column descending" at bounding box center [1360, 204] width 13 height 13
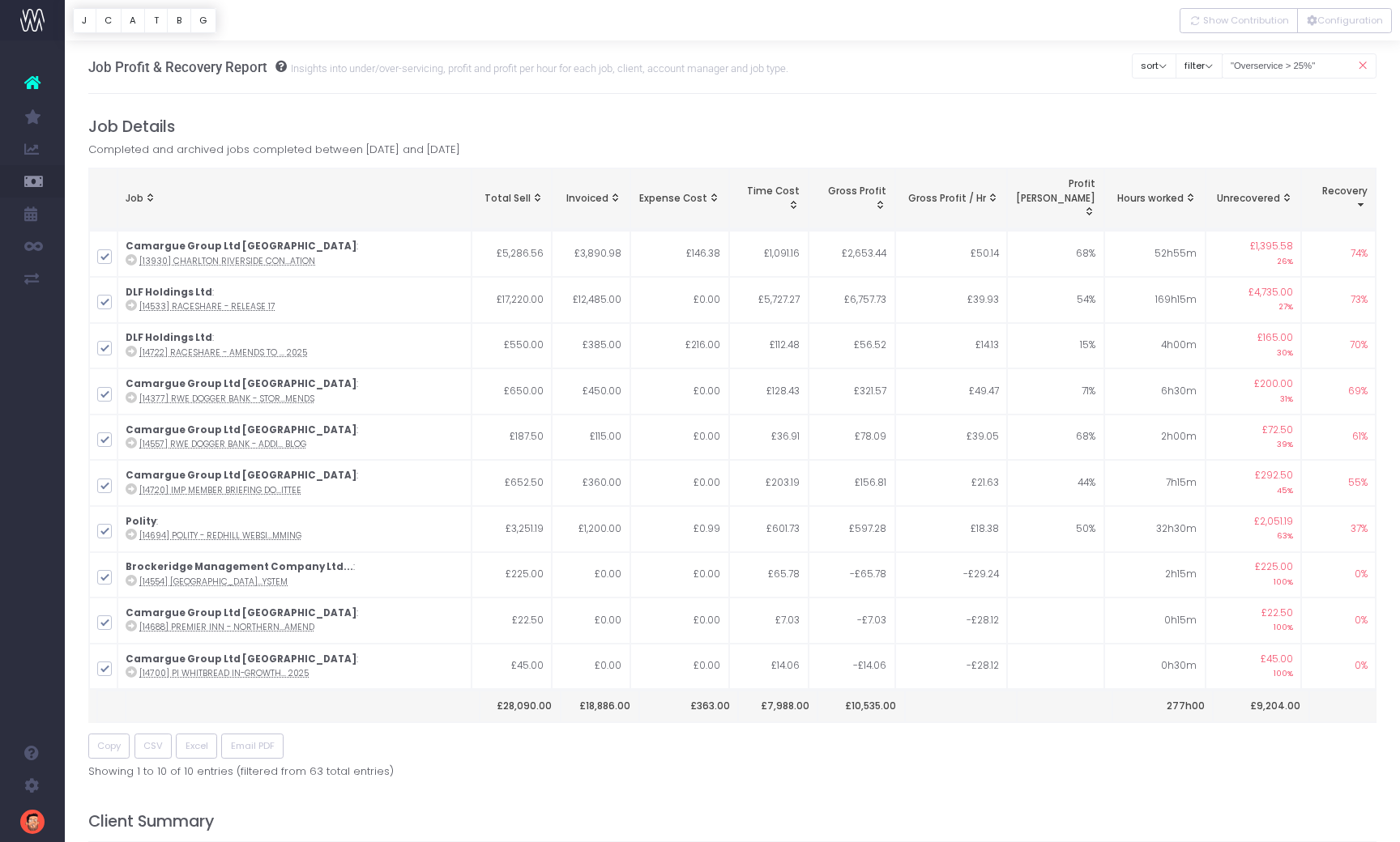
click at [1359, 199] on span "Recovery: activate to sort column ascending" at bounding box center [1360, 204] width 13 height 13
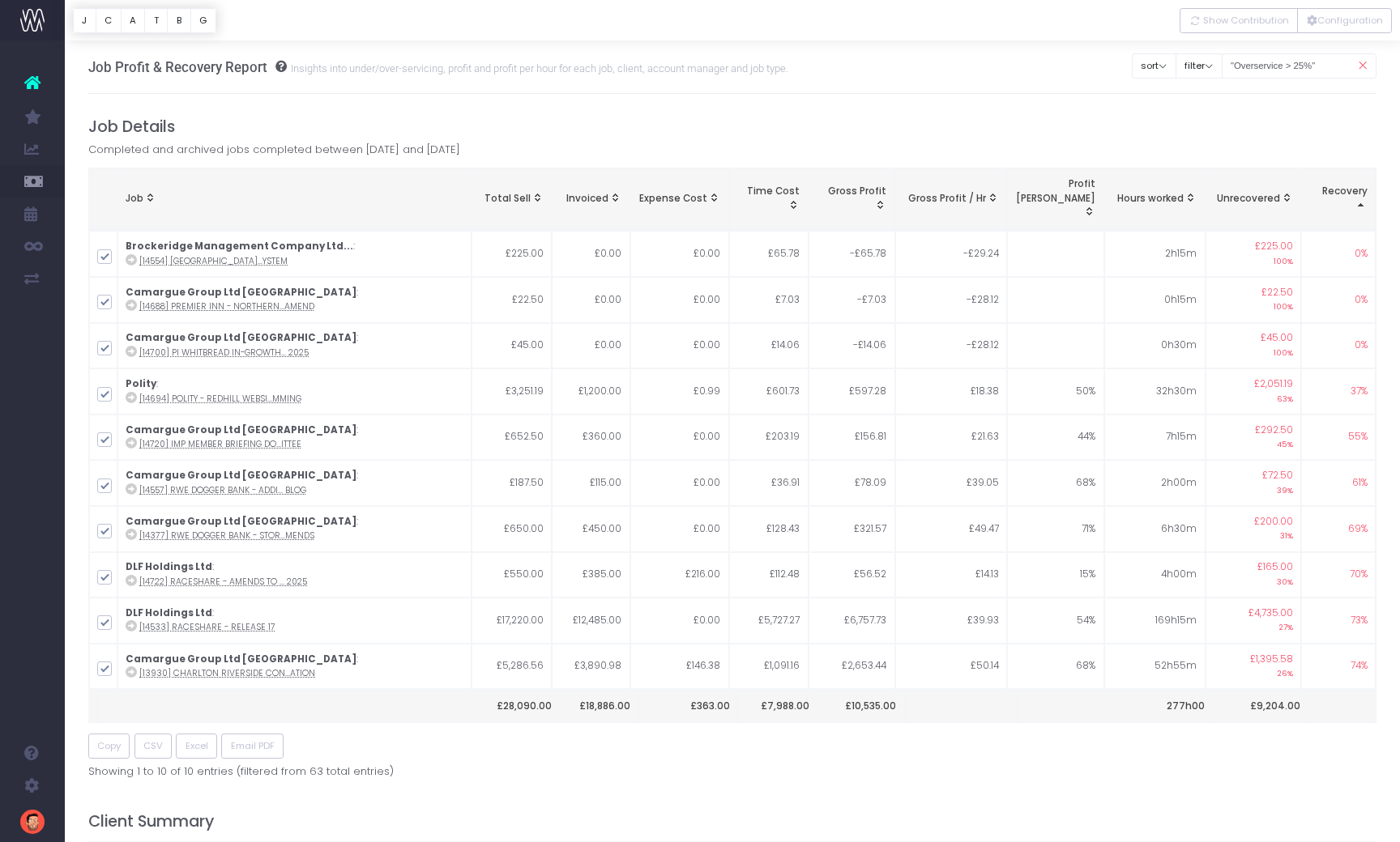
click at [1359, 199] on span "Recovery: activate to sort column descending" at bounding box center [1360, 204] width 13 height 13
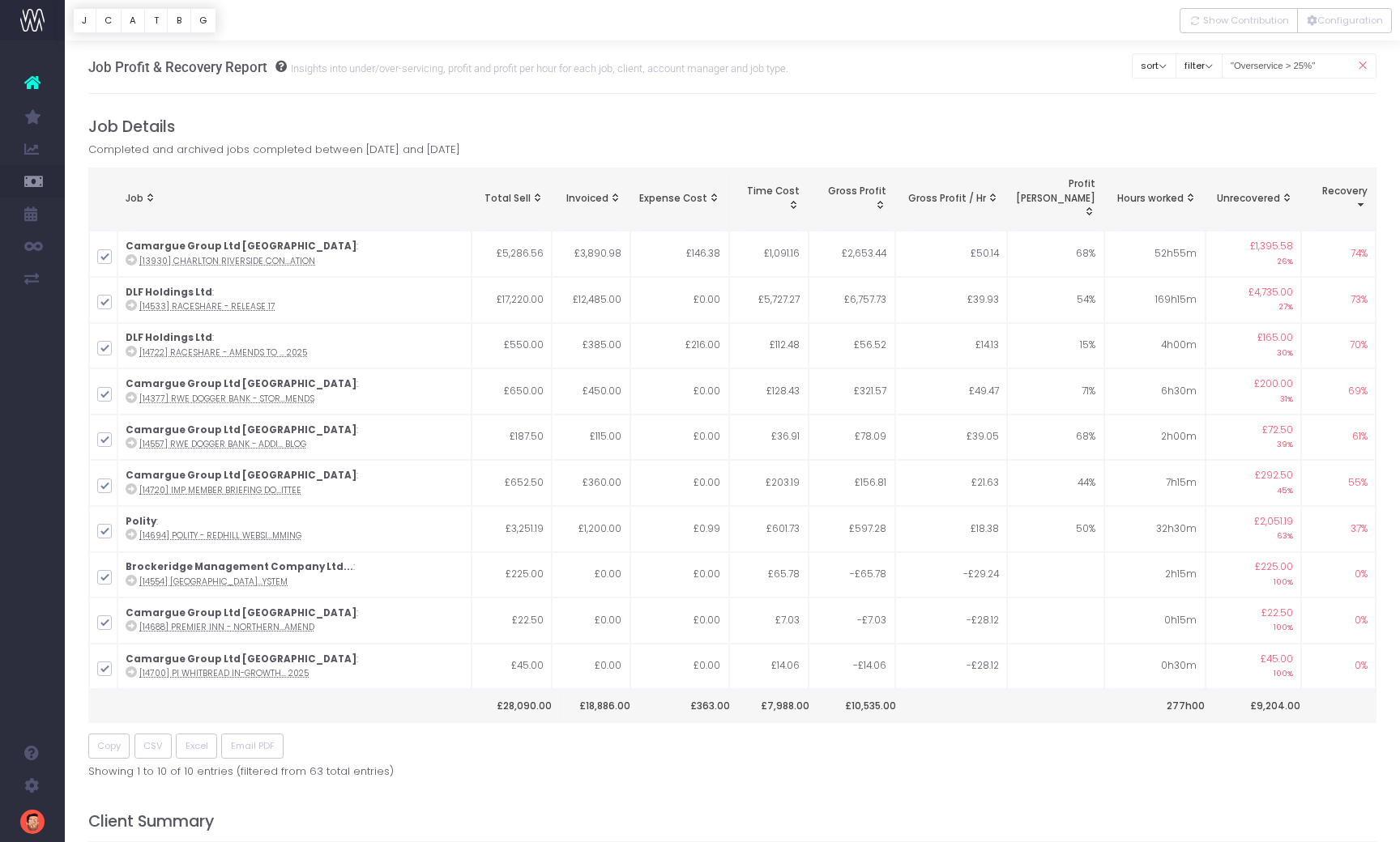
click at [1359, 199] on span "Recovery: activate to sort column ascending" at bounding box center [1360, 204] width 13 height 13
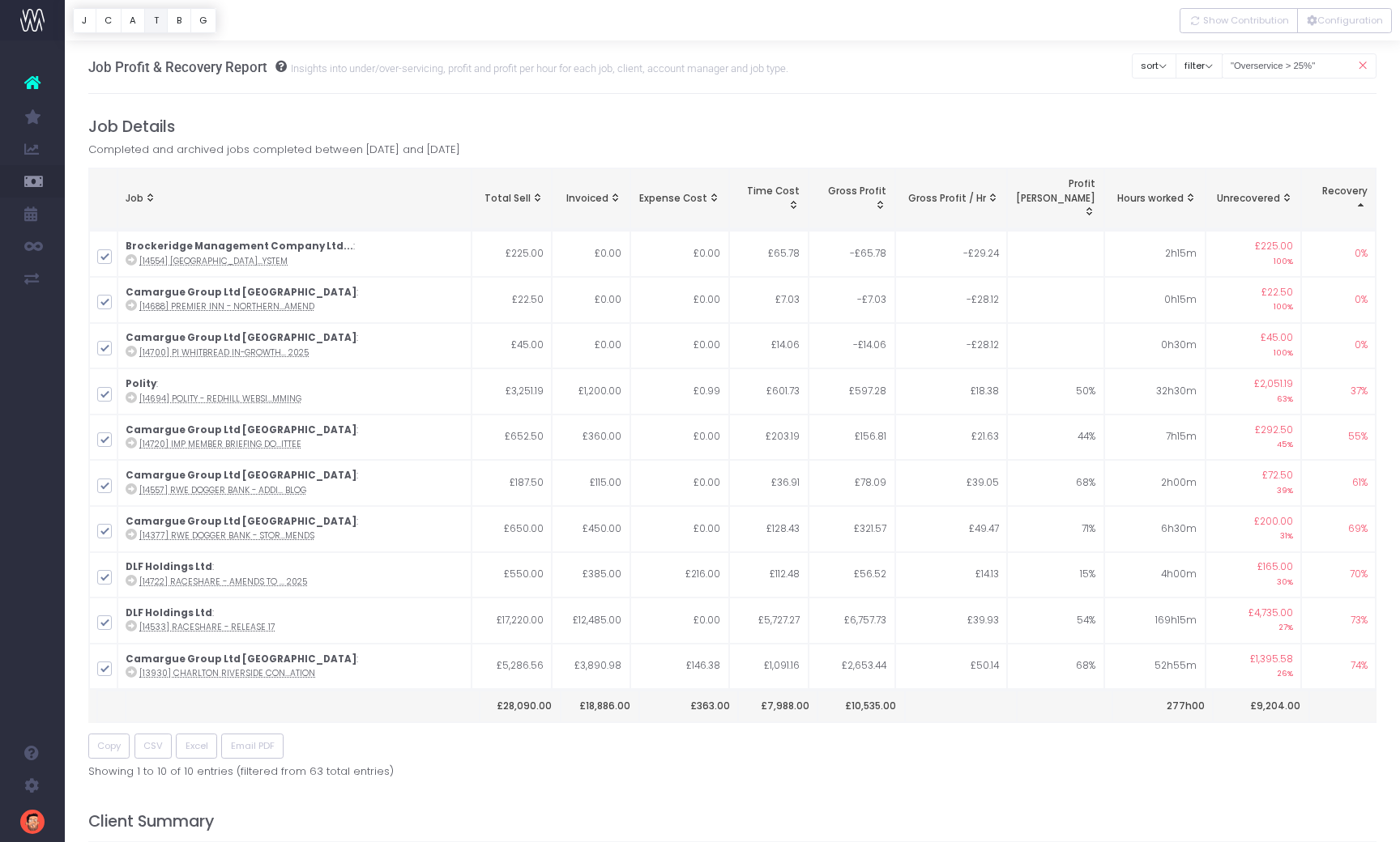
click at [153, 19] on button "T" at bounding box center [156, 21] width 23 height 25
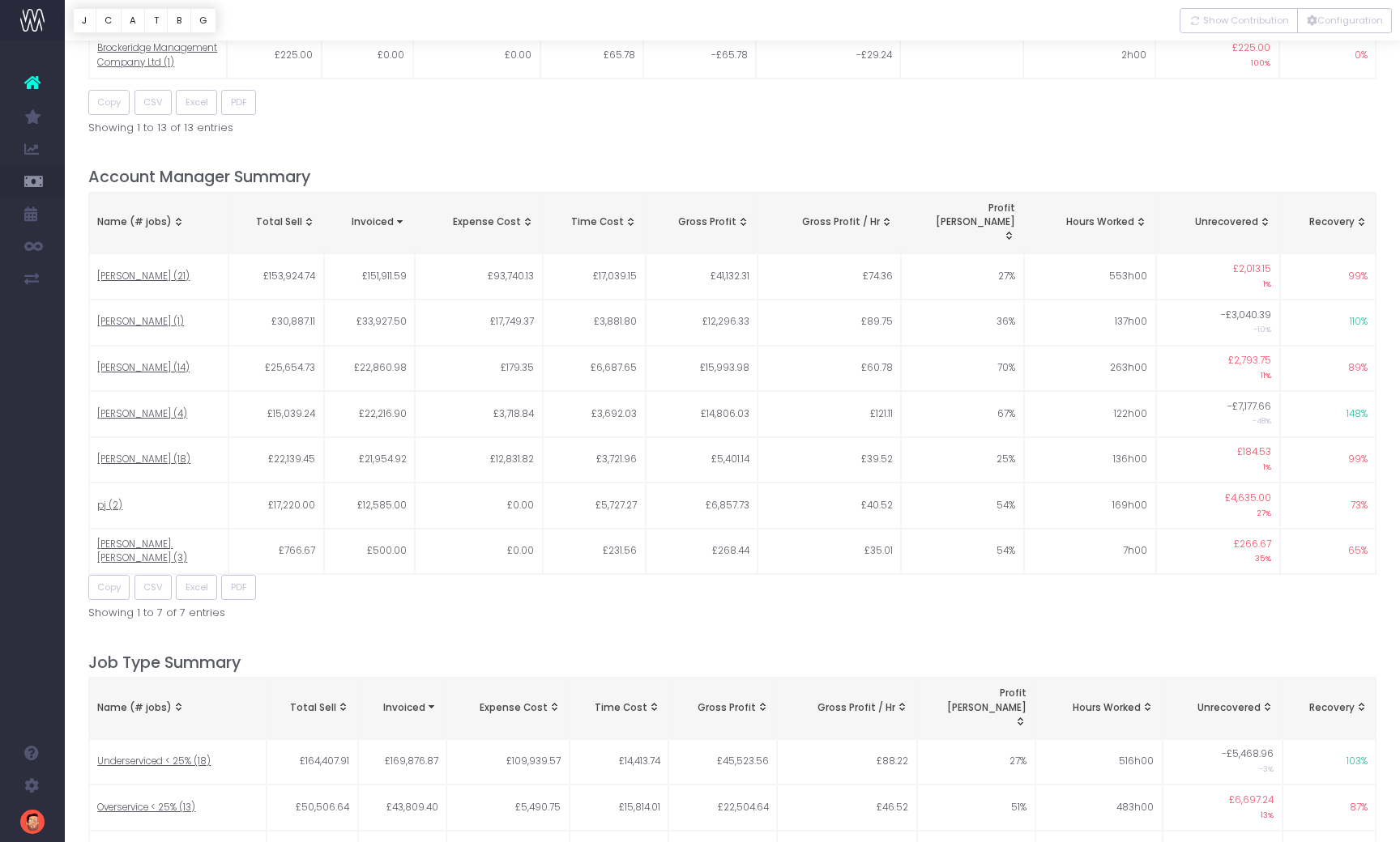
scroll to position [1871, 0]
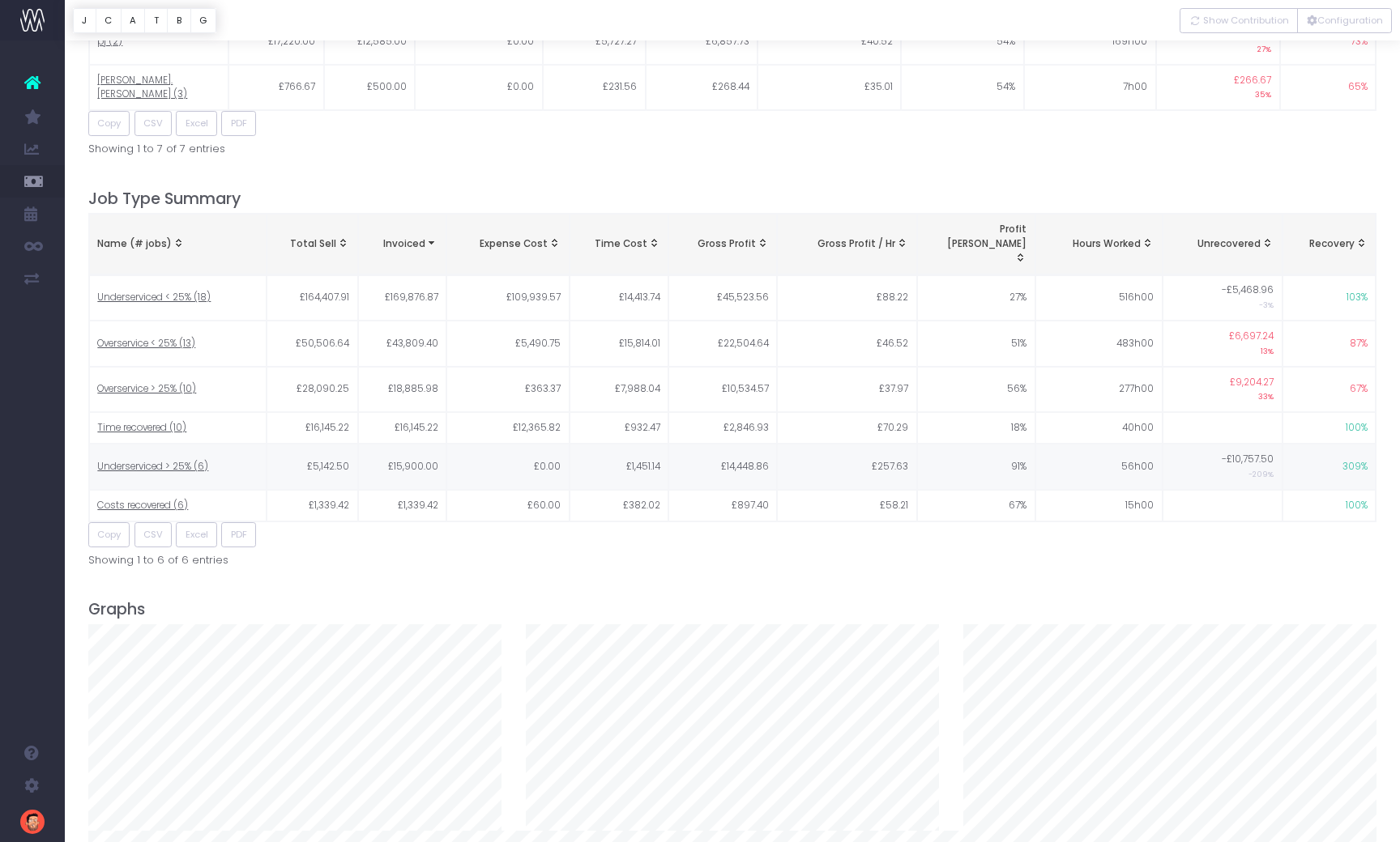
click at [126, 460] on span "Underserviced > 25% (6)" at bounding box center [152, 466] width 111 height 15
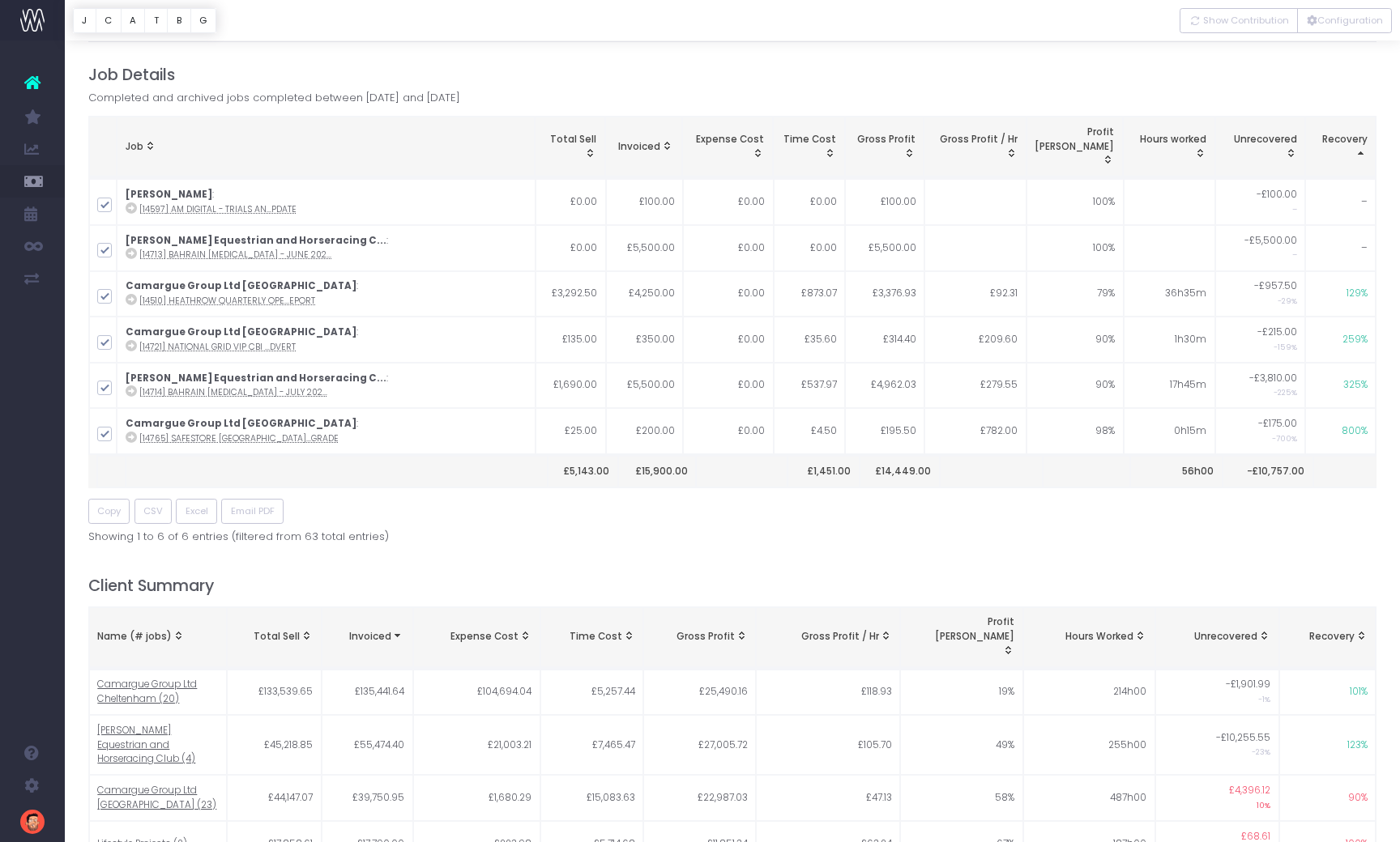
scroll to position [0, 0]
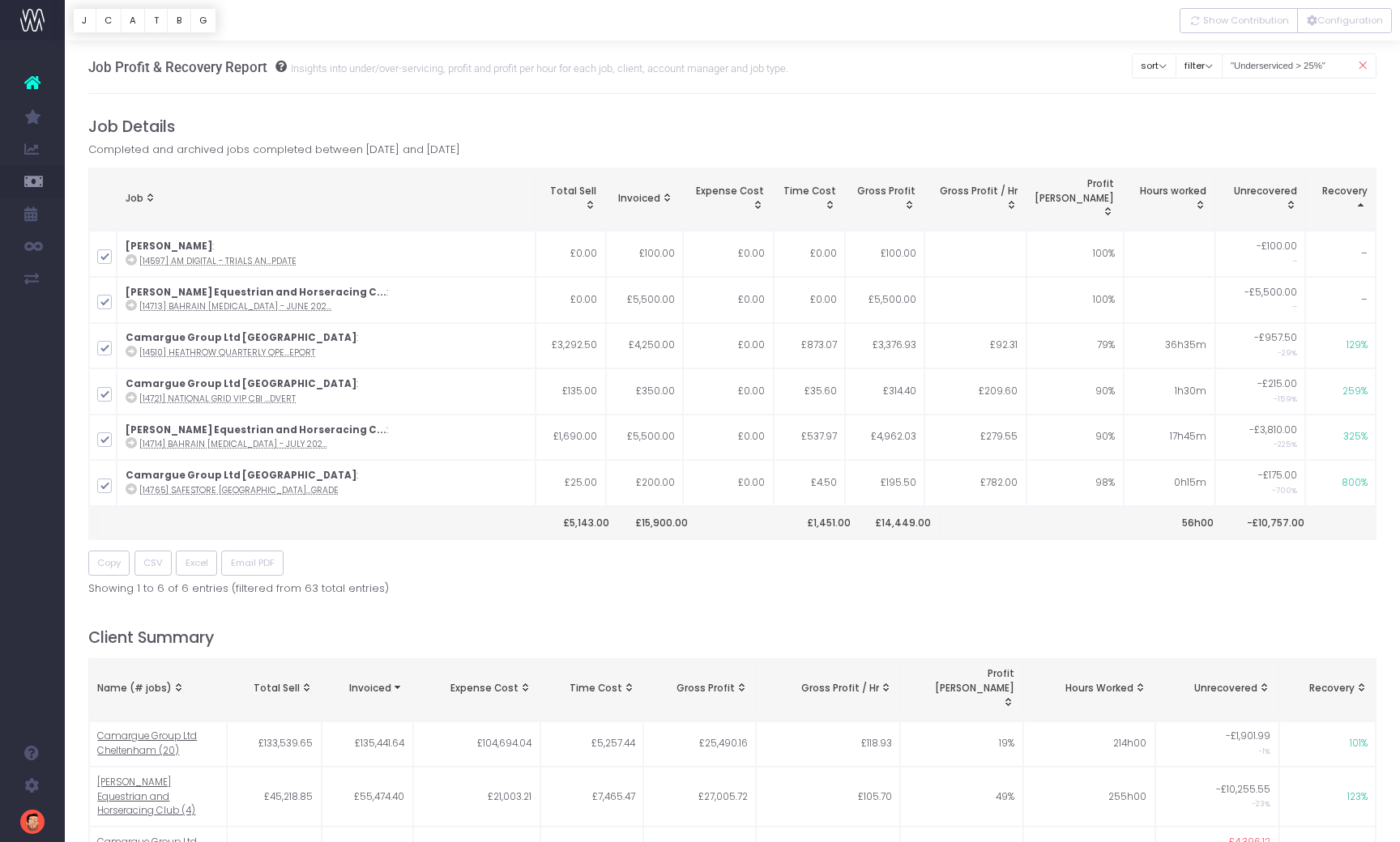
click at [1358, 199] on span "Recovery: activate to sort column descending" at bounding box center [1360, 204] width 13 height 13
click at [1358, 199] on span "Recovery: activate to sort column ascending" at bounding box center [1360, 204] width 13 height 13
click at [1358, 199] on span "Recovery: activate to sort column descending" at bounding box center [1360, 204] width 13 height 13
click at [1358, 199] on span "Recovery: activate to sort column ascending" at bounding box center [1360, 204] width 13 height 13
click at [1358, 199] on span "Recovery: activate to sort column descending" at bounding box center [1360, 204] width 13 height 13
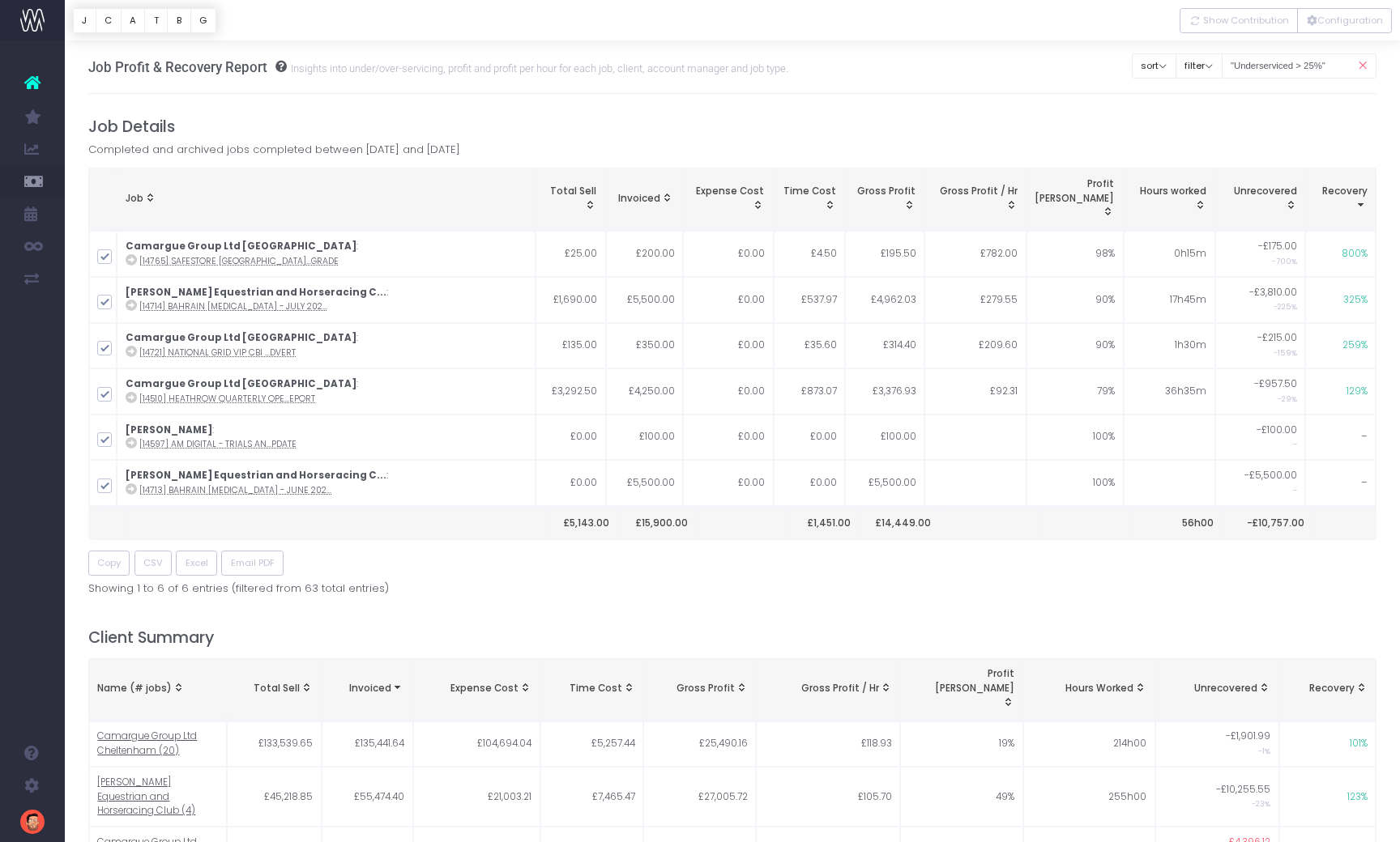
click at [1358, 199] on span "Recovery: activate to sort column ascending" at bounding box center [1360, 204] width 13 height 13
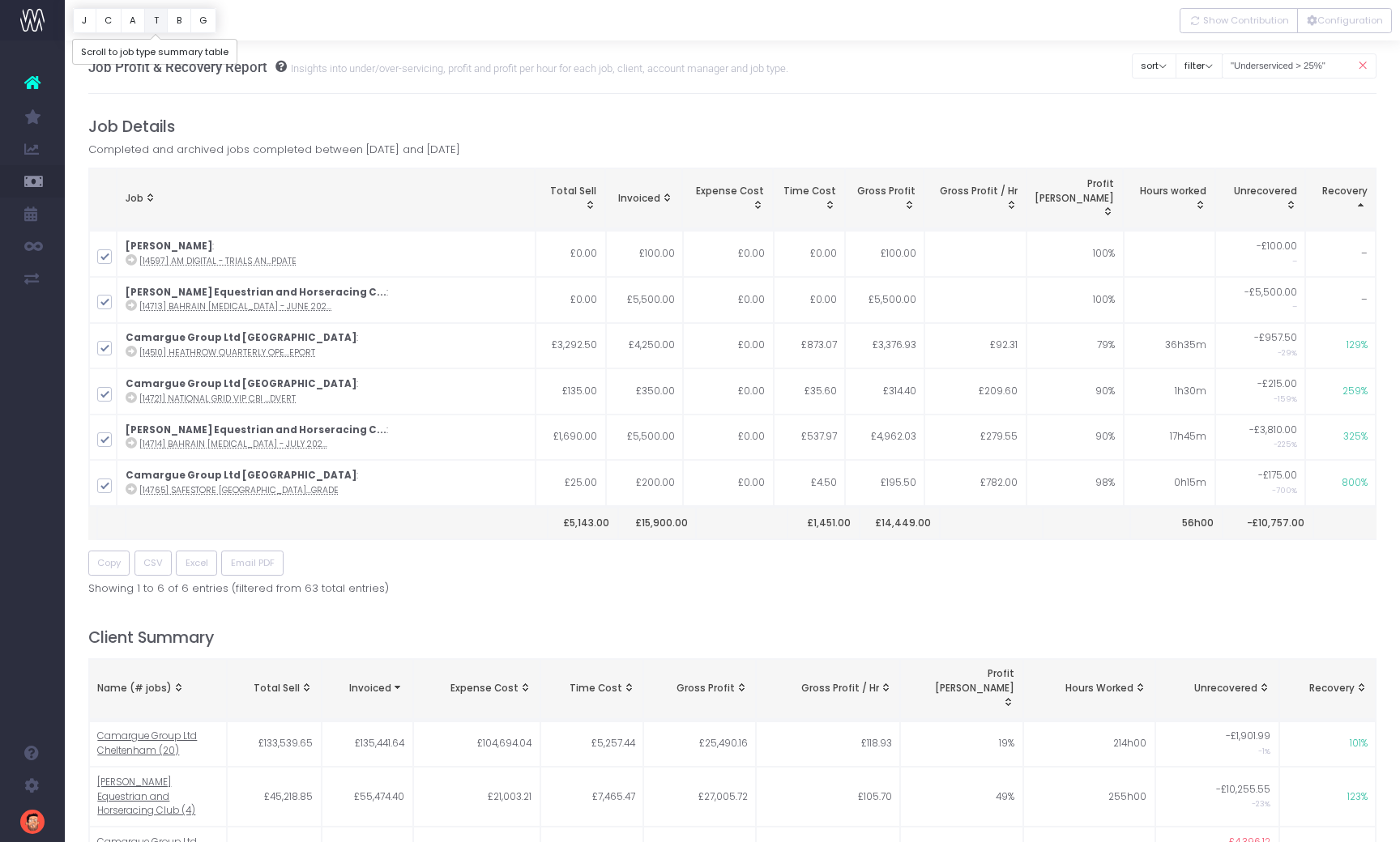
click at [156, 24] on button "T" at bounding box center [156, 21] width 23 height 25
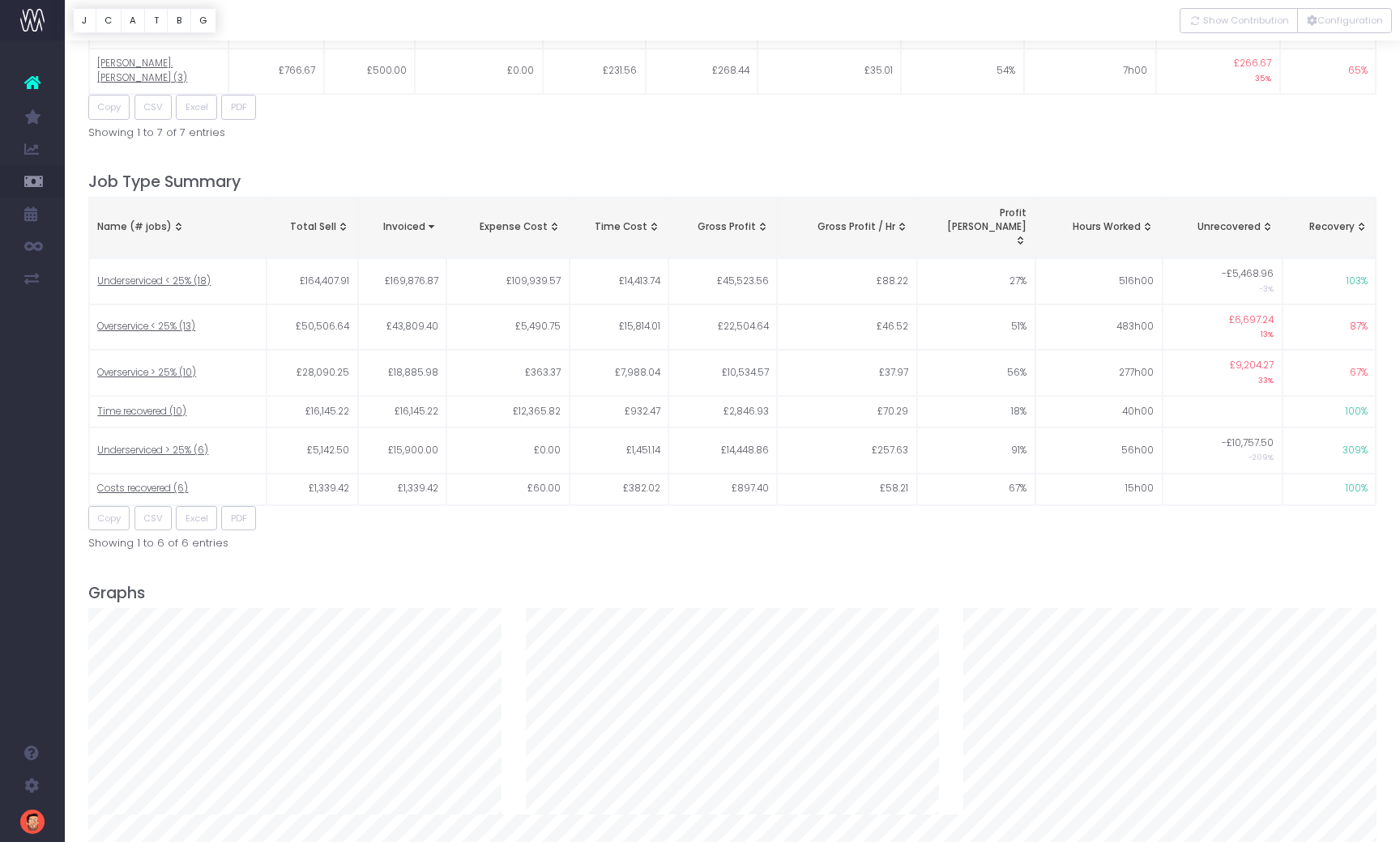
scroll to position [1706, 0]
click at [173, 319] on span "Overservice < 25% (13)" at bounding box center [146, 326] width 98 height 15
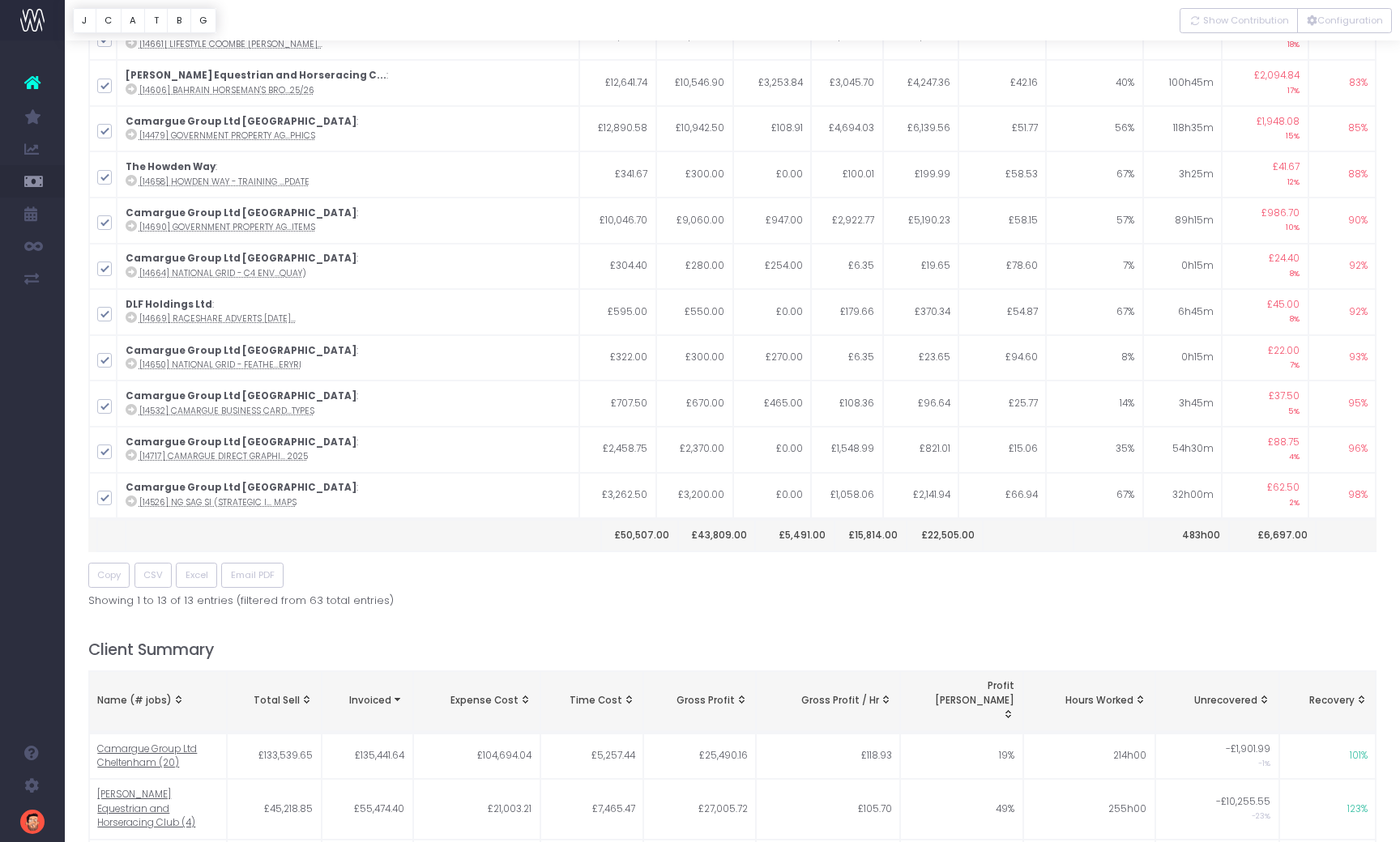
scroll to position [310, 0]
click at [199, 567] on span "Excel" at bounding box center [197, 574] width 23 height 14
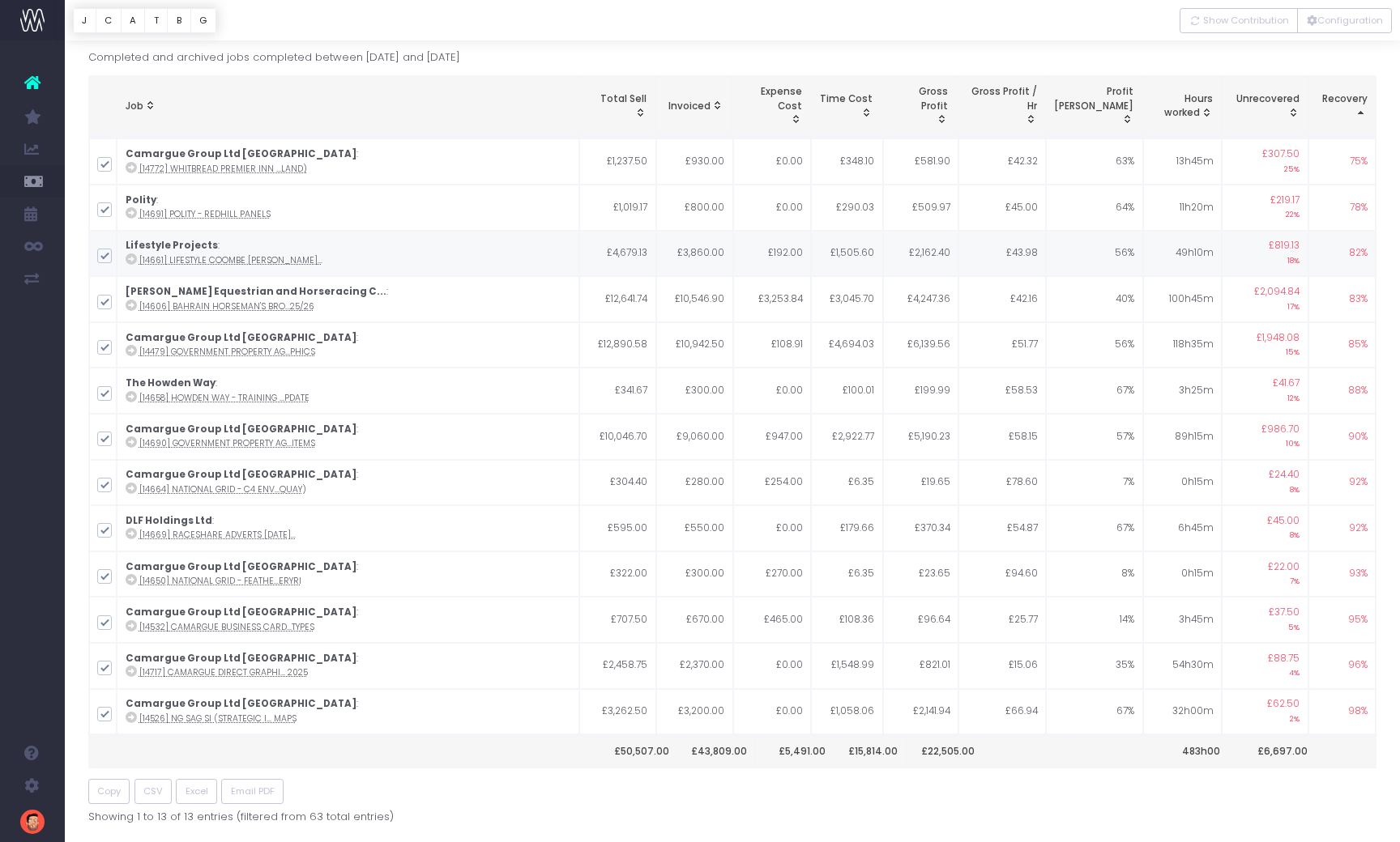
scroll to position [0, 0]
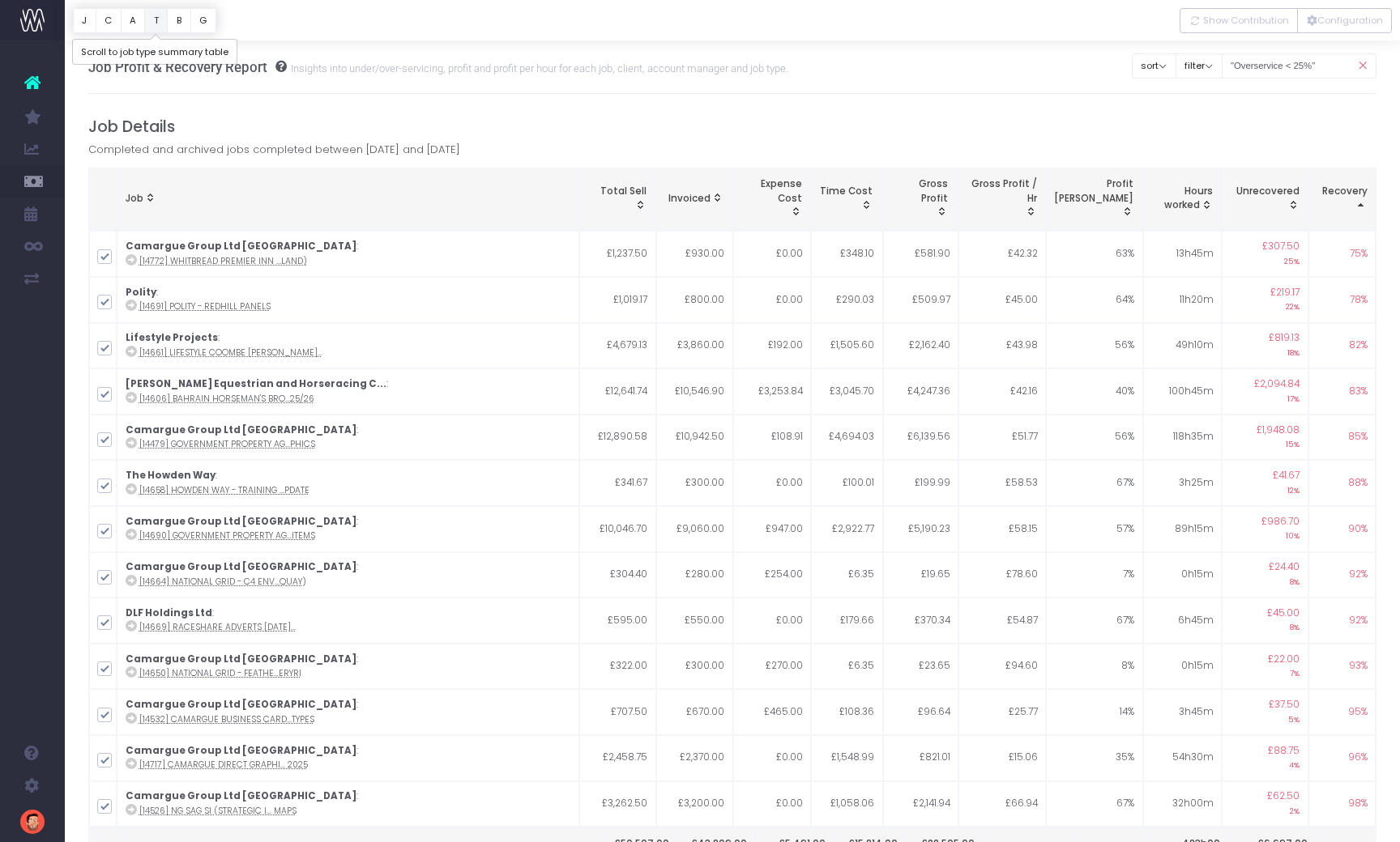
click at [153, 20] on button "T" at bounding box center [156, 21] width 23 height 25
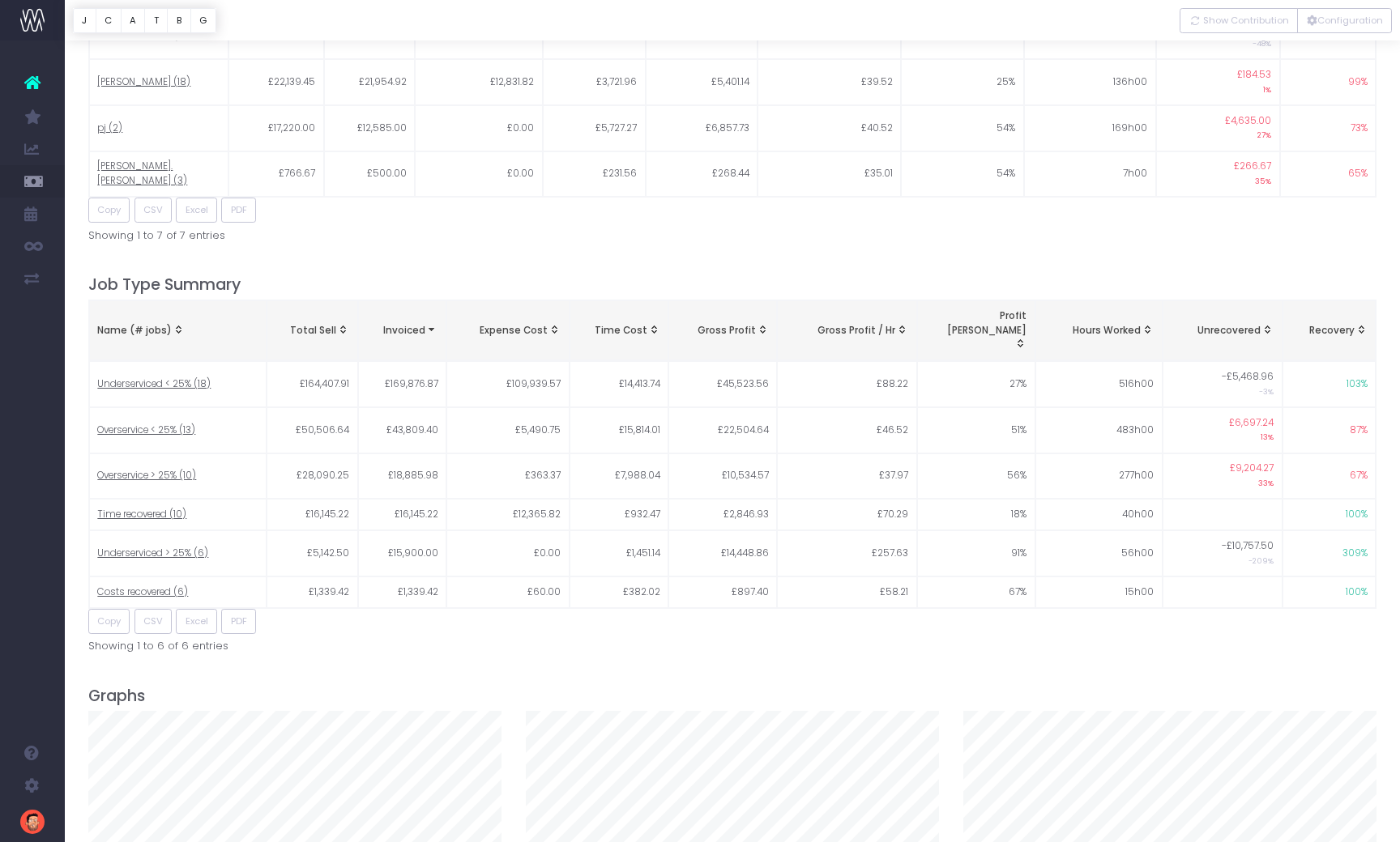
scroll to position [1926, 0]
click at [164, 465] on span "Overservice > 25% (10)" at bounding box center [146, 472] width 99 height 15
type input ""Overservice > 25%""
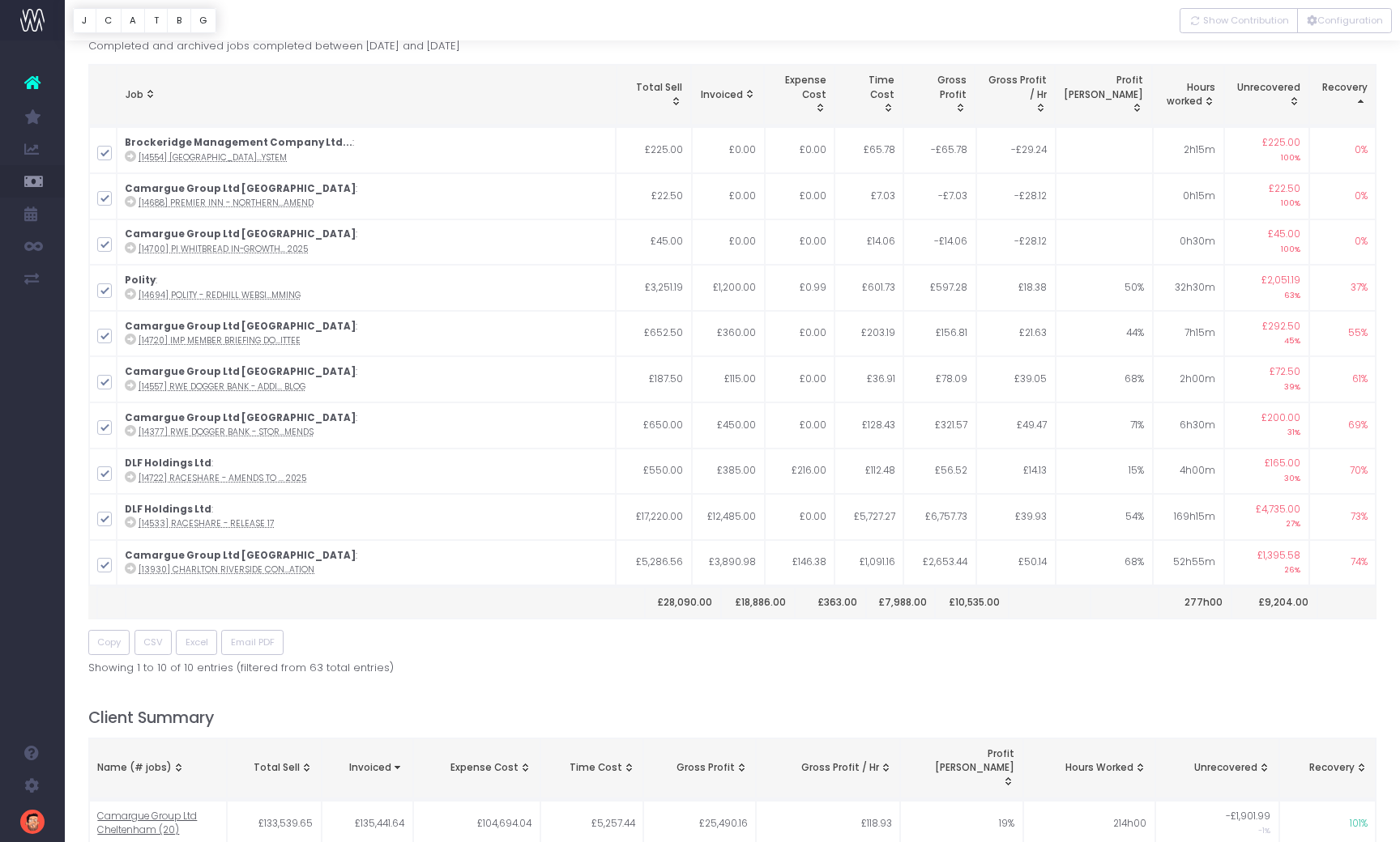
scroll to position [0, 0]
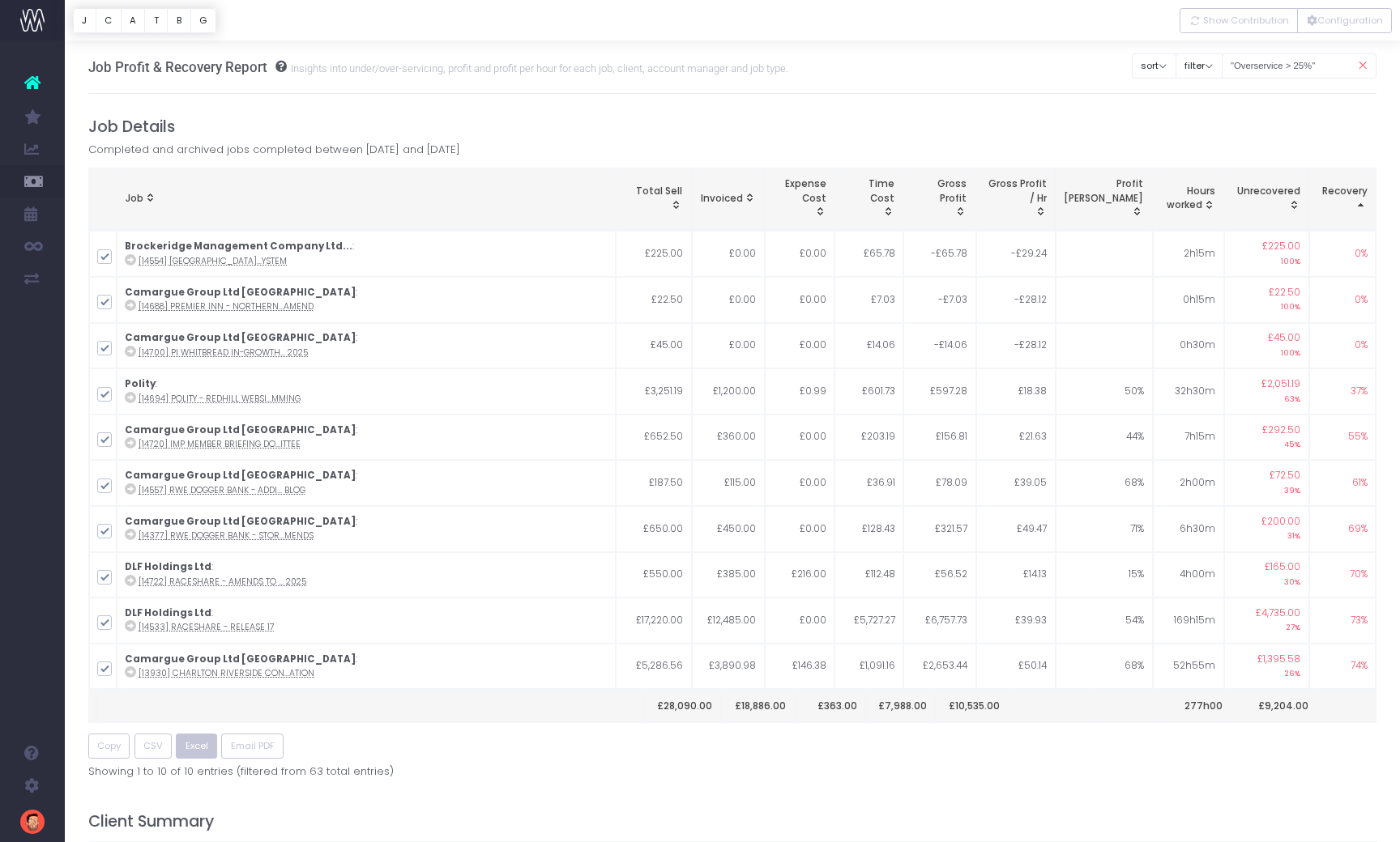
click at [198, 739] on span "Excel" at bounding box center [197, 746] width 23 height 14
